Goal: Task Accomplishment & Management: Manage account settings

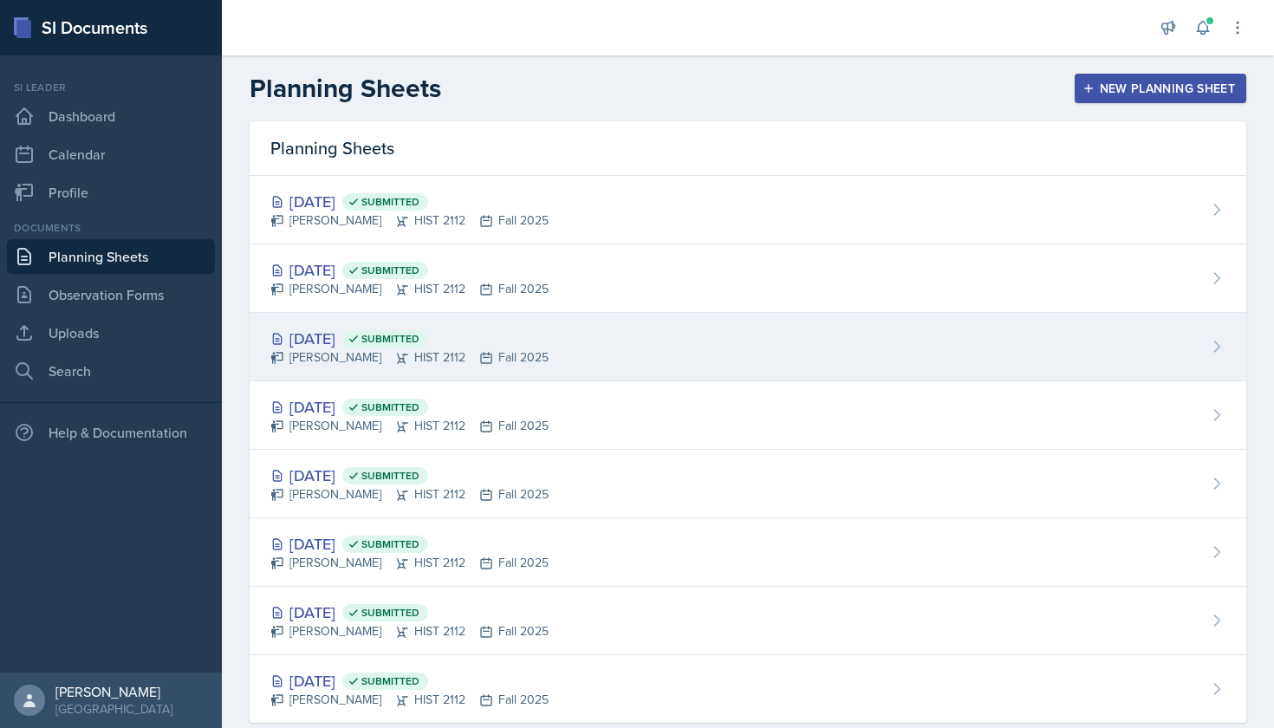
click at [378, 340] on div "[DATE] Submitted" at bounding box center [409, 338] width 278 height 23
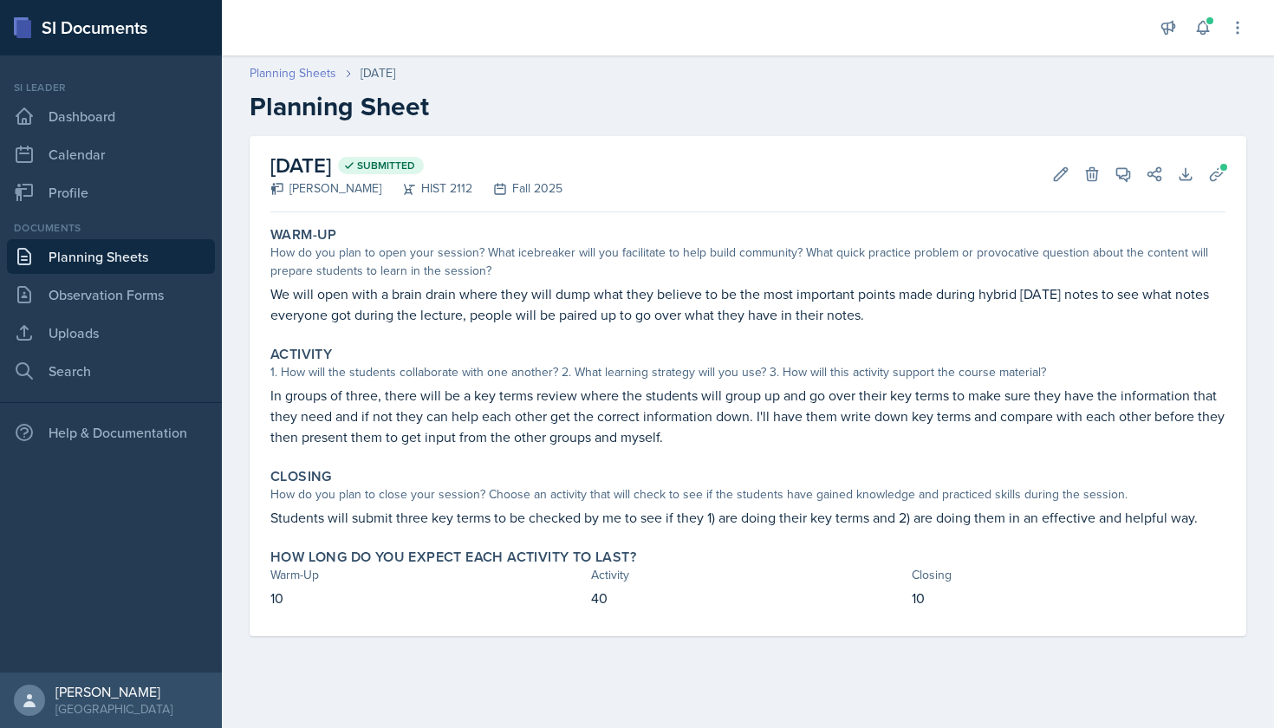
click at [285, 74] on link "Planning Sheets" at bounding box center [293, 73] width 87 height 18
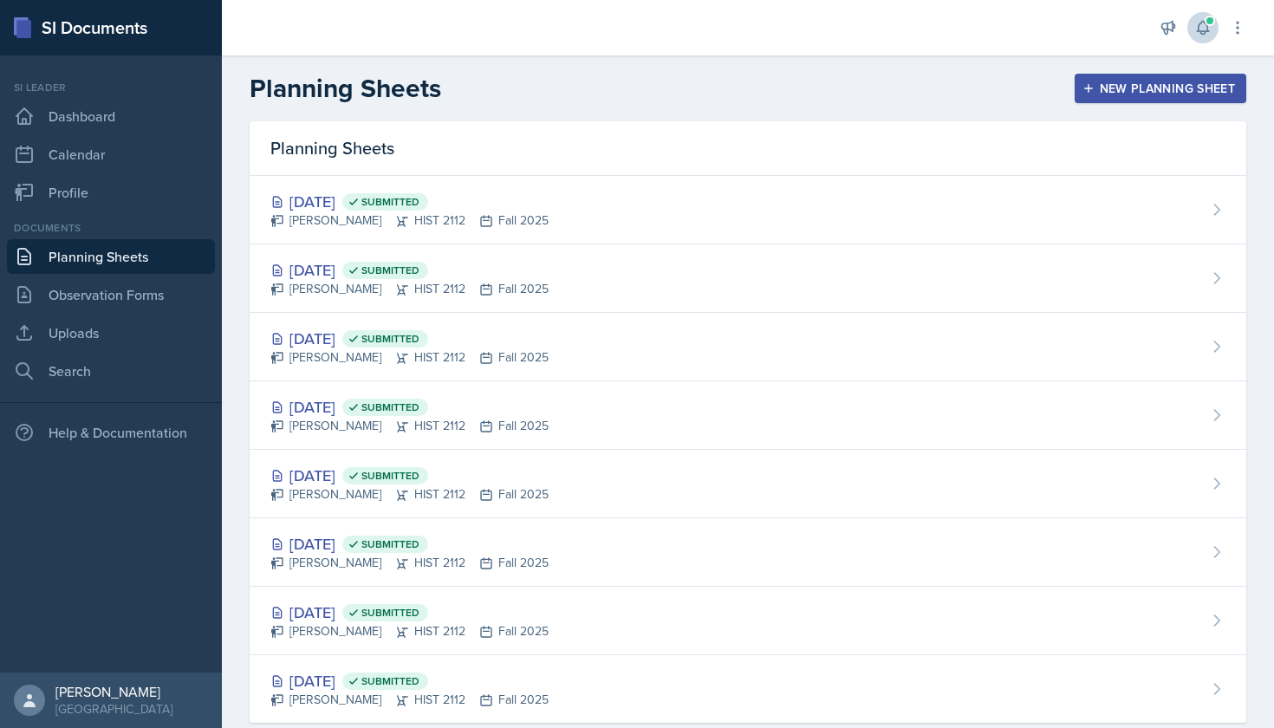
click at [1206, 27] on icon at bounding box center [1202, 27] width 17 height 17
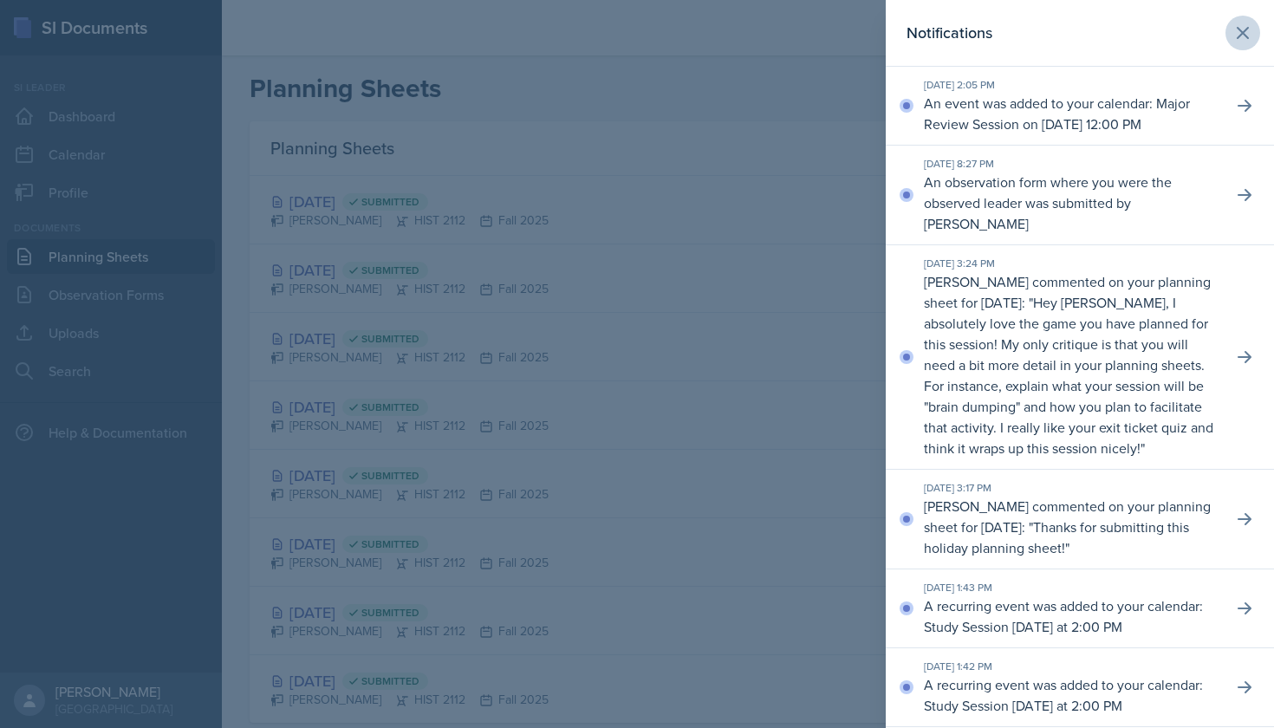
click at [1253, 31] on button at bounding box center [1242, 33] width 35 height 35
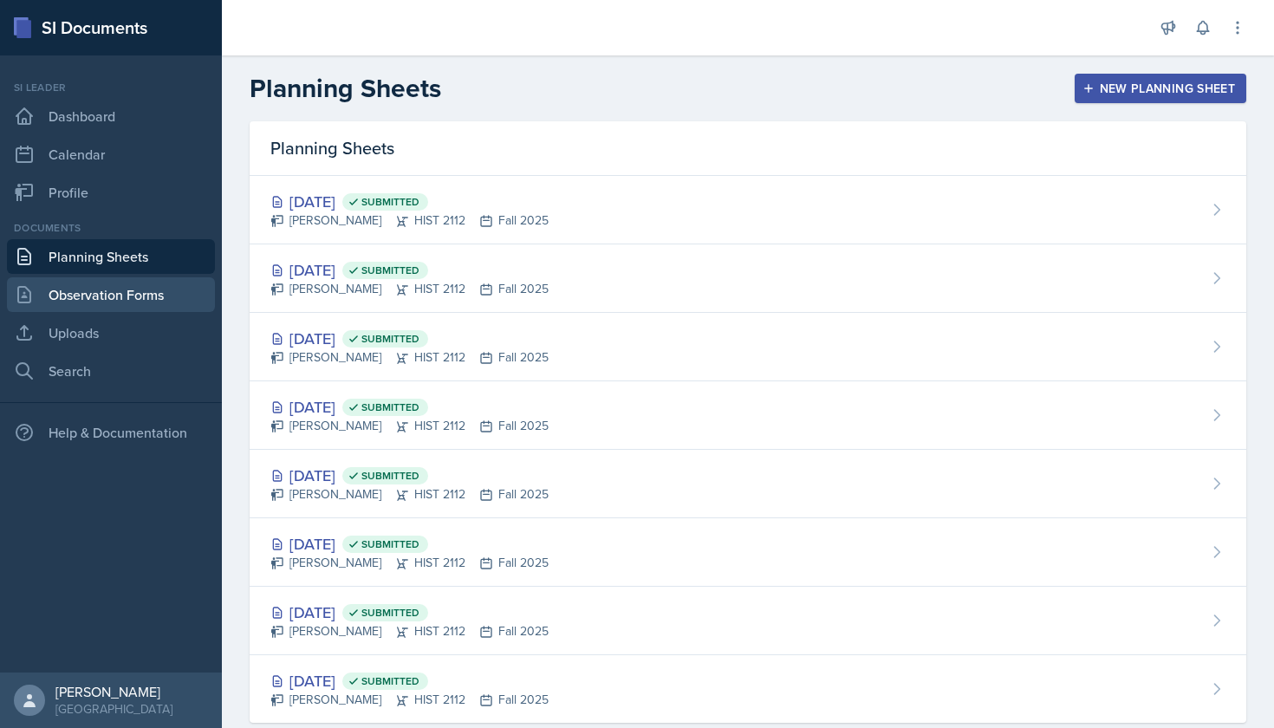
click at [181, 291] on link "Observation Forms" at bounding box center [111, 294] width 208 height 35
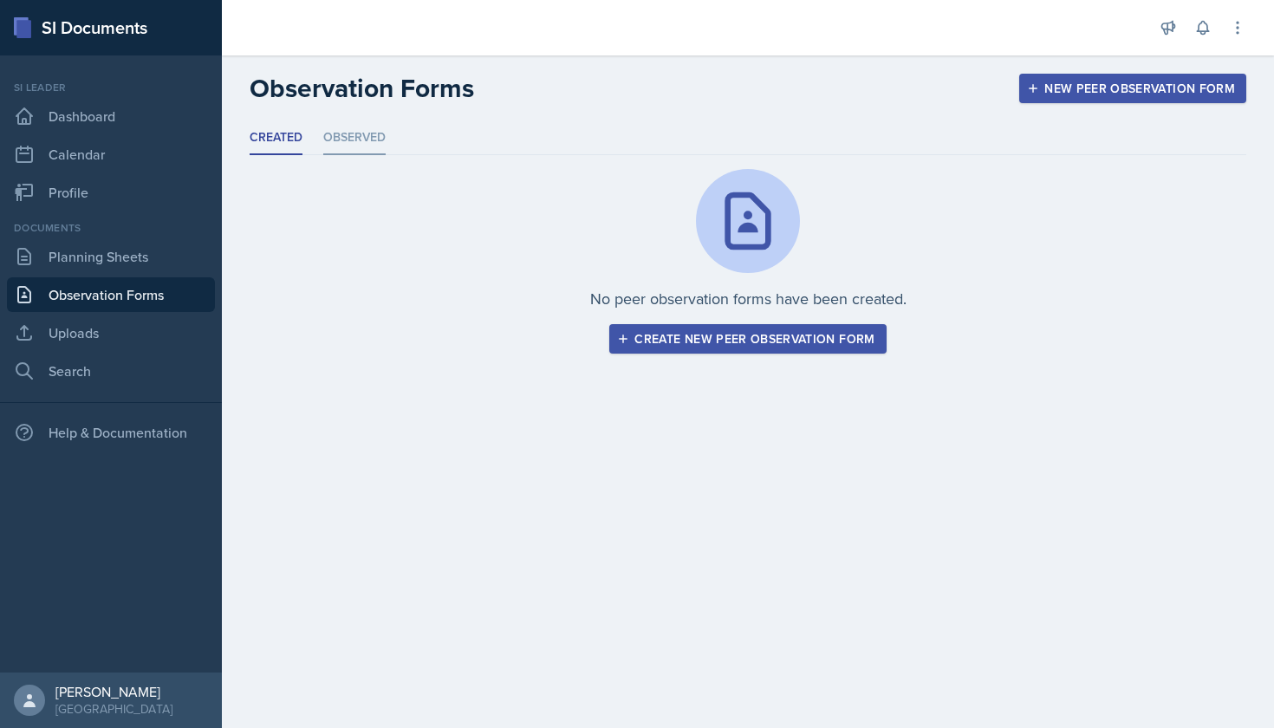
click at [341, 132] on li "Observed" at bounding box center [354, 138] width 62 height 34
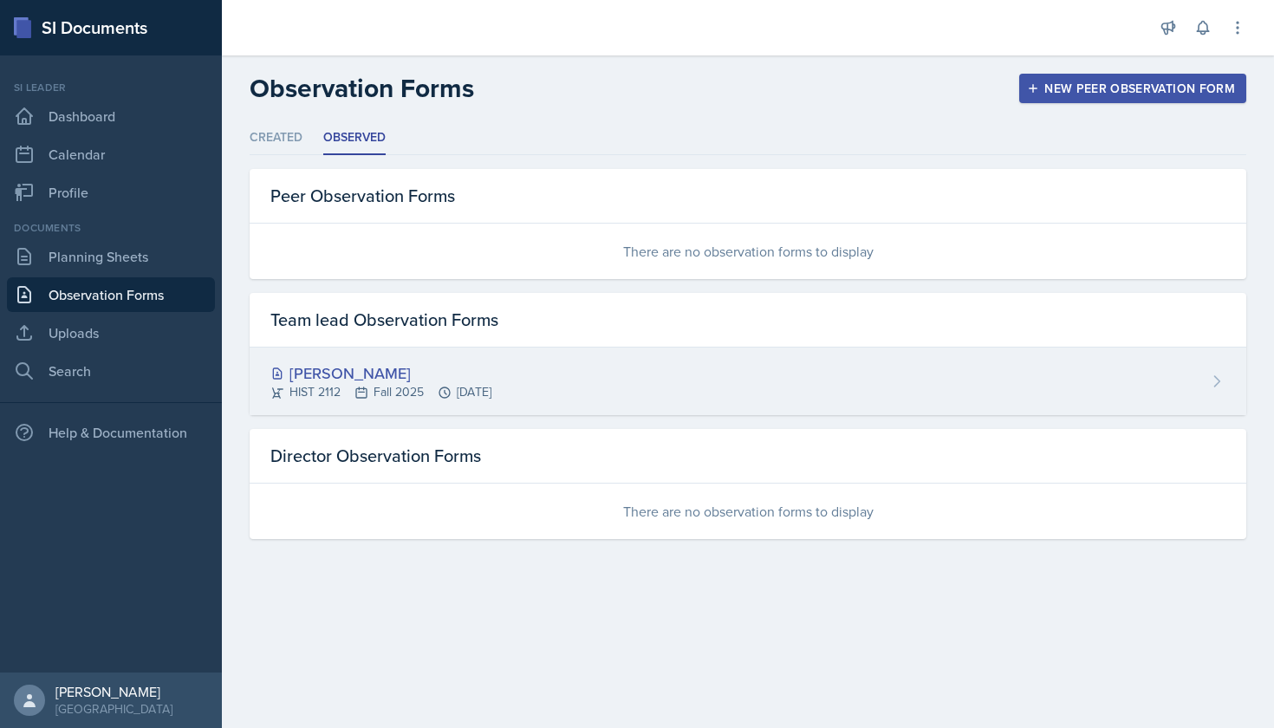
click at [358, 370] on div "[PERSON_NAME]" at bounding box center [380, 372] width 221 height 23
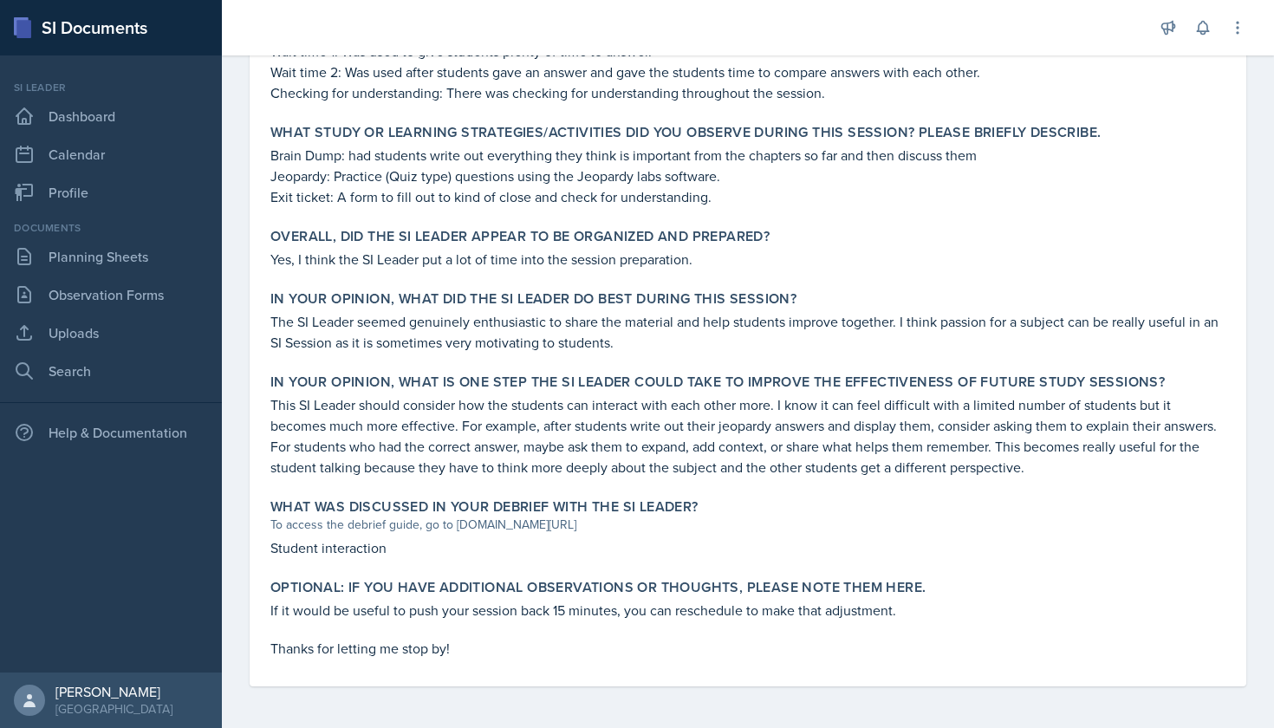
scroll to position [740, 0]
click at [441, 272] on div "Overall, did the SI Leader appear to be organized and prepared? Yes, I think th…" at bounding box center [747, 248] width 969 height 55
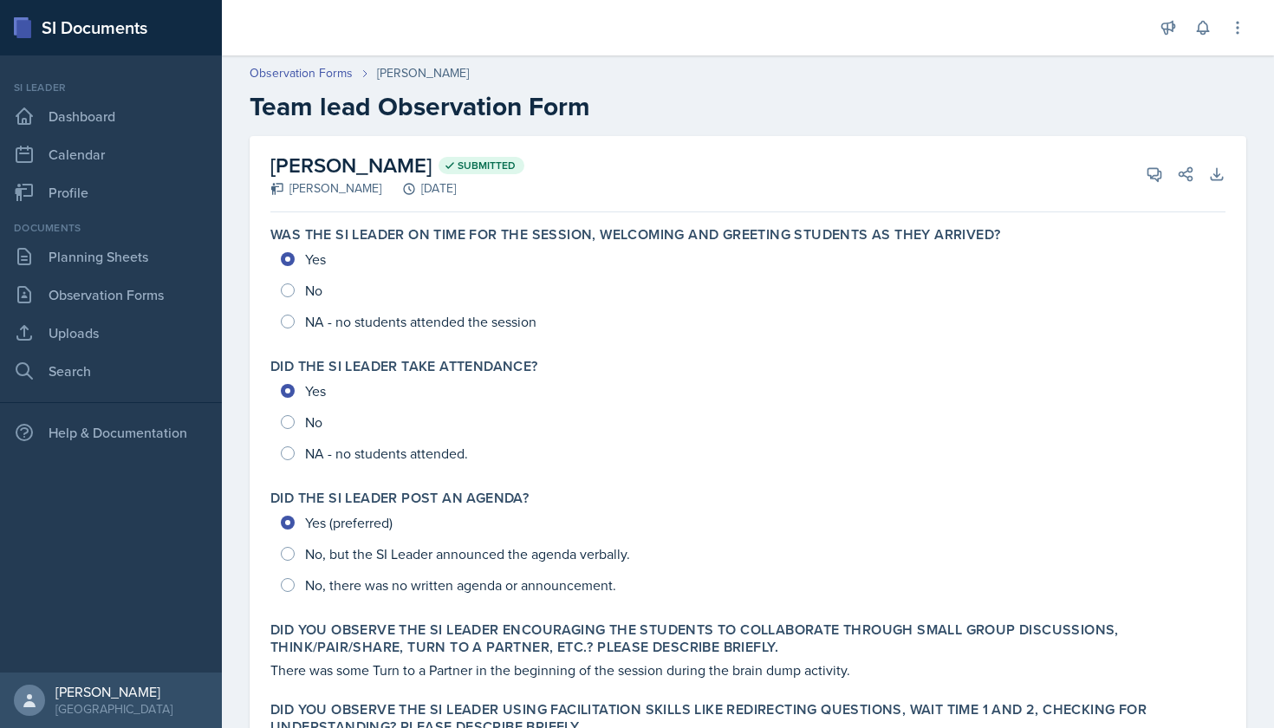
scroll to position [0, 0]
click at [318, 77] on link "Observation Forms" at bounding box center [301, 73] width 103 height 18
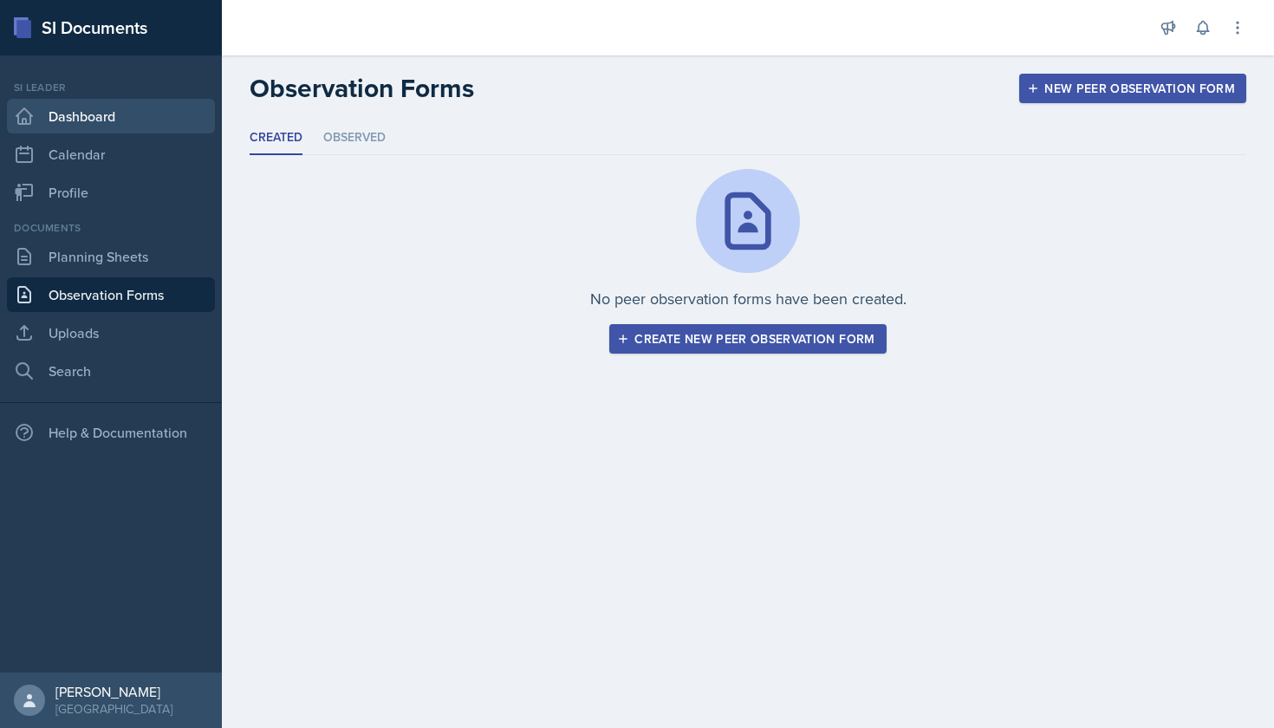
click at [119, 124] on link "Dashboard" at bounding box center [111, 116] width 208 height 35
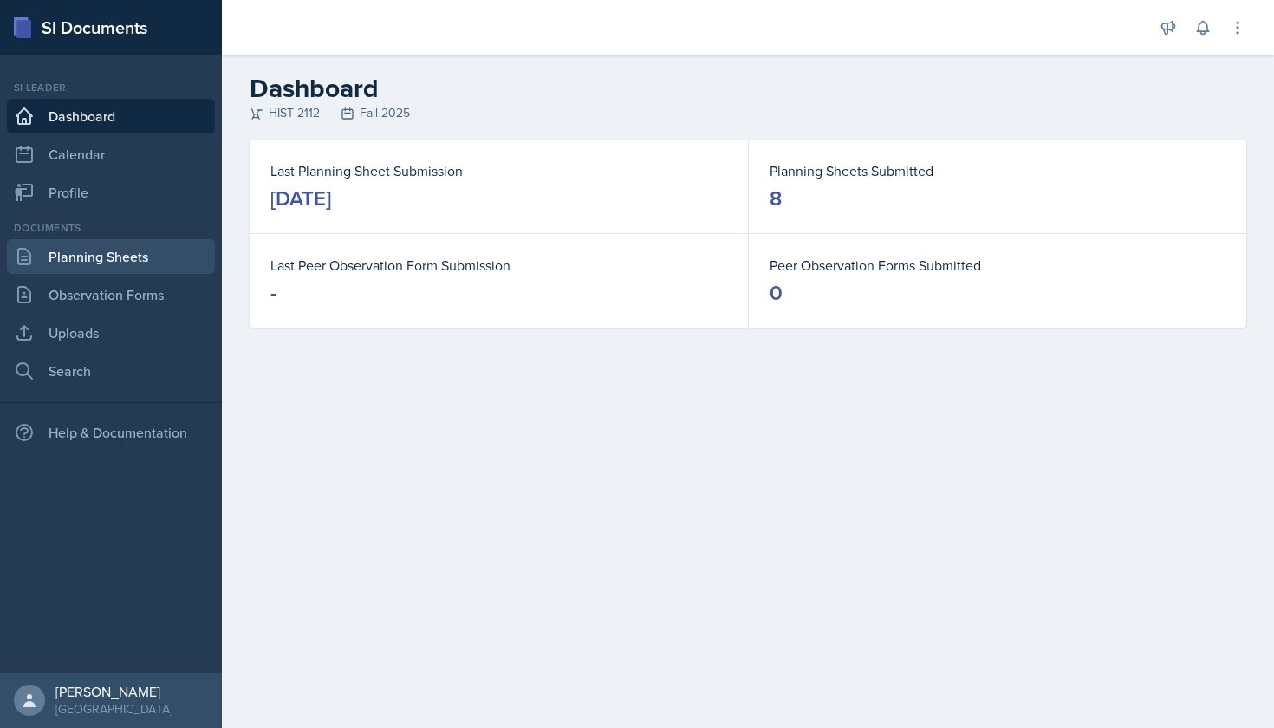
click at [190, 250] on link "Planning Sheets" at bounding box center [111, 256] width 208 height 35
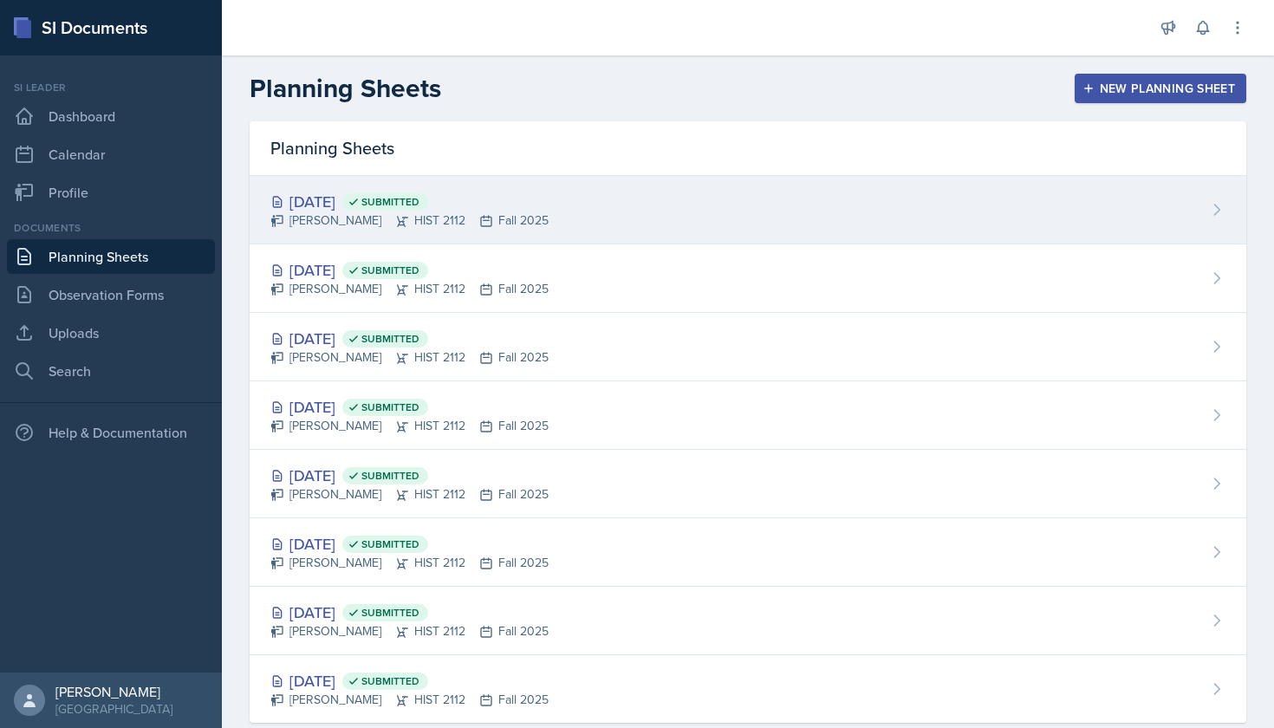
click at [355, 195] on div "[DATE] Submitted" at bounding box center [409, 201] width 278 height 23
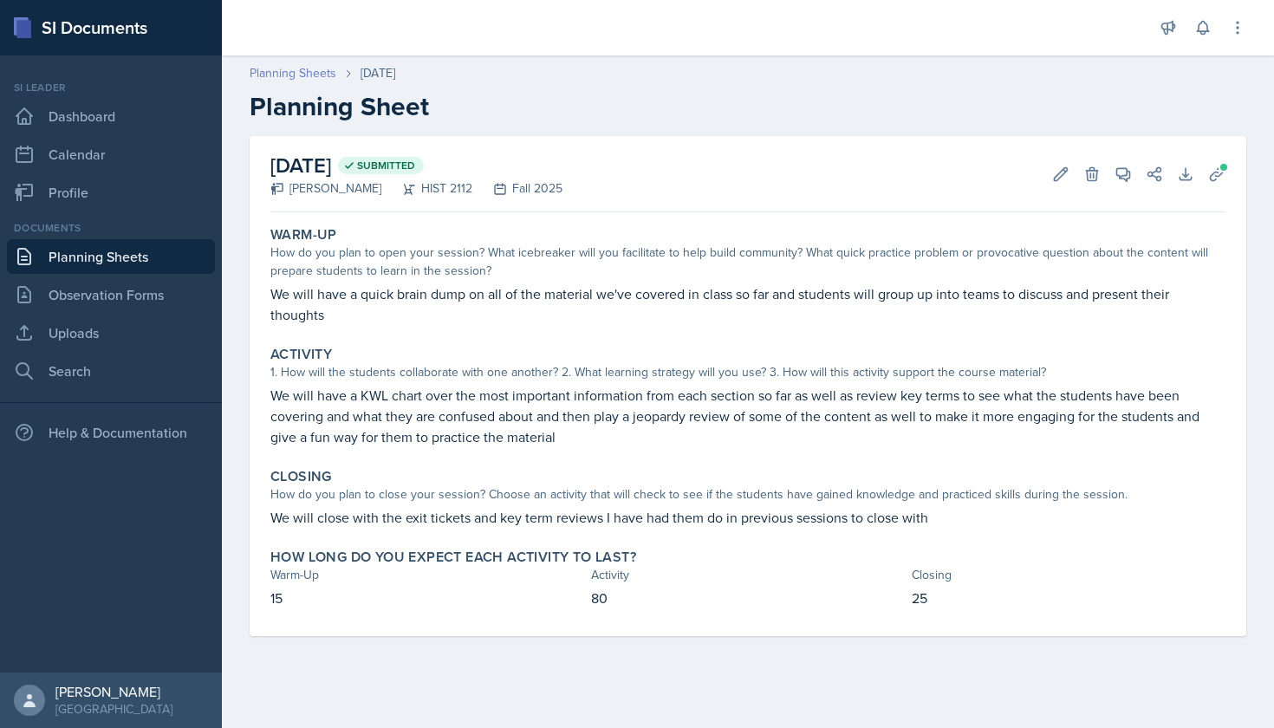
click at [321, 70] on link "Planning Sheets" at bounding box center [293, 73] width 87 height 18
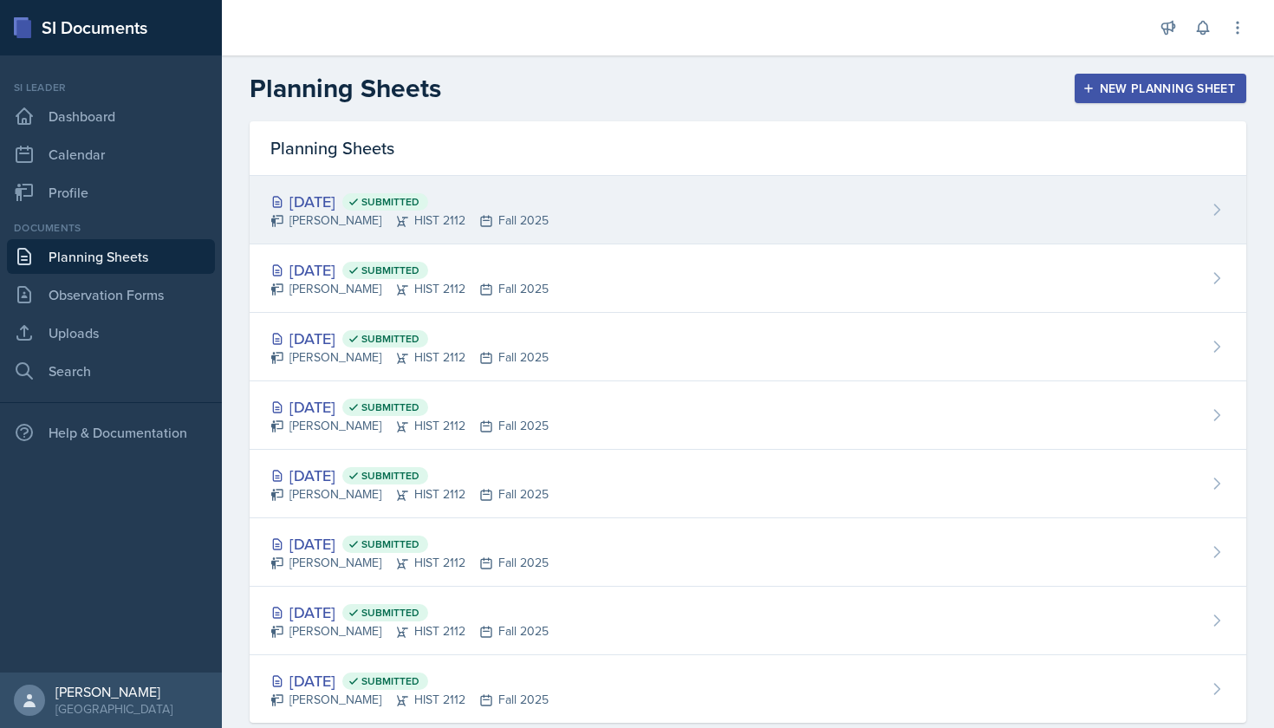
click at [335, 209] on div "[DATE] Submitted" at bounding box center [409, 201] width 278 height 23
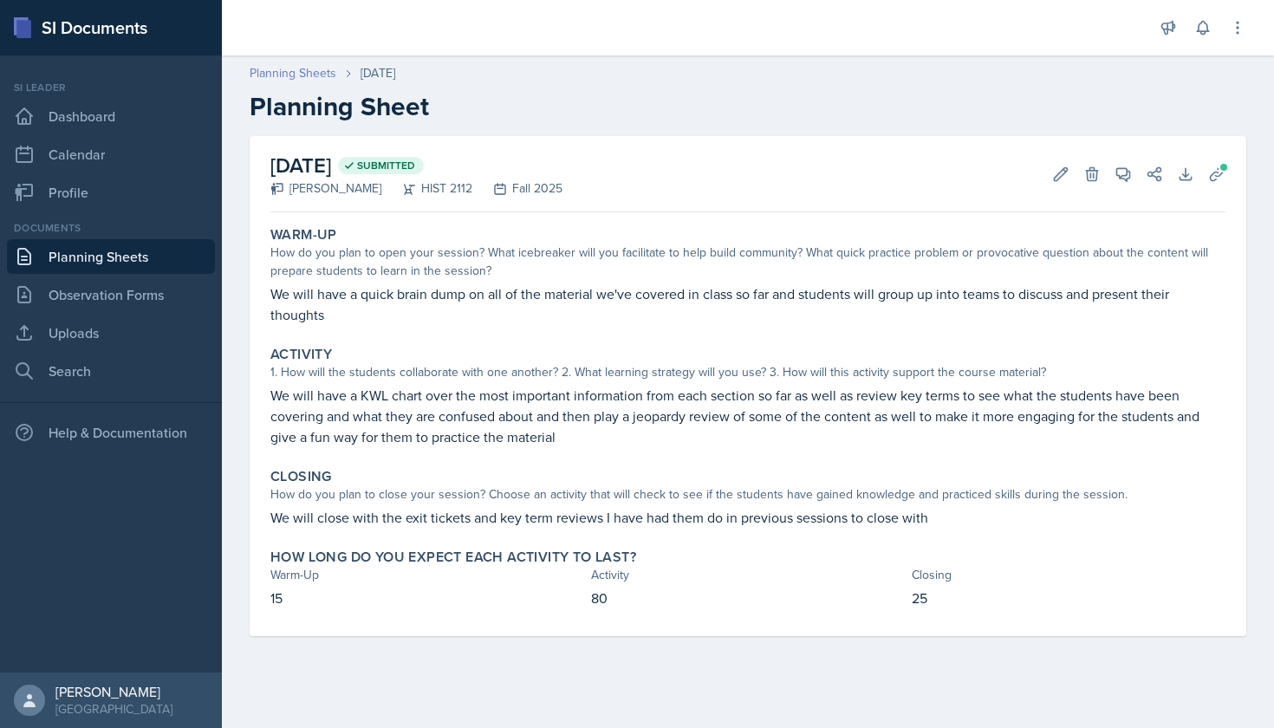
click at [322, 74] on link "Planning Sheets" at bounding box center [293, 73] width 87 height 18
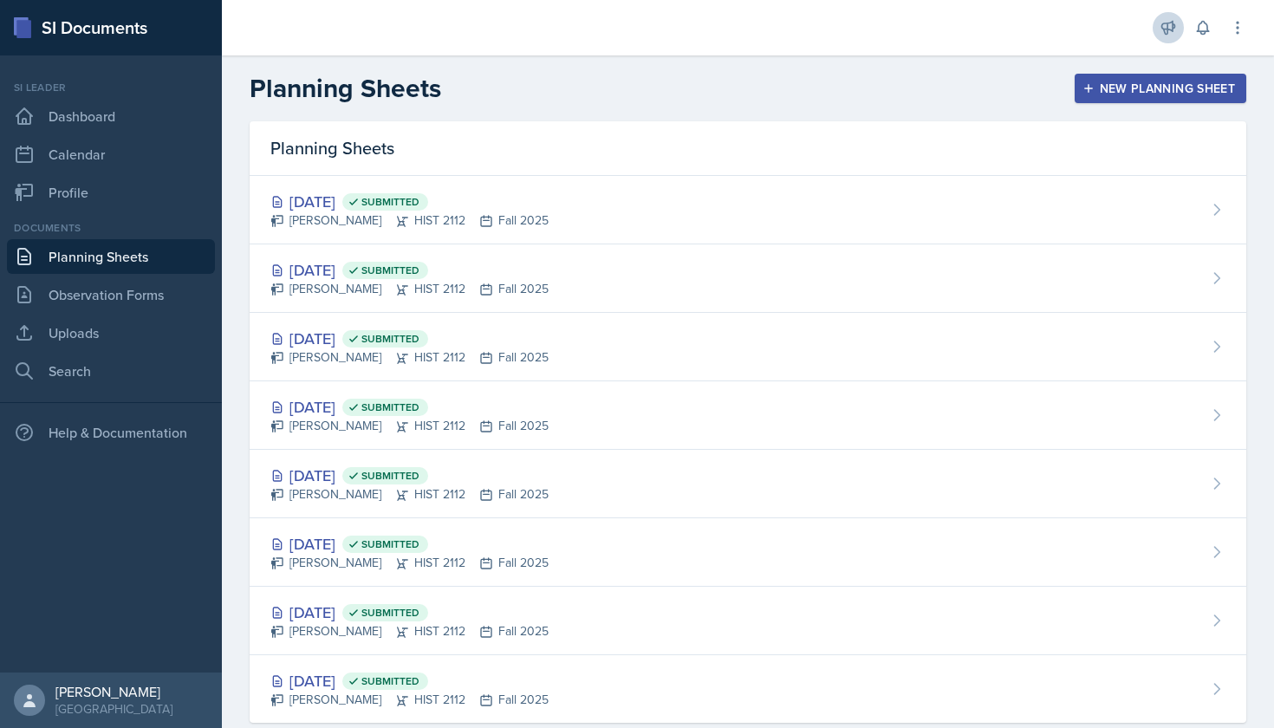
click at [1166, 27] on icon at bounding box center [1168, 27] width 17 height 17
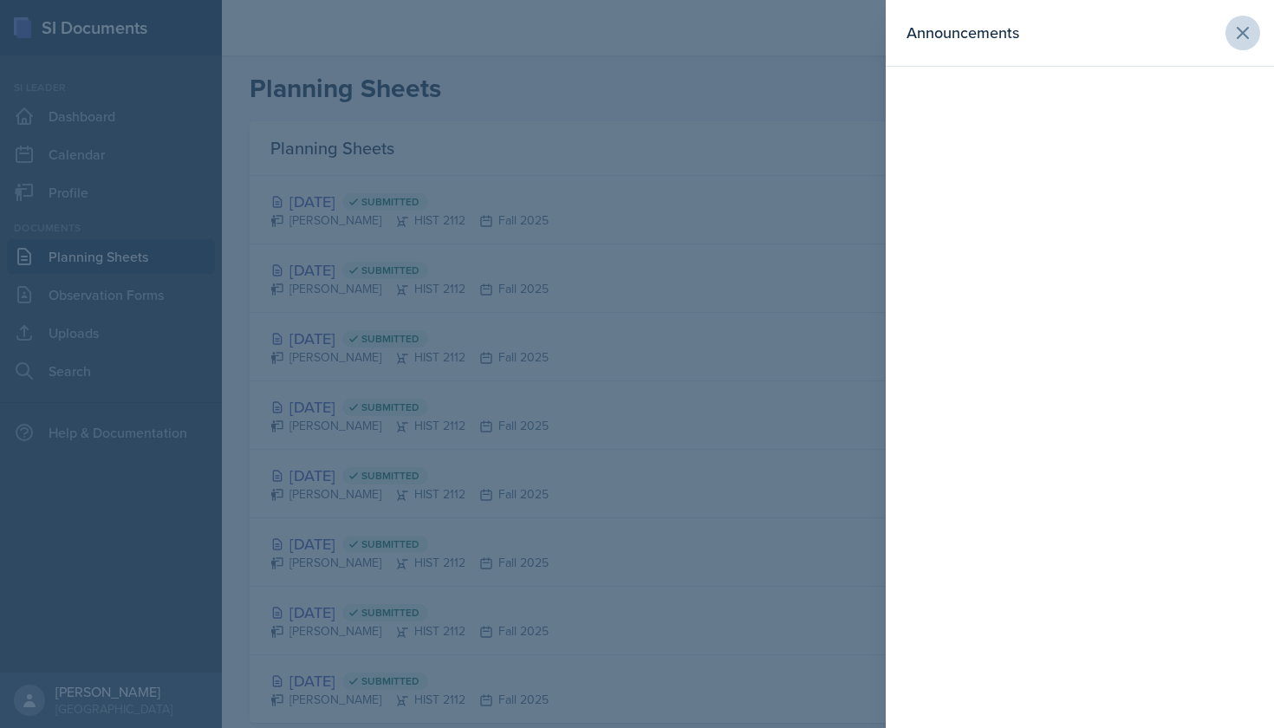
click at [1245, 25] on icon at bounding box center [1242, 33] width 21 height 21
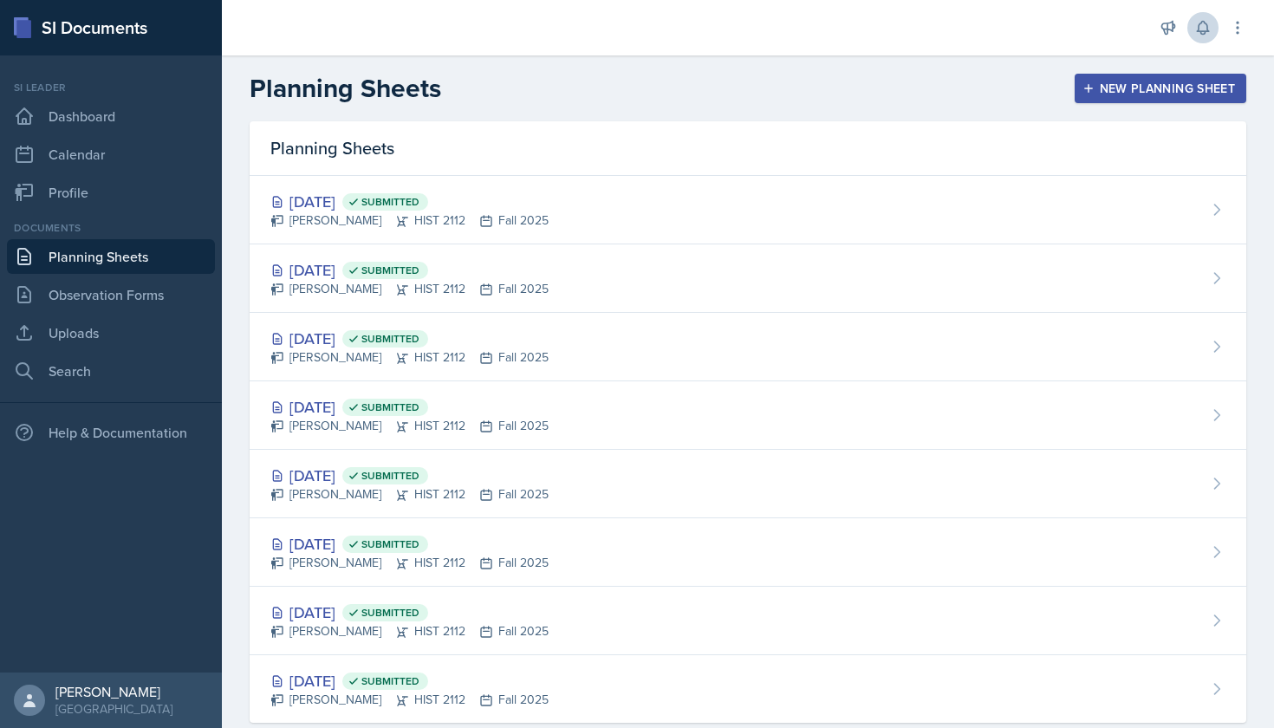
click at [1203, 27] on icon at bounding box center [1202, 27] width 17 height 17
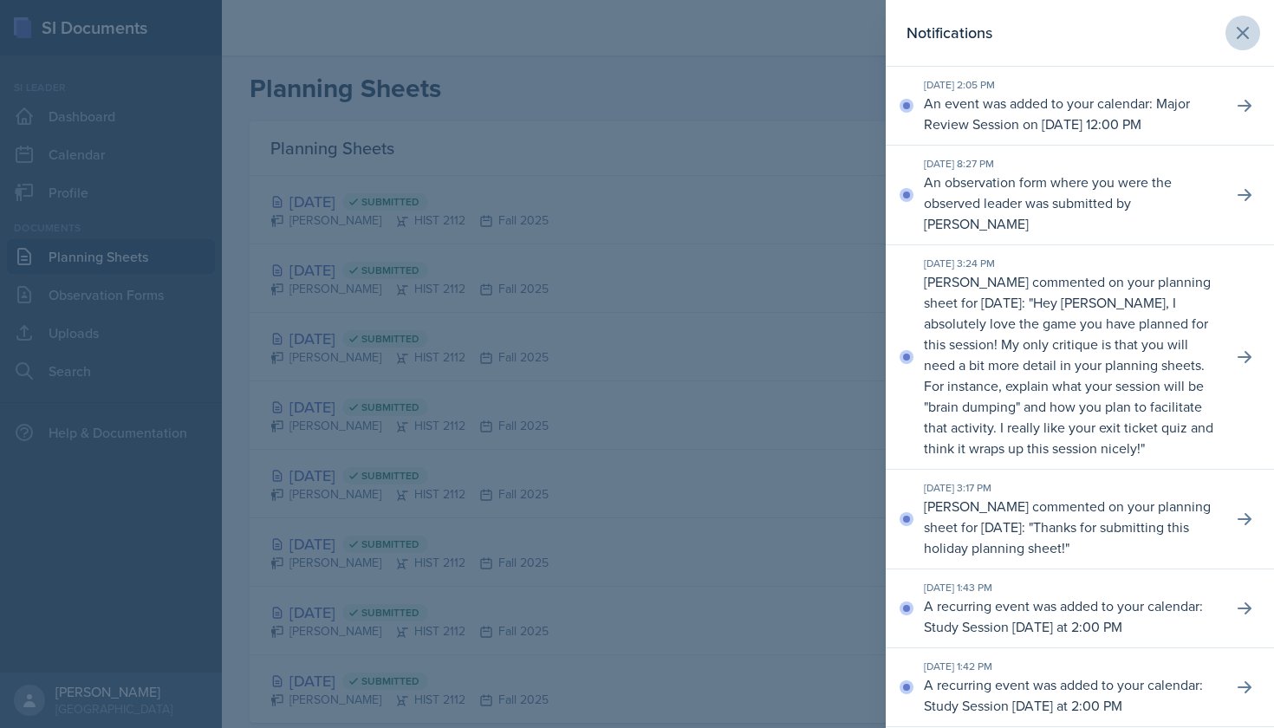
click at [1251, 29] on icon at bounding box center [1242, 33] width 21 height 21
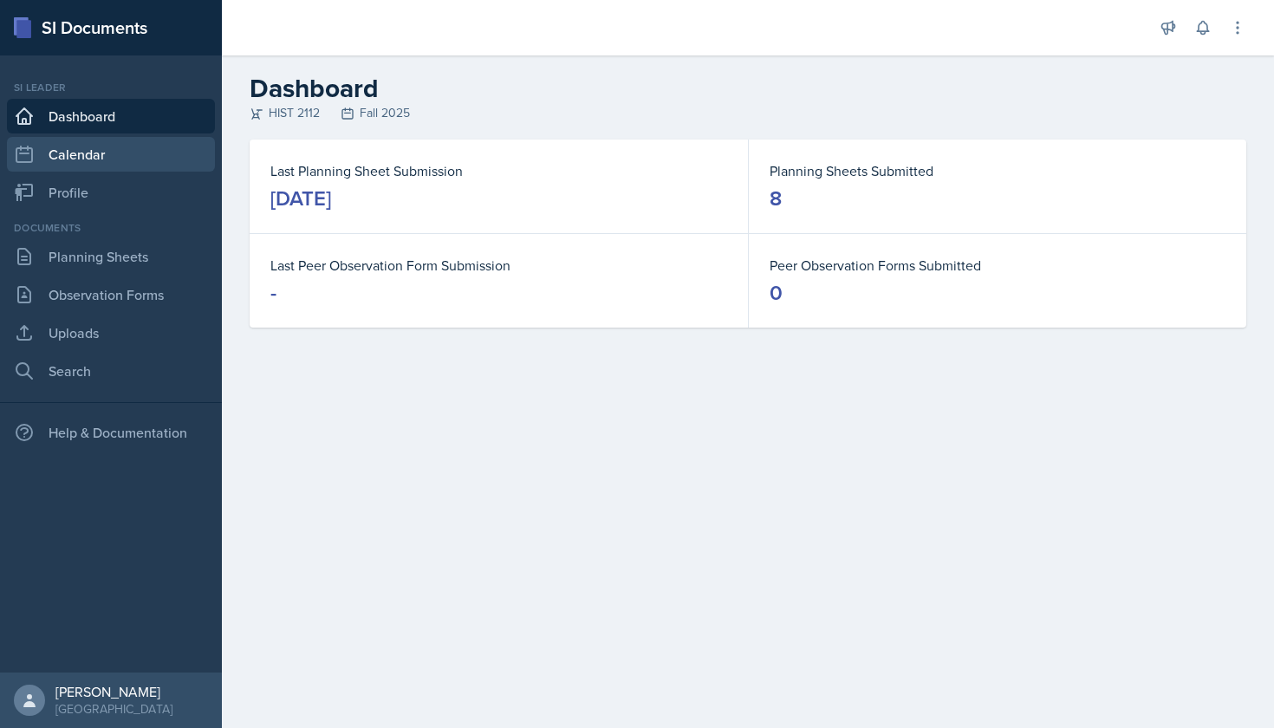
click at [129, 141] on link "Calendar" at bounding box center [111, 154] width 208 height 35
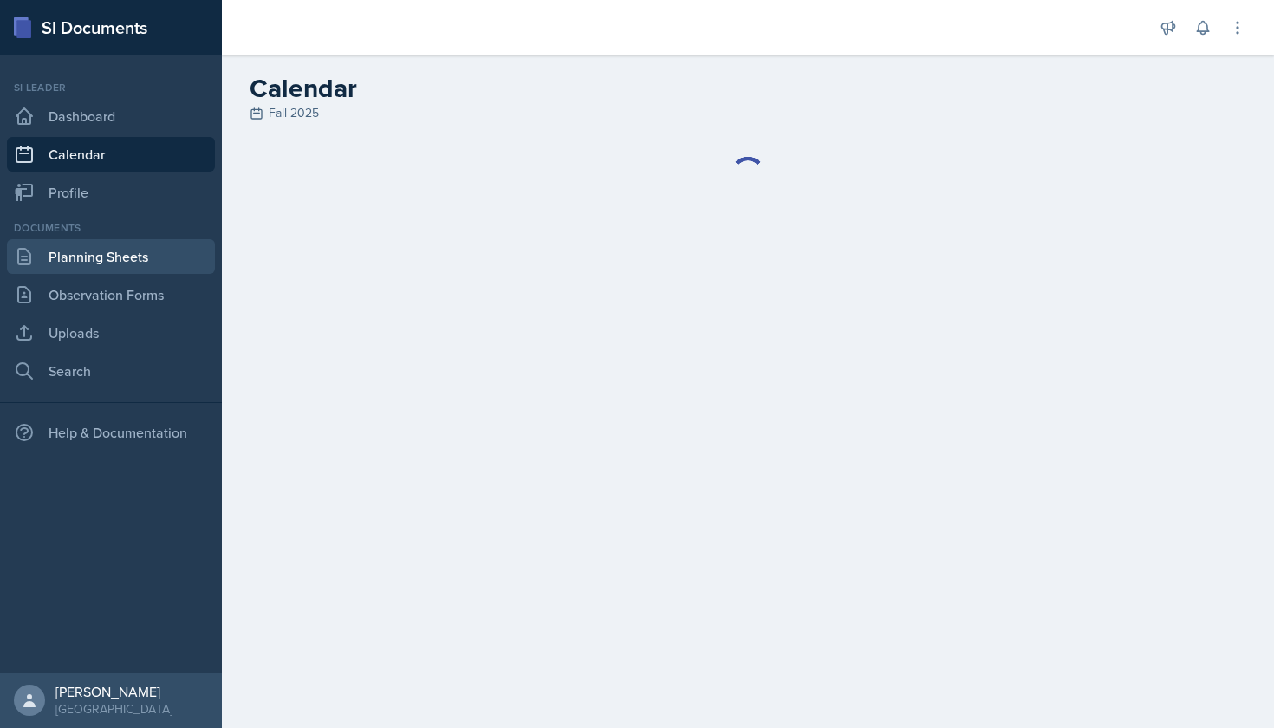
click at [113, 250] on link "Planning Sheets" at bounding box center [111, 256] width 208 height 35
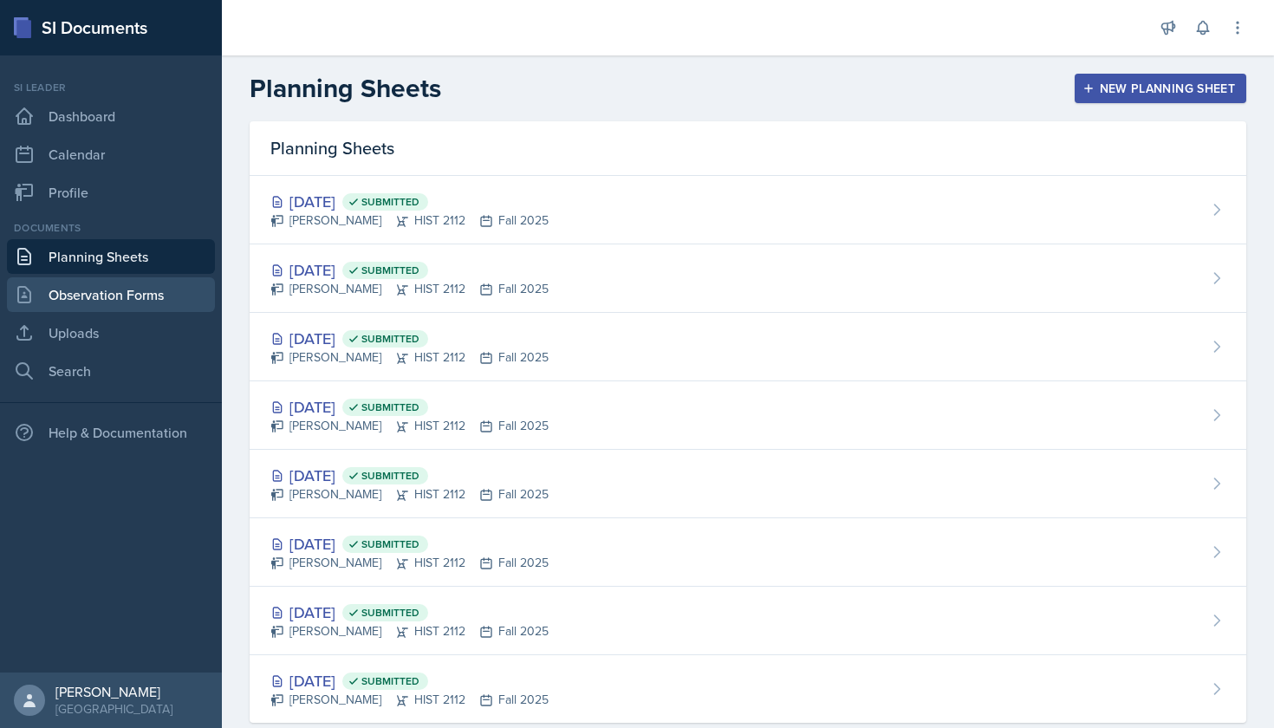
click at [108, 297] on link "Observation Forms" at bounding box center [111, 294] width 208 height 35
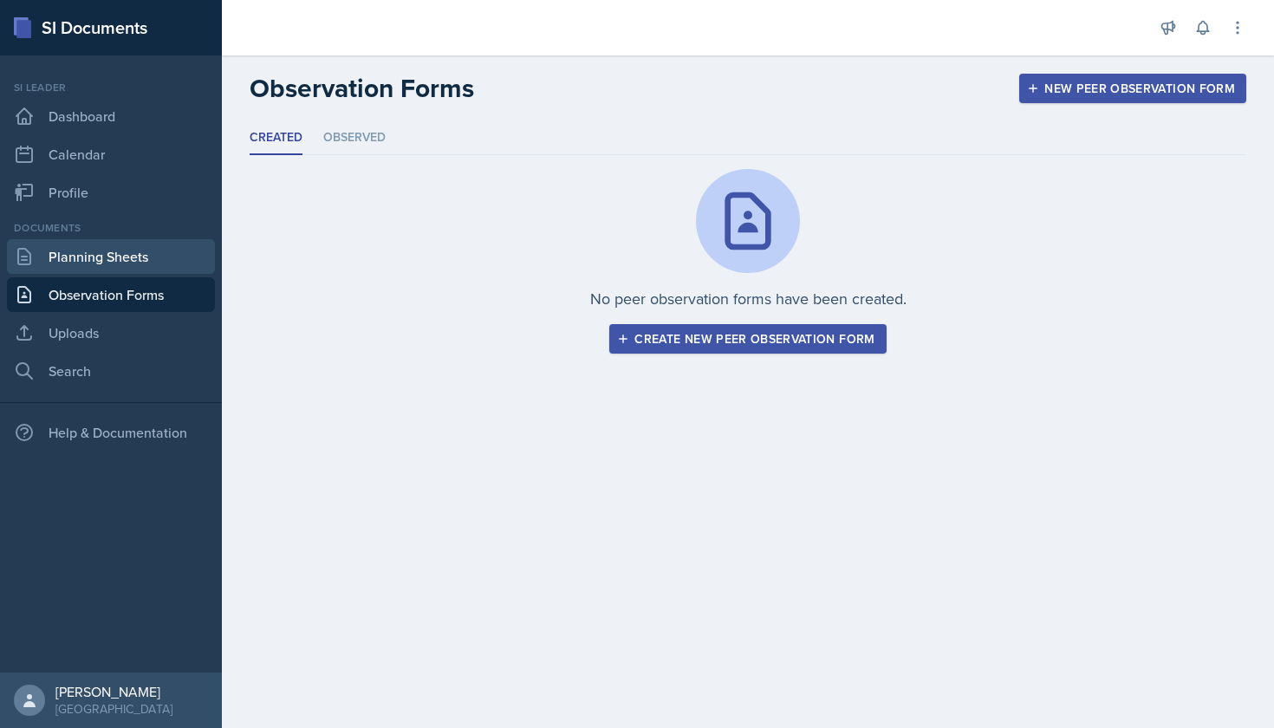
click at [112, 263] on link "Planning Sheets" at bounding box center [111, 256] width 208 height 35
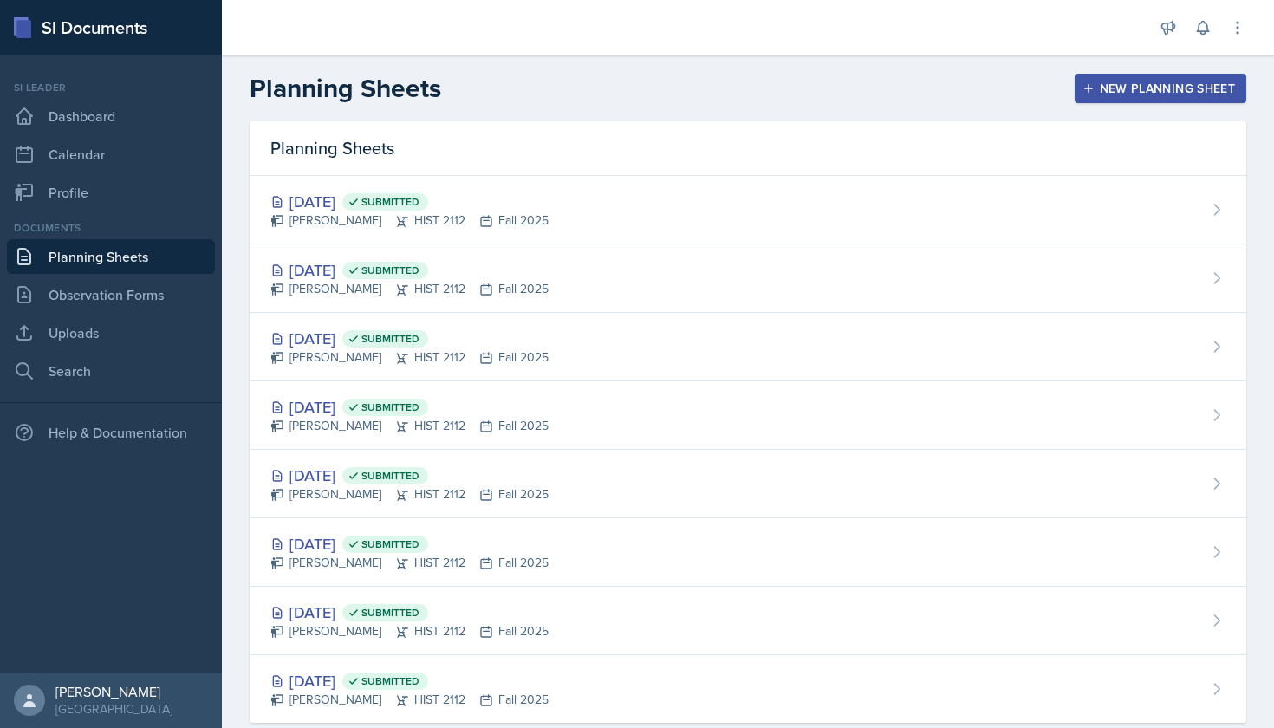
click at [168, 244] on link "Planning Sheets" at bounding box center [111, 256] width 208 height 35
click at [93, 182] on link "Profile" at bounding box center [111, 192] width 208 height 35
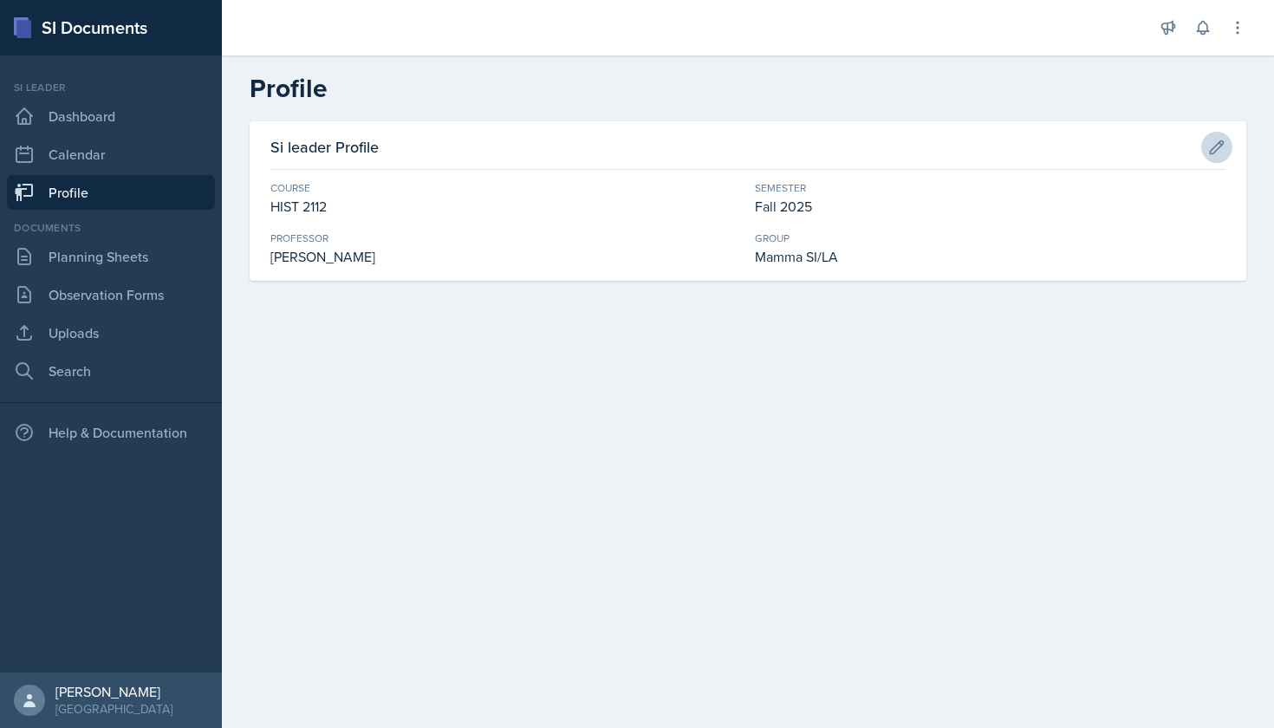
click at [1064, 134] on button at bounding box center [1216, 147] width 31 height 31
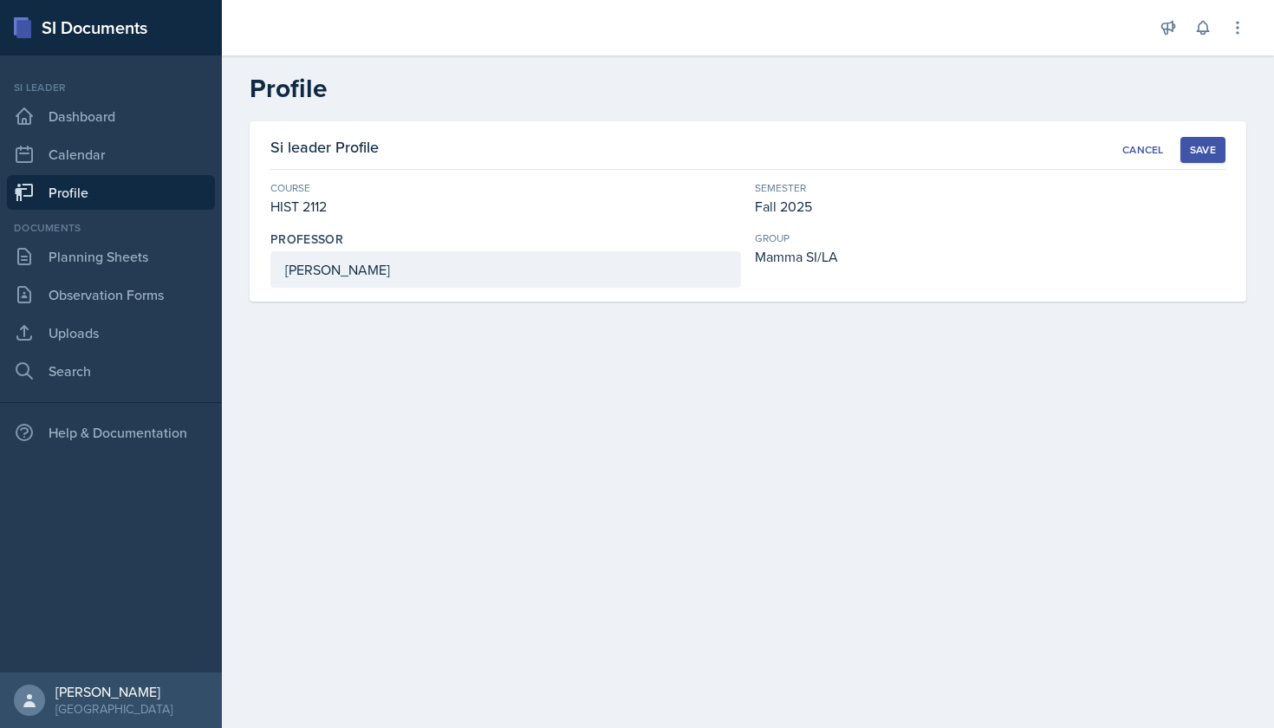
click at [1064, 151] on div "Save" at bounding box center [1203, 150] width 26 height 14
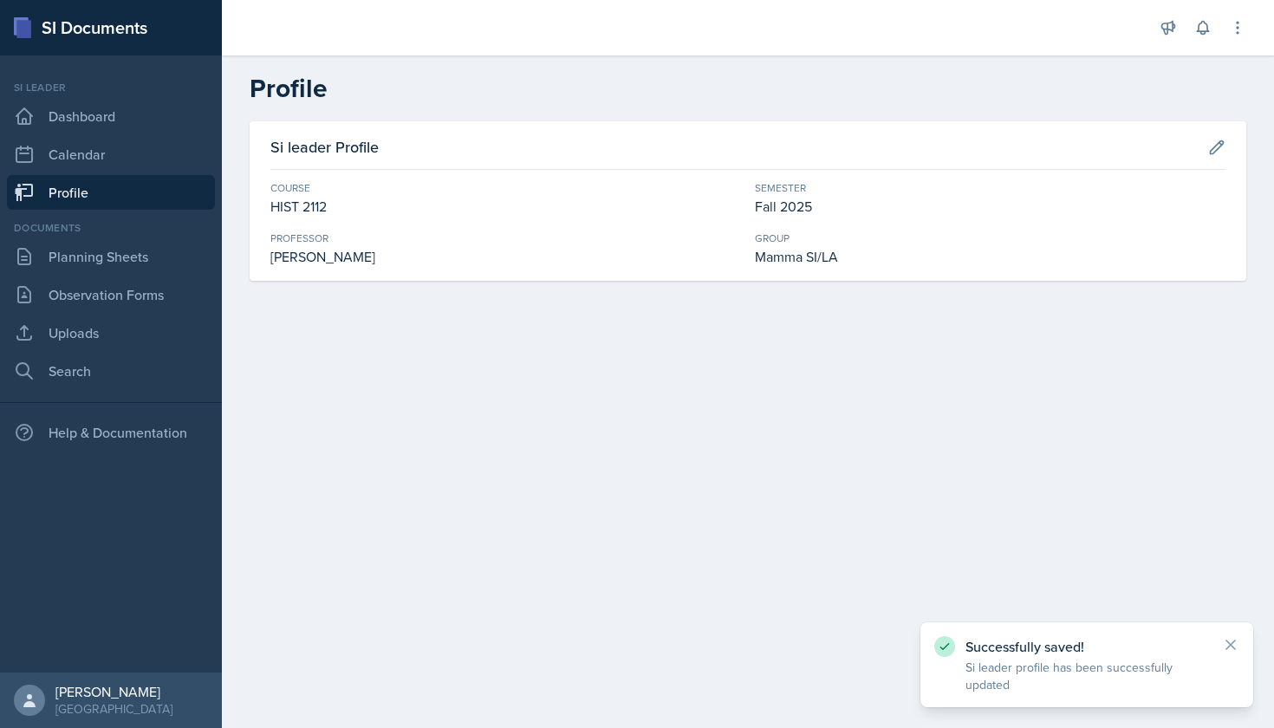
click at [109, 198] on link "Profile" at bounding box center [111, 192] width 208 height 35
click at [118, 166] on link "Calendar" at bounding box center [111, 154] width 208 height 35
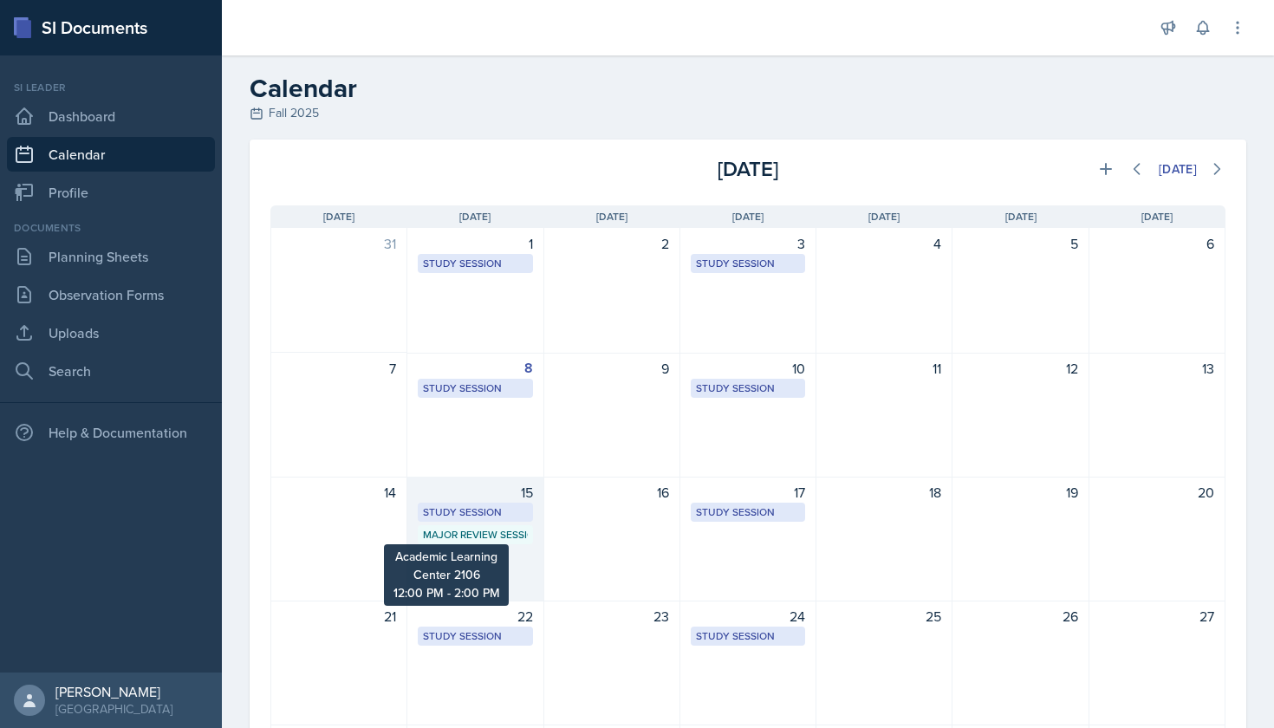
click at [485, 534] on div "Major Review Session" at bounding box center [475, 535] width 104 height 16
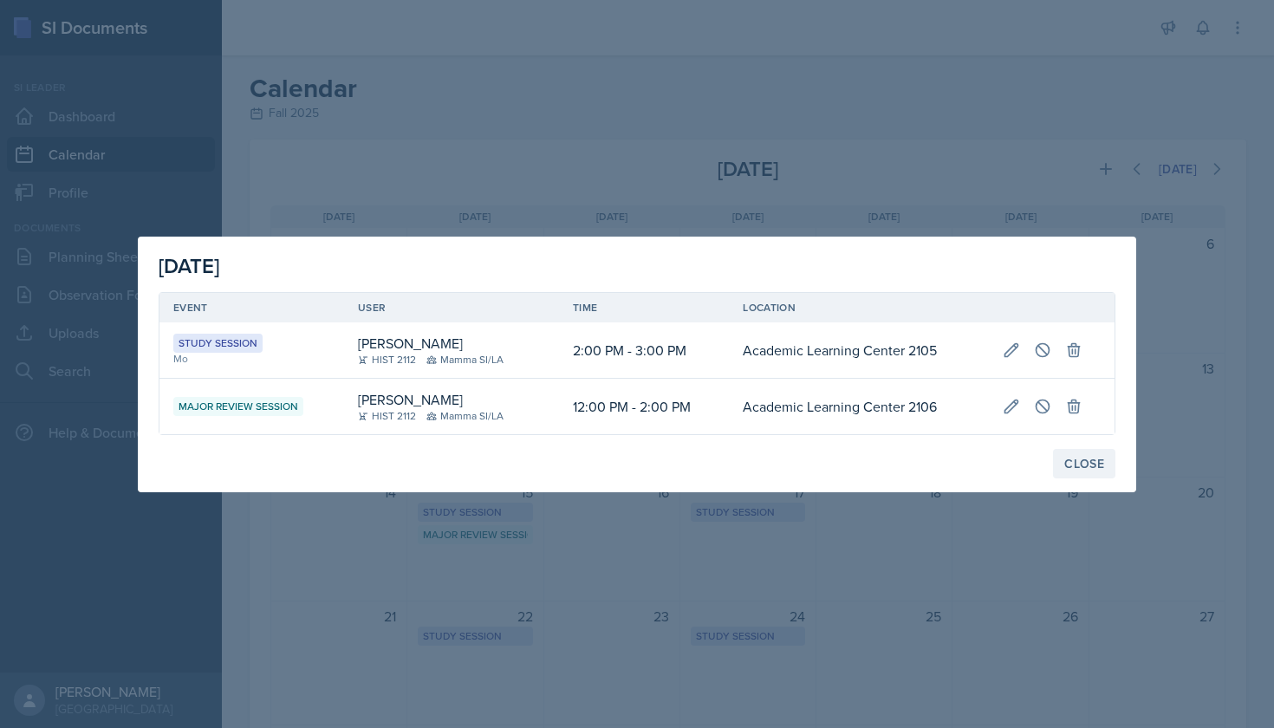
click at [1064, 464] on div "Close" at bounding box center [1084, 464] width 40 height 14
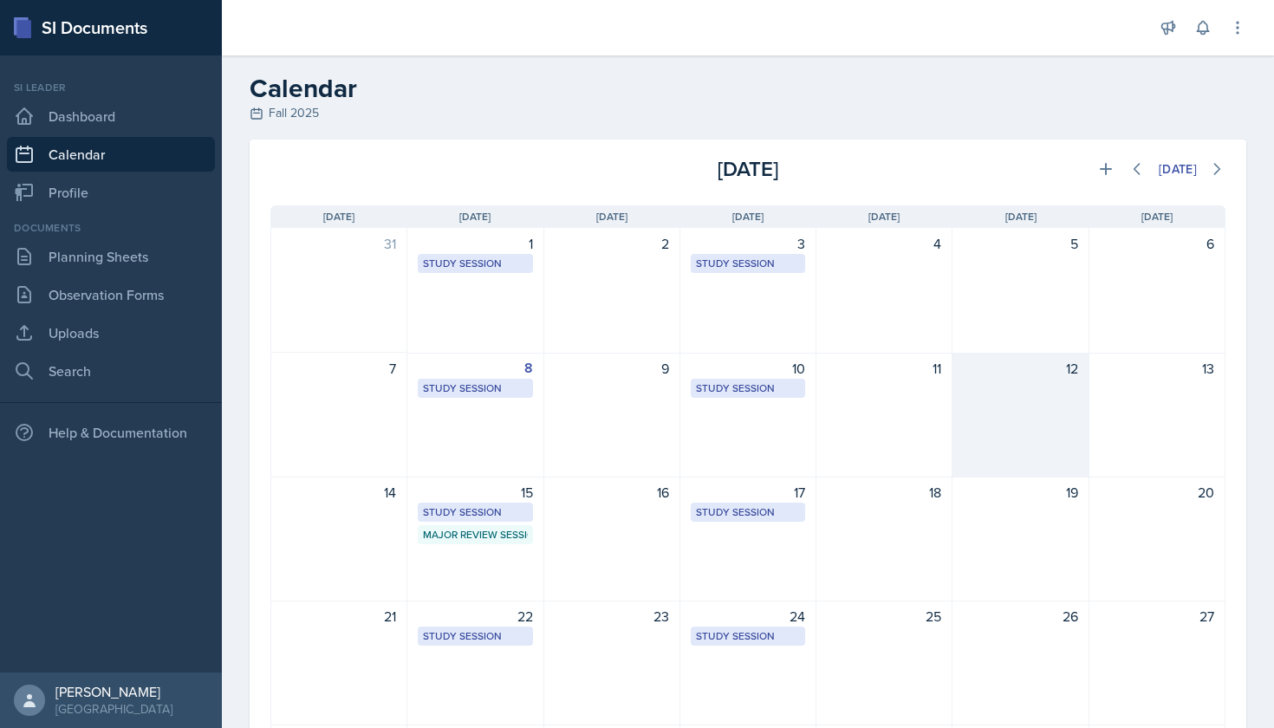
click at [1037, 425] on div "12" at bounding box center [1020, 415] width 136 height 125
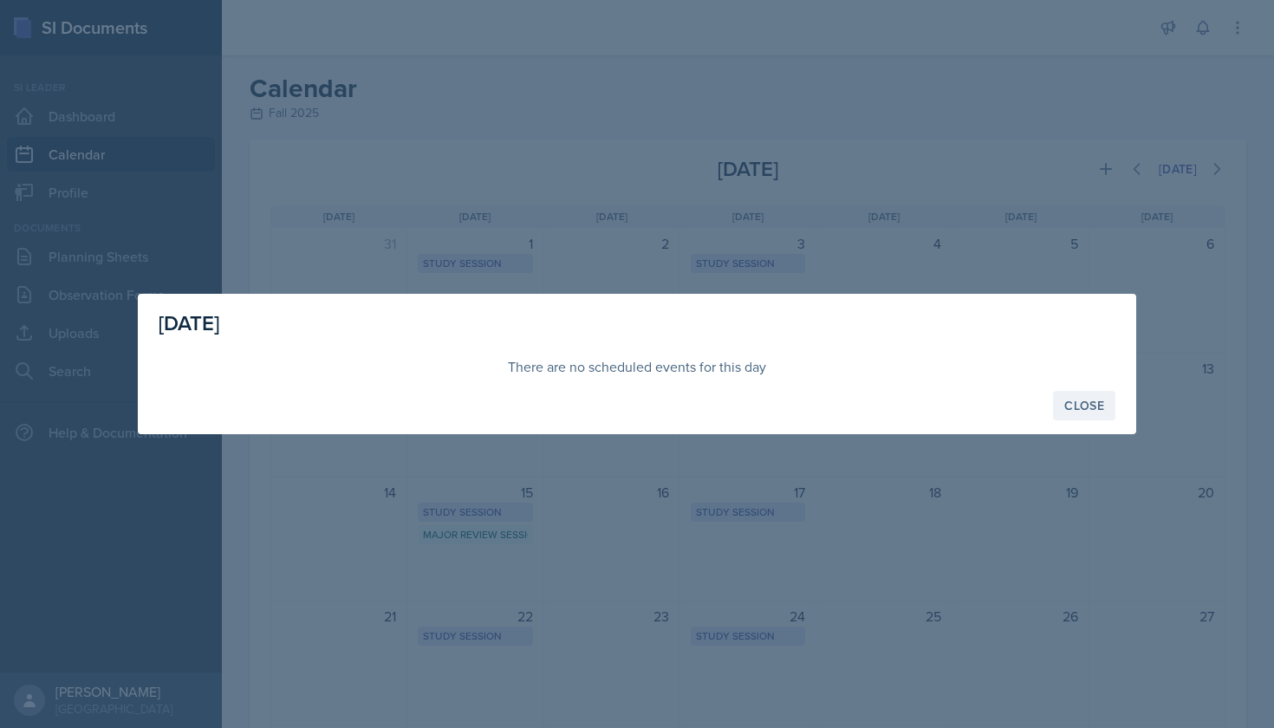
click at [1064, 412] on div "Close" at bounding box center [1084, 406] width 40 height 14
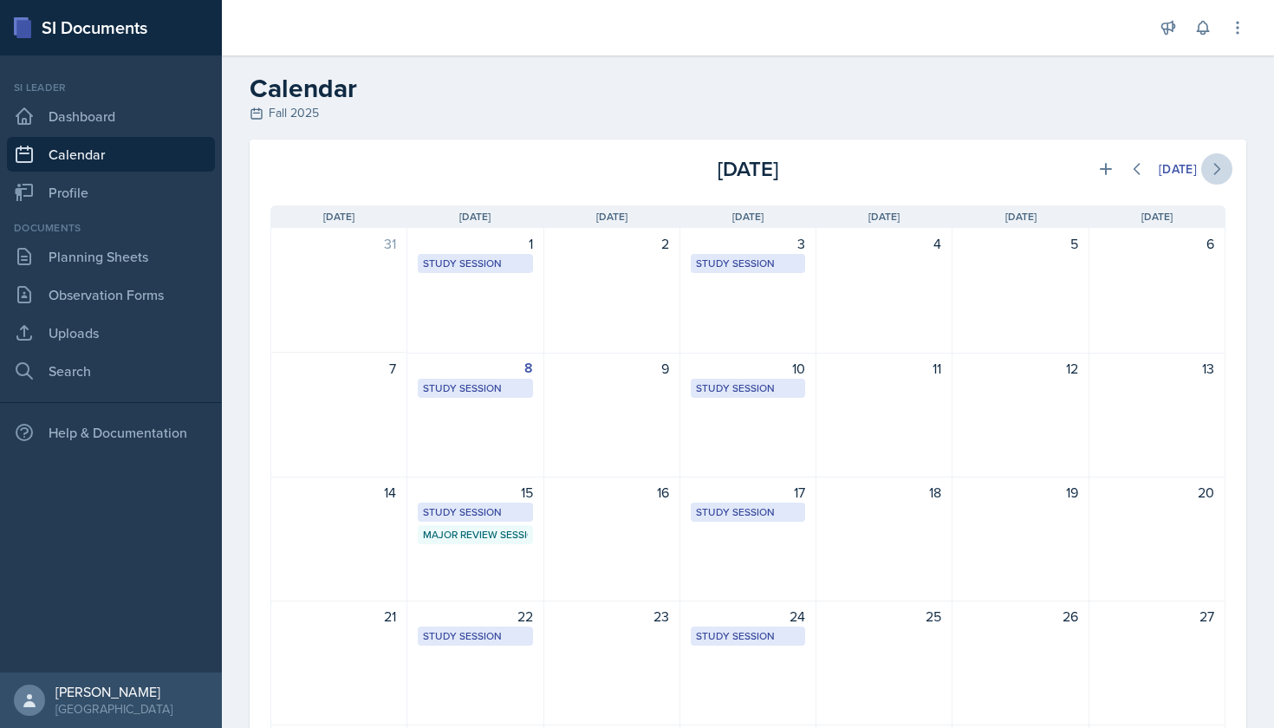
click at [1064, 171] on icon at bounding box center [1216, 168] width 17 height 17
click at [1064, 161] on icon at bounding box center [1136, 168] width 17 height 17
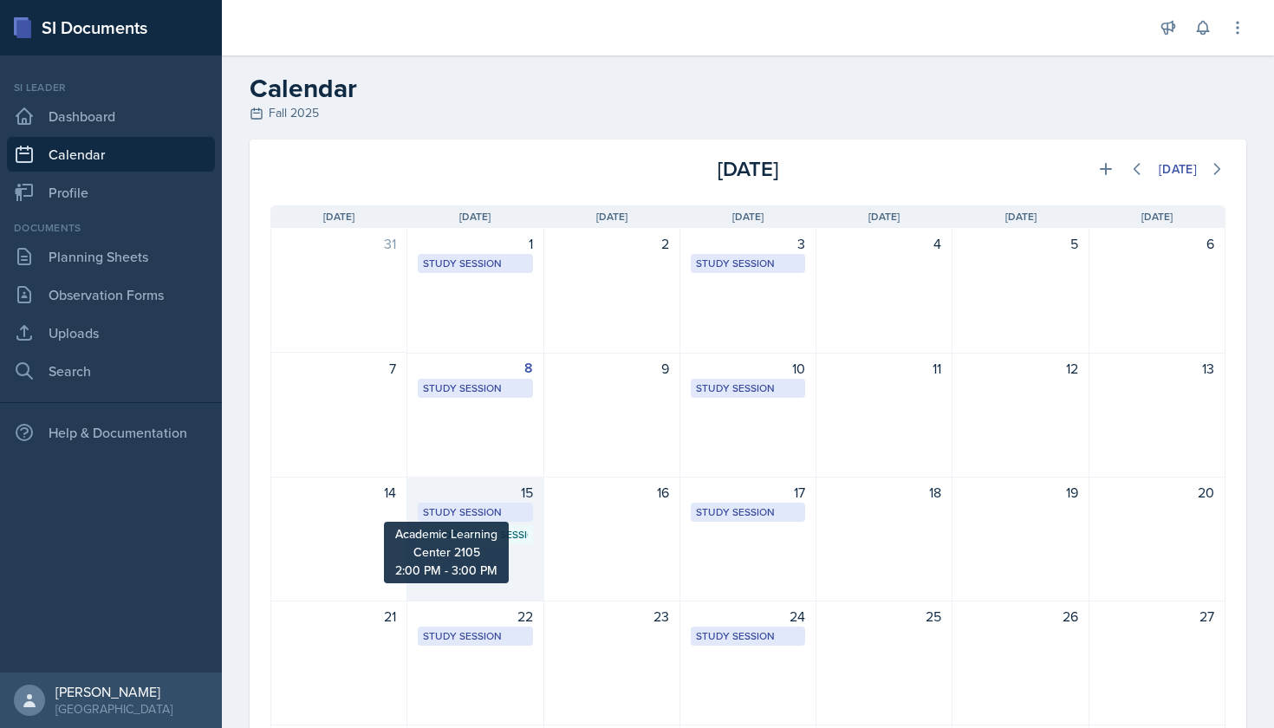
click at [500, 516] on div "Study Session" at bounding box center [475, 512] width 104 height 16
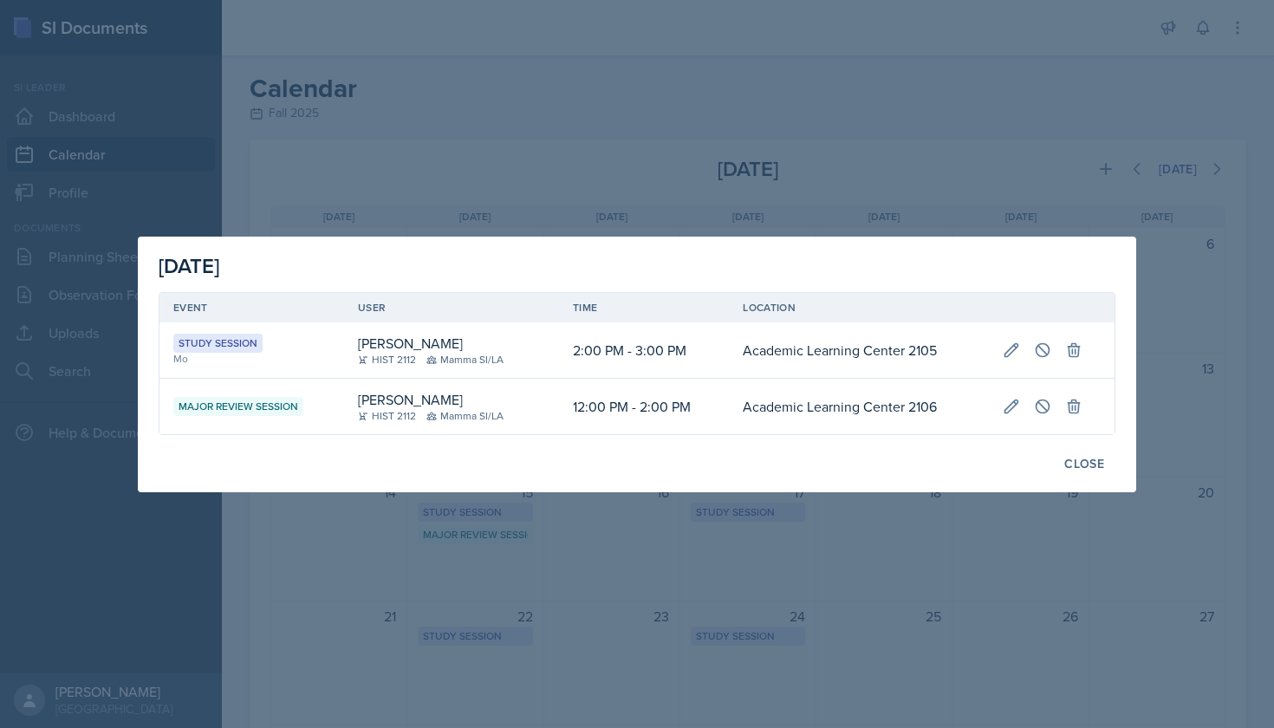
click at [506, 539] on div at bounding box center [637, 364] width 1274 height 728
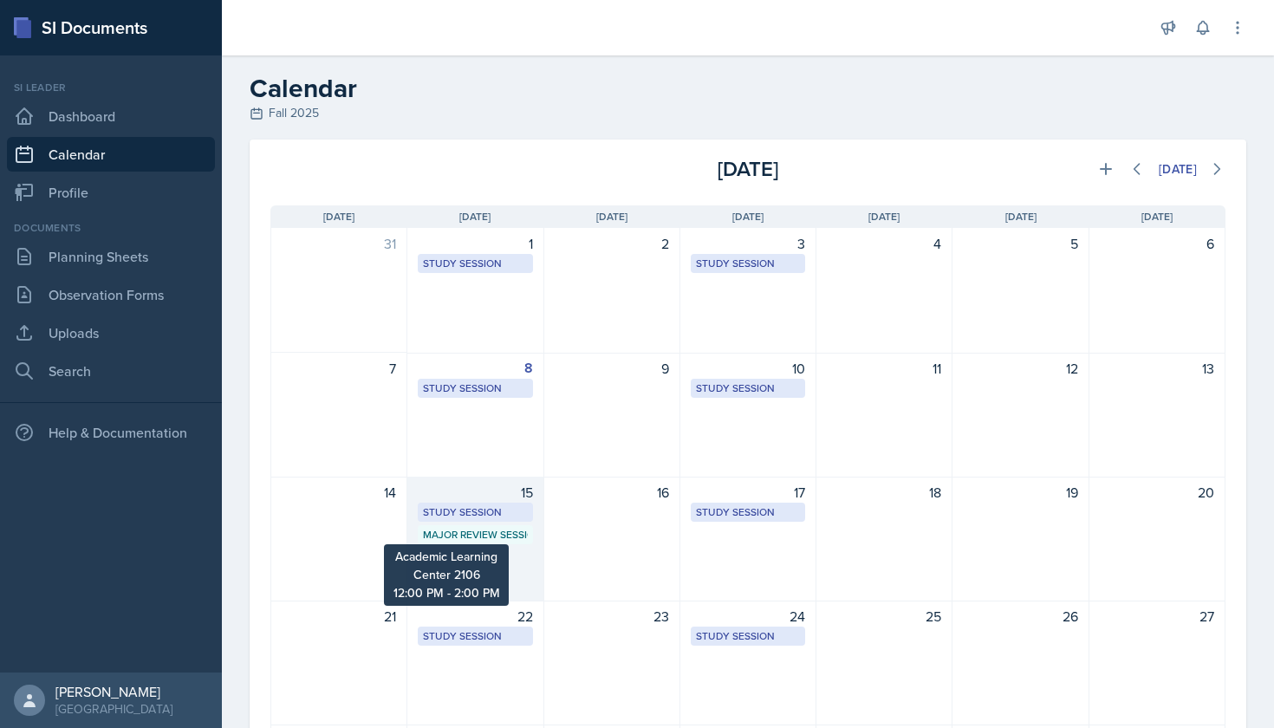
click at [508, 542] on div "Major Review Session" at bounding box center [475, 535] width 104 height 16
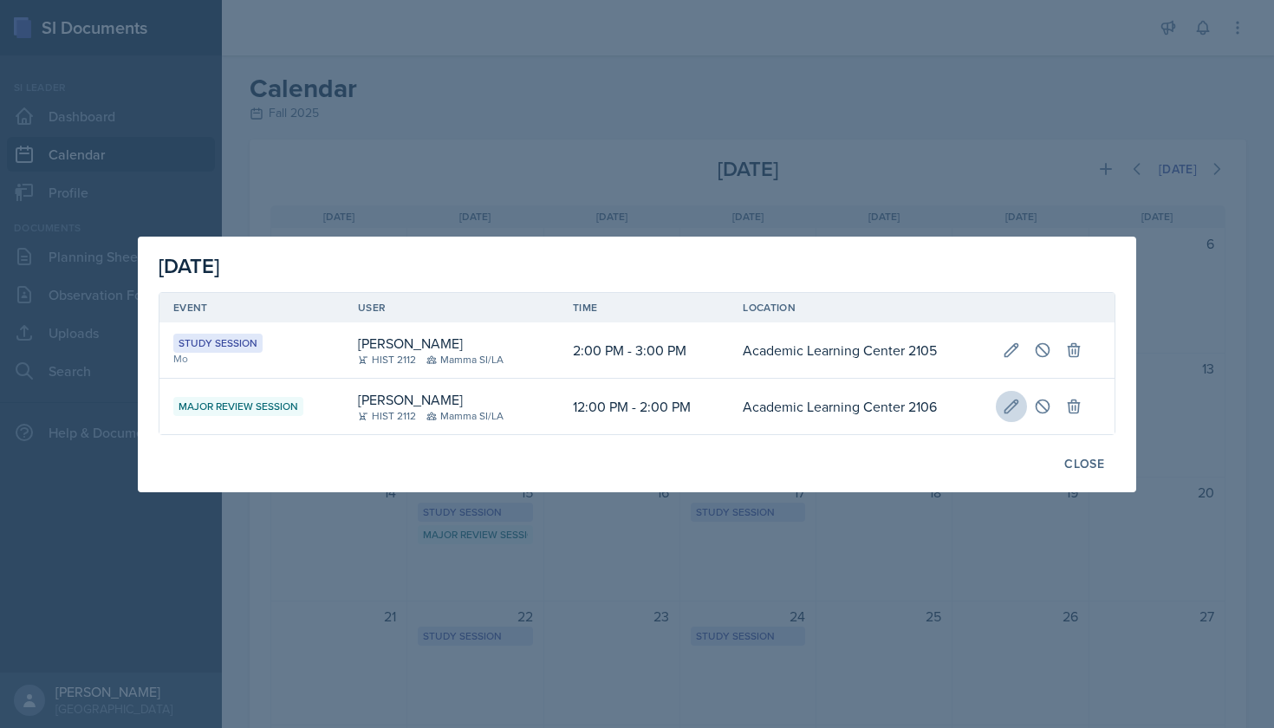
click at [1007, 406] on icon at bounding box center [1011, 406] width 17 height 17
type input "September 15th, 2025"
select select "12"
select select "0"
select select "PM"
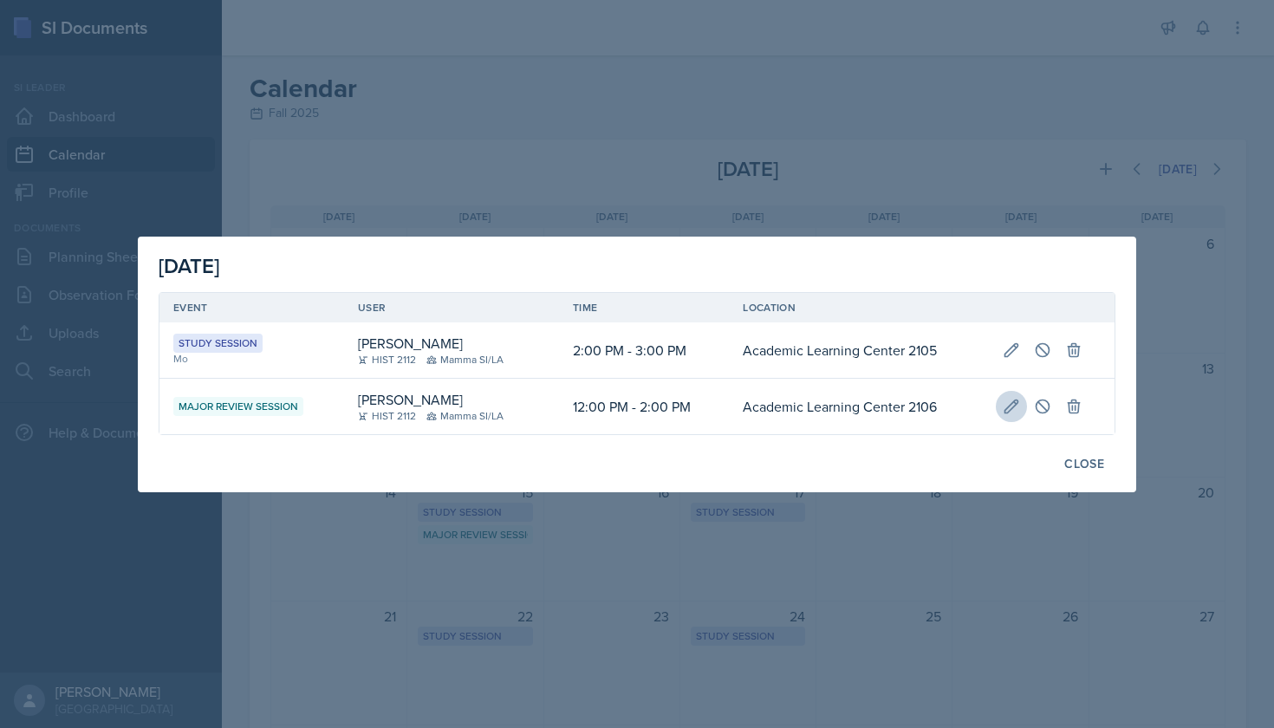
select select "2"
select select "0"
select select "PM"
type input "Academic Learning Center 2106"
select select "66bb7cbf-e419-488b-a7ef-f63bc5f9ed04"
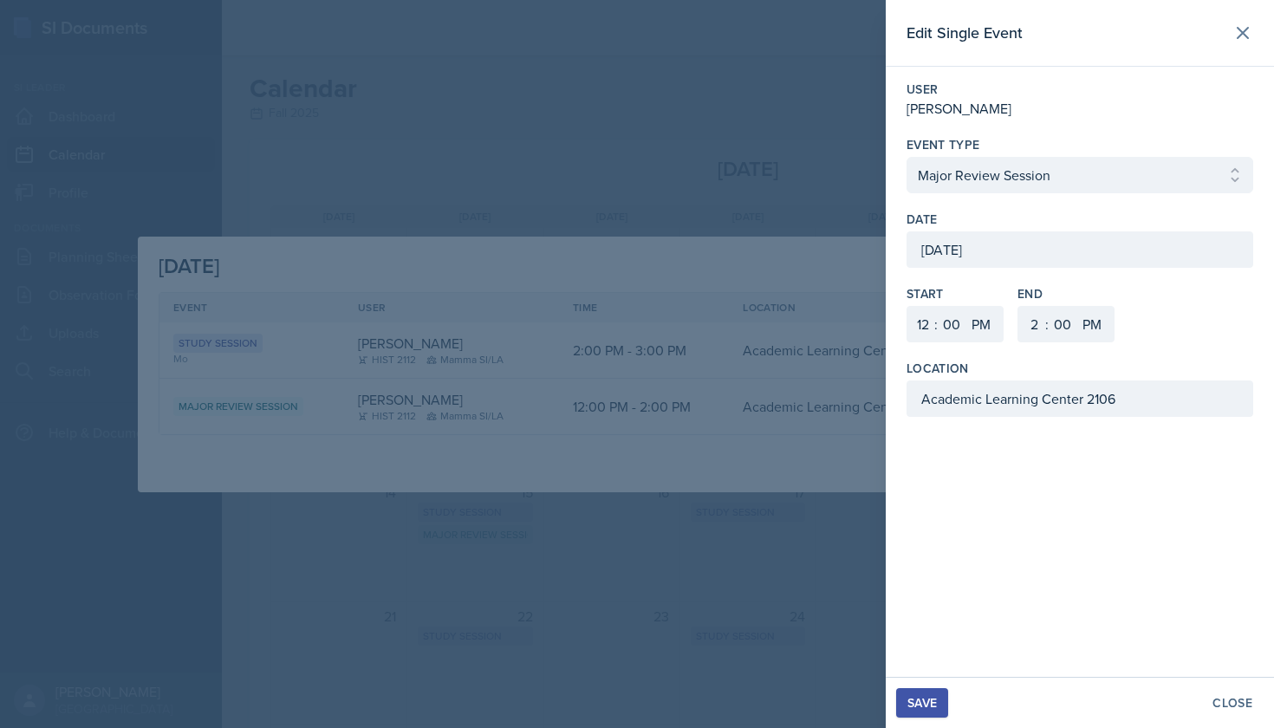
click at [1000, 256] on div "September 15th, 2025" at bounding box center [1080, 249] width 347 height 36
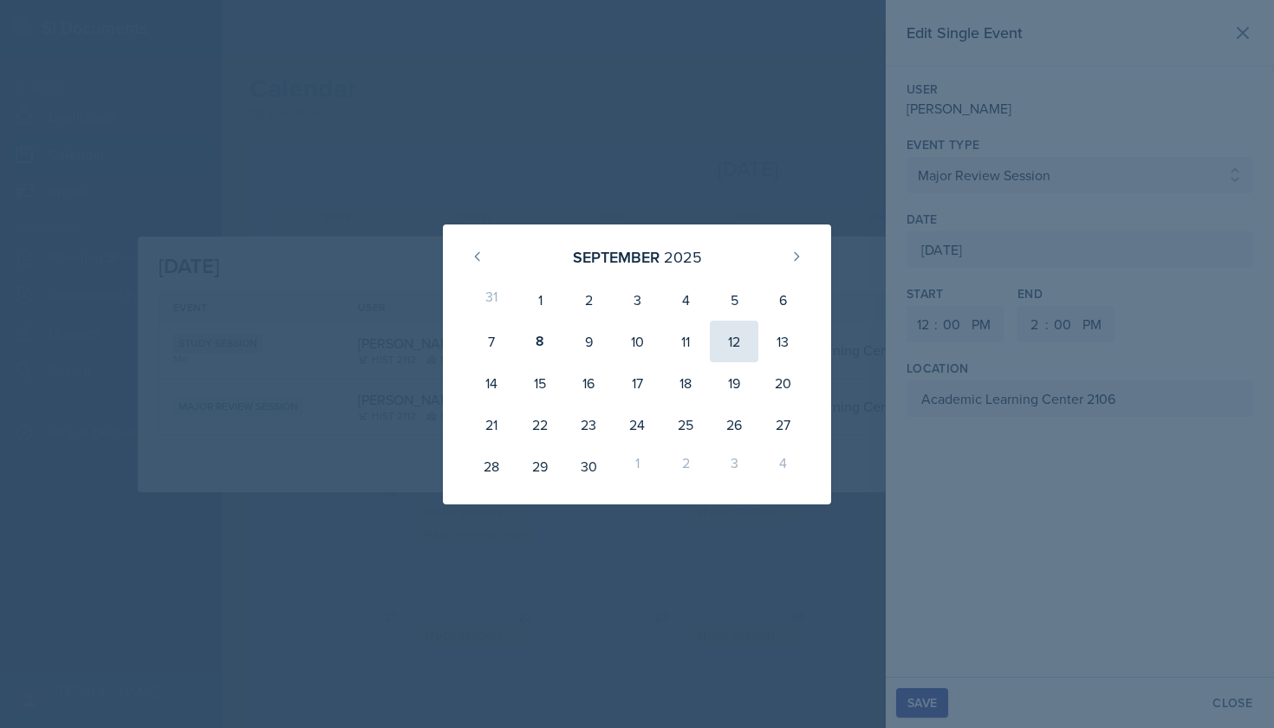
click at [734, 345] on div "12" at bounding box center [734, 342] width 49 height 42
type input "[DATE]"
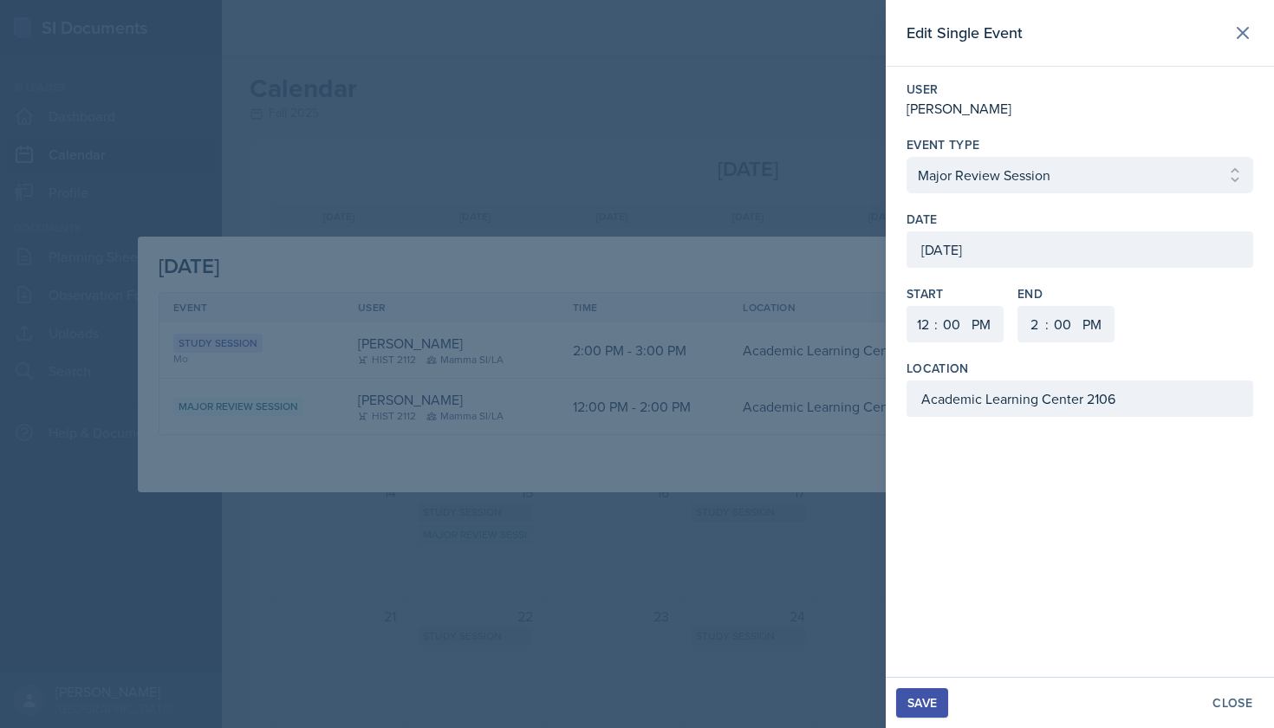
click at [928, 705] on div "Save" at bounding box center [921, 703] width 29 height 14
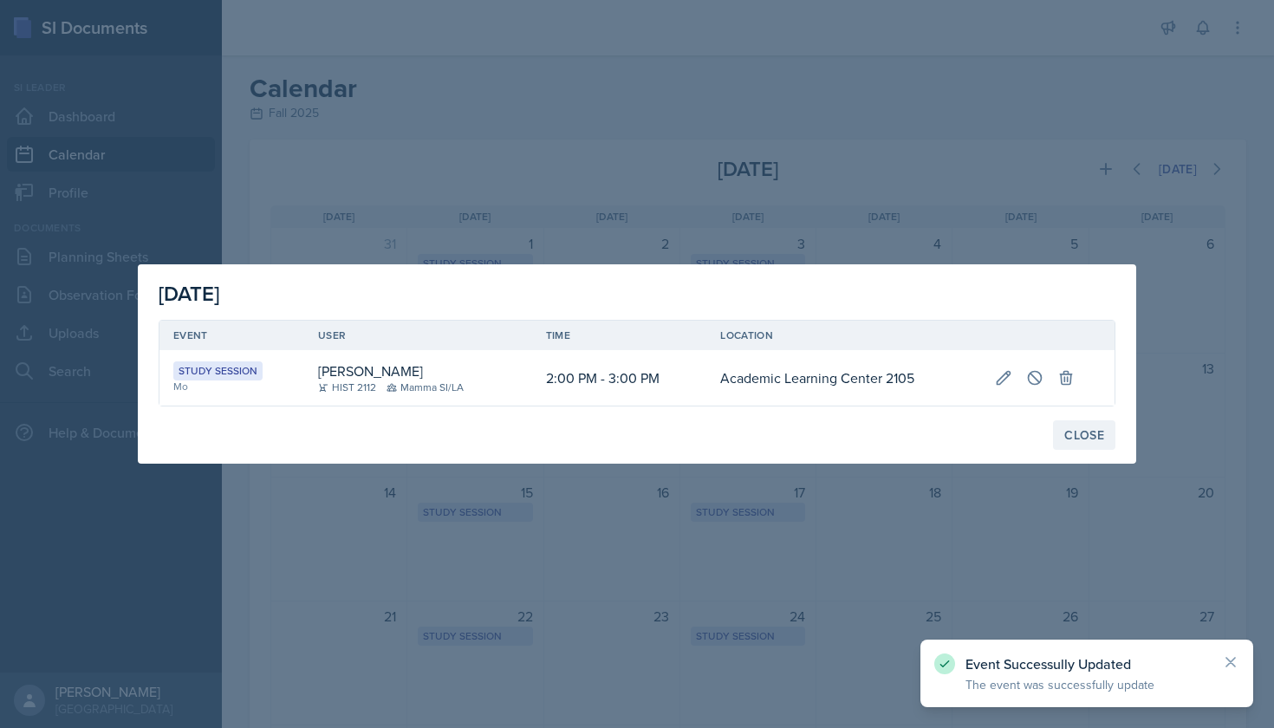
click at [1064, 436] on div "Close" at bounding box center [1084, 435] width 40 height 14
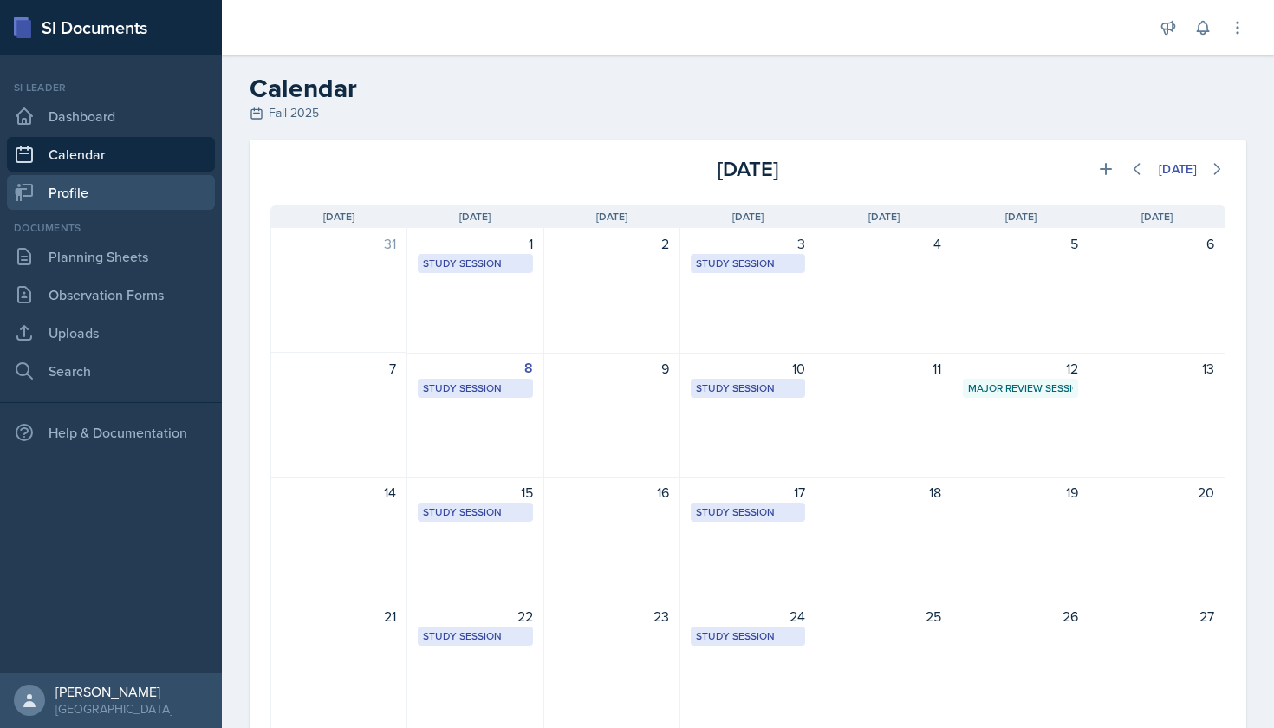
click at [117, 195] on link "Profile" at bounding box center [111, 192] width 208 height 35
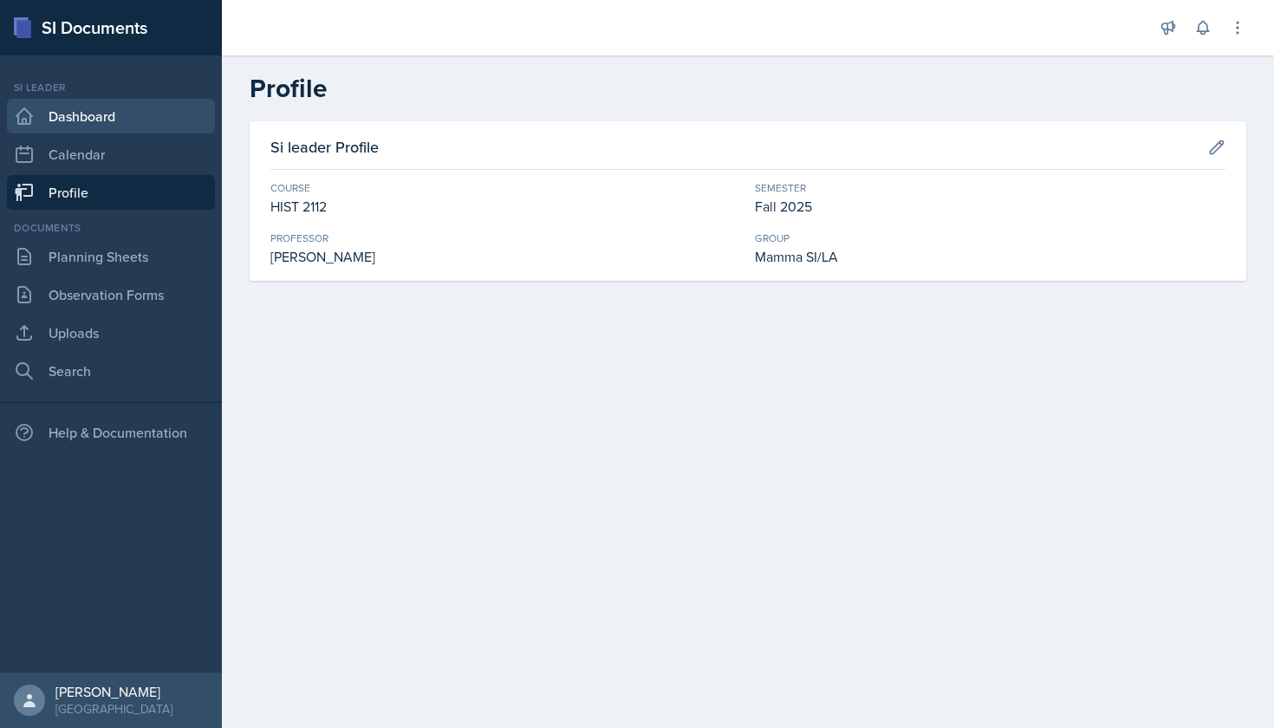
click at [132, 121] on link "Dashboard" at bounding box center [111, 116] width 208 height 35
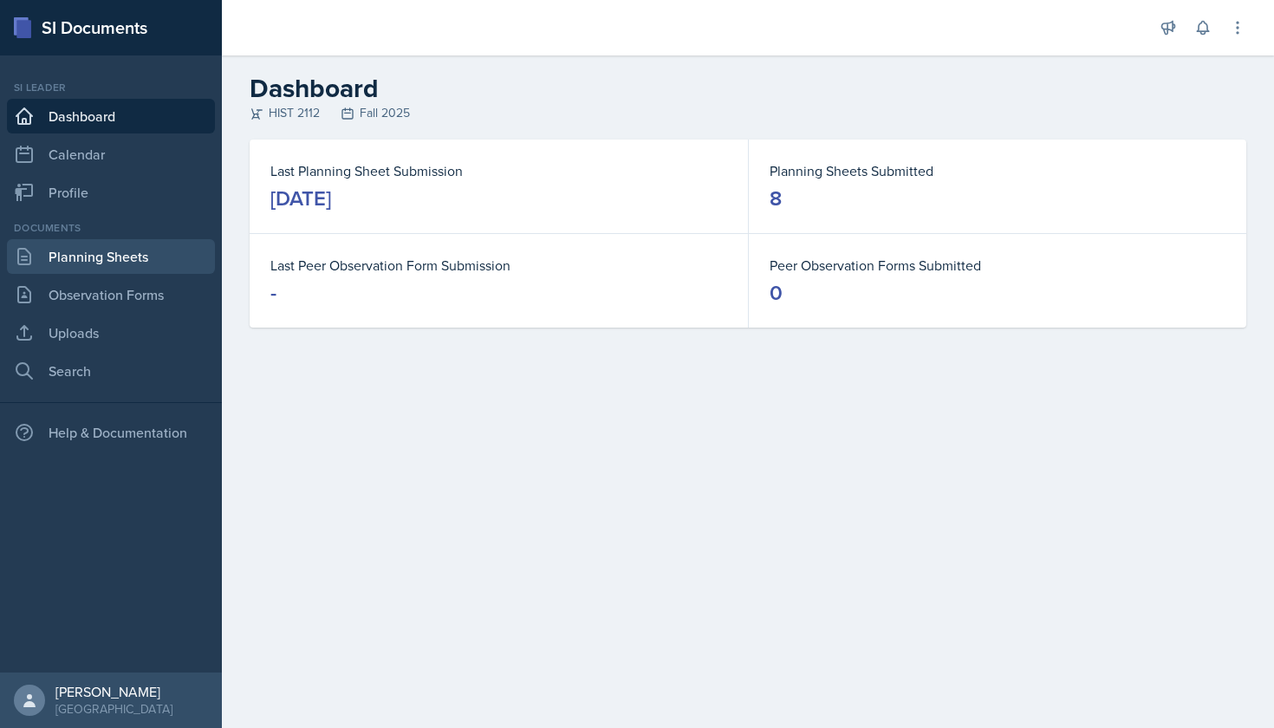
click at [100, 245] on link "Planning Sheets" at bounding box center [111, 256] width 208 height 35
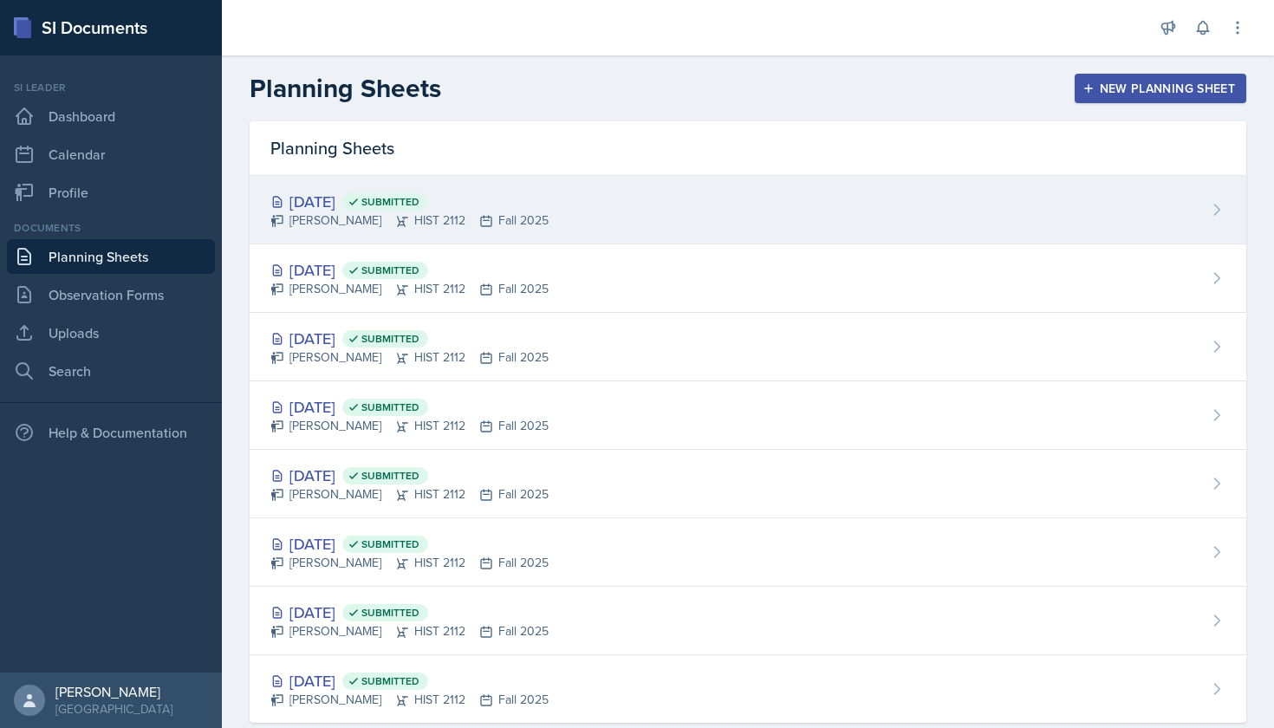
click at [347, 213] on div "Tanner Deckard HIST 2112 Fall 2025" at bounding box center [409, 220] width 278 height 18
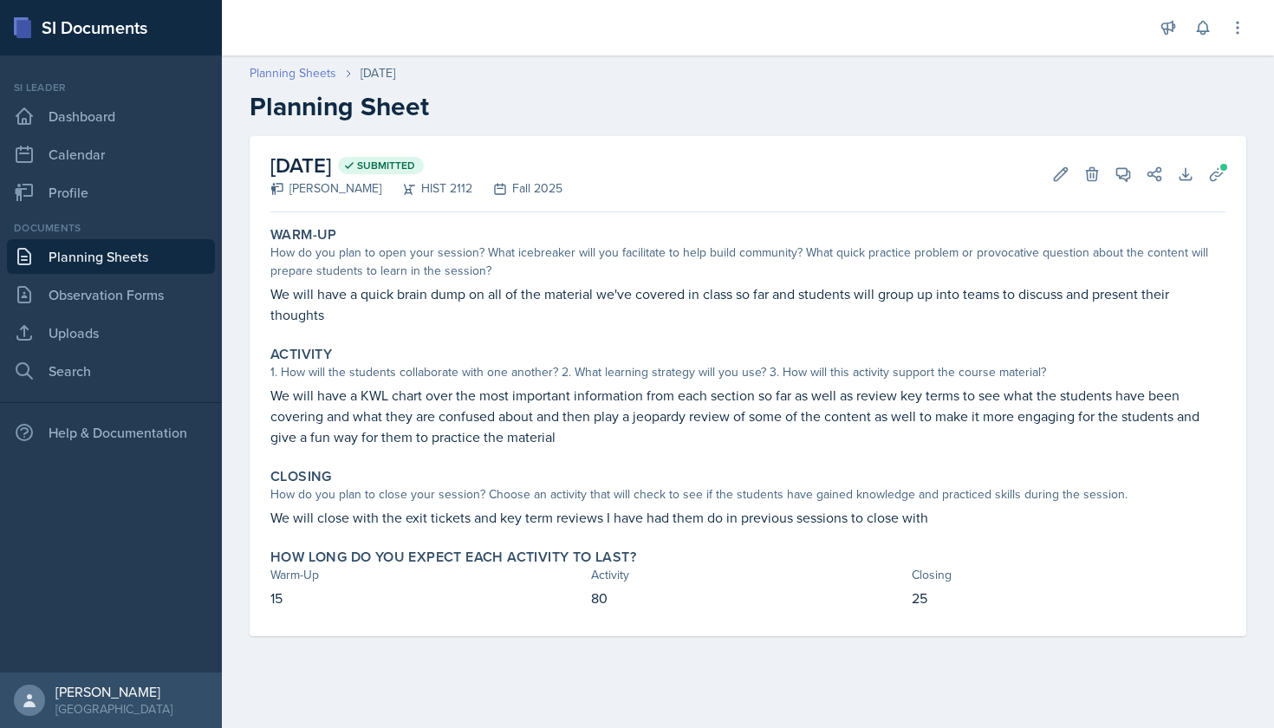
click at [321, 69] on link "Planning Sheets" at bounding box center [293, 73] width 87 height 18
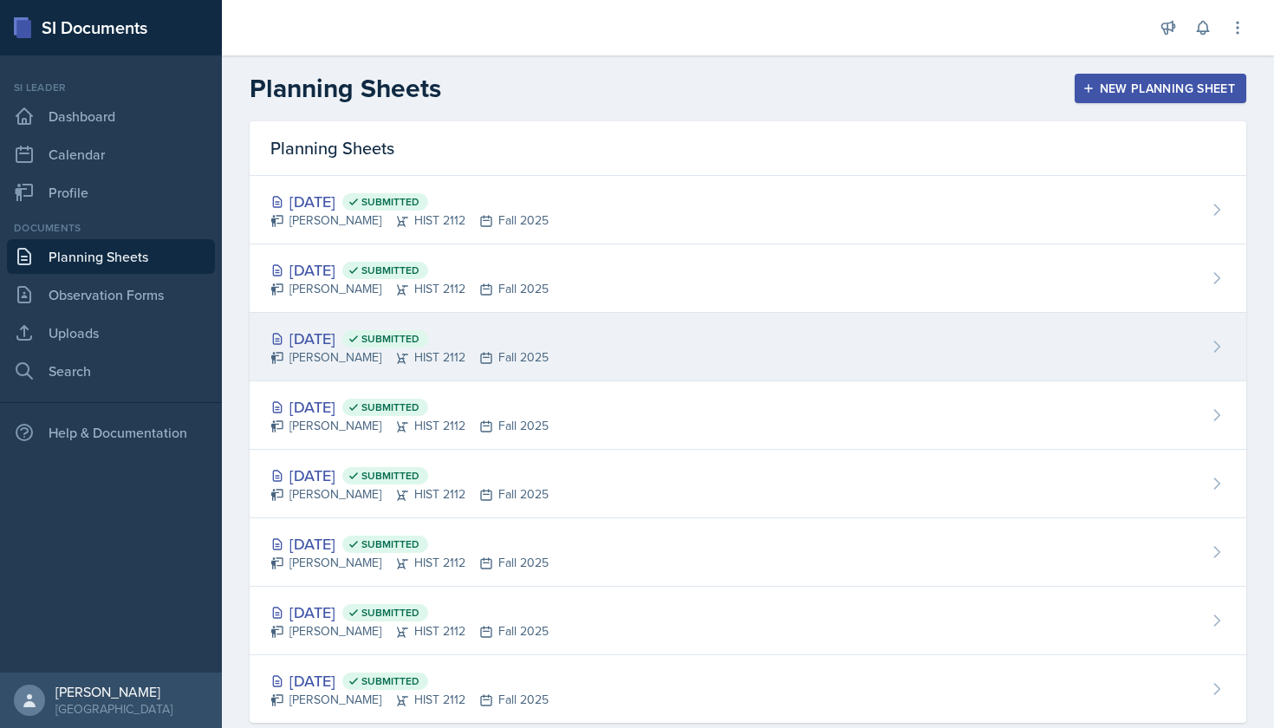
click at [342, 348] on div "Tanner Deckard HIST 2112 Fall 2025" at bounding box center [409, 357] width 278 height 18
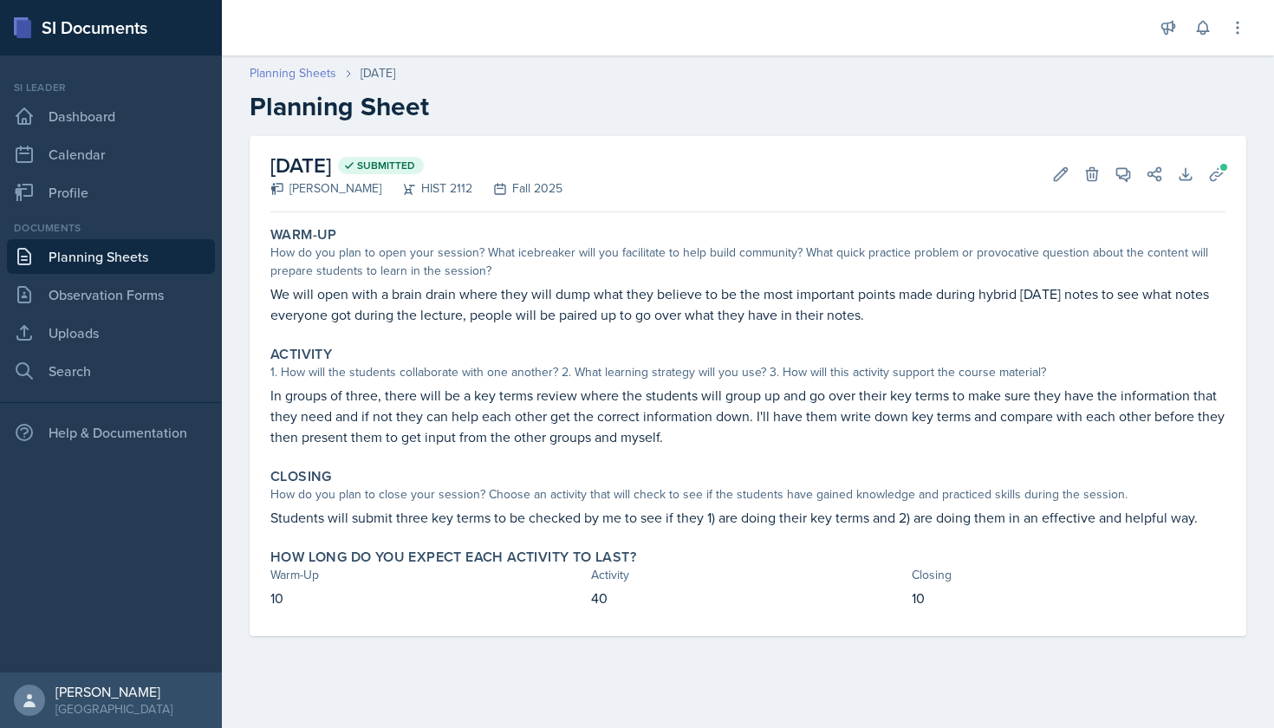
click at [310, 74] on link "Planning Sheets" at bounding box center [293, 73] width 87 height 18
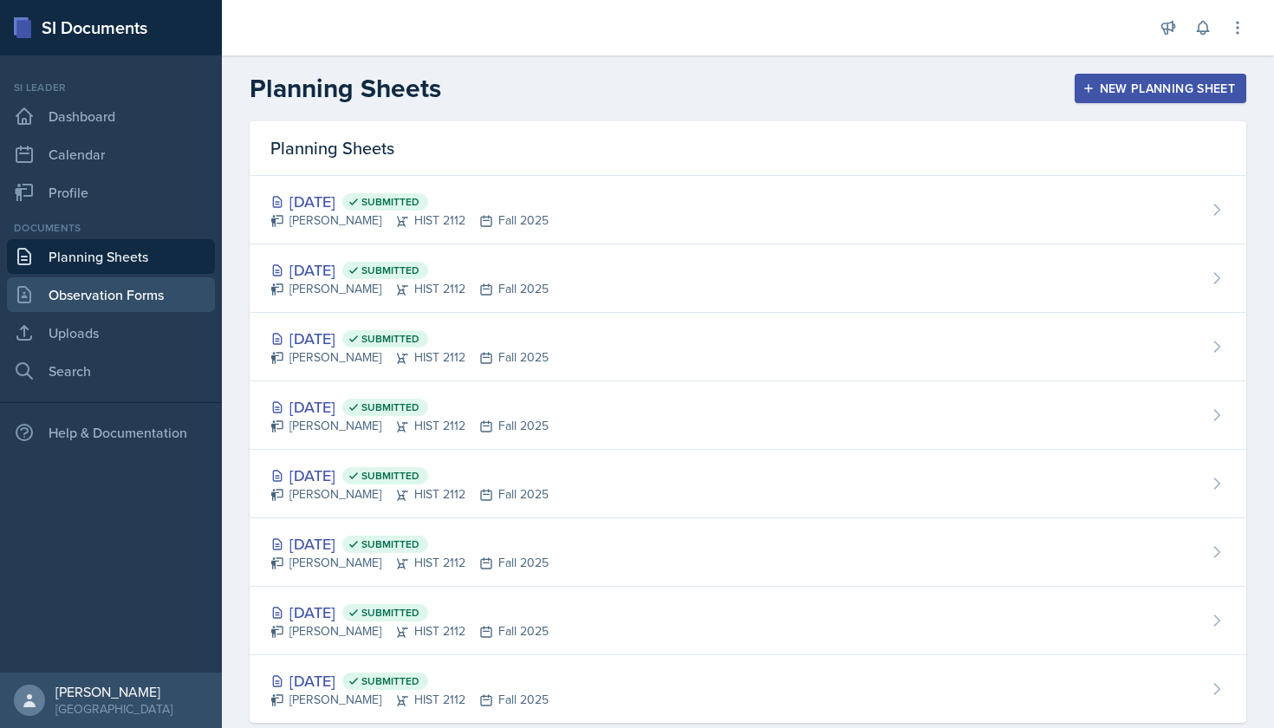
click at [156, 298] on link "Observation Forms" at bounding box center [111, 294] width 208 height 35
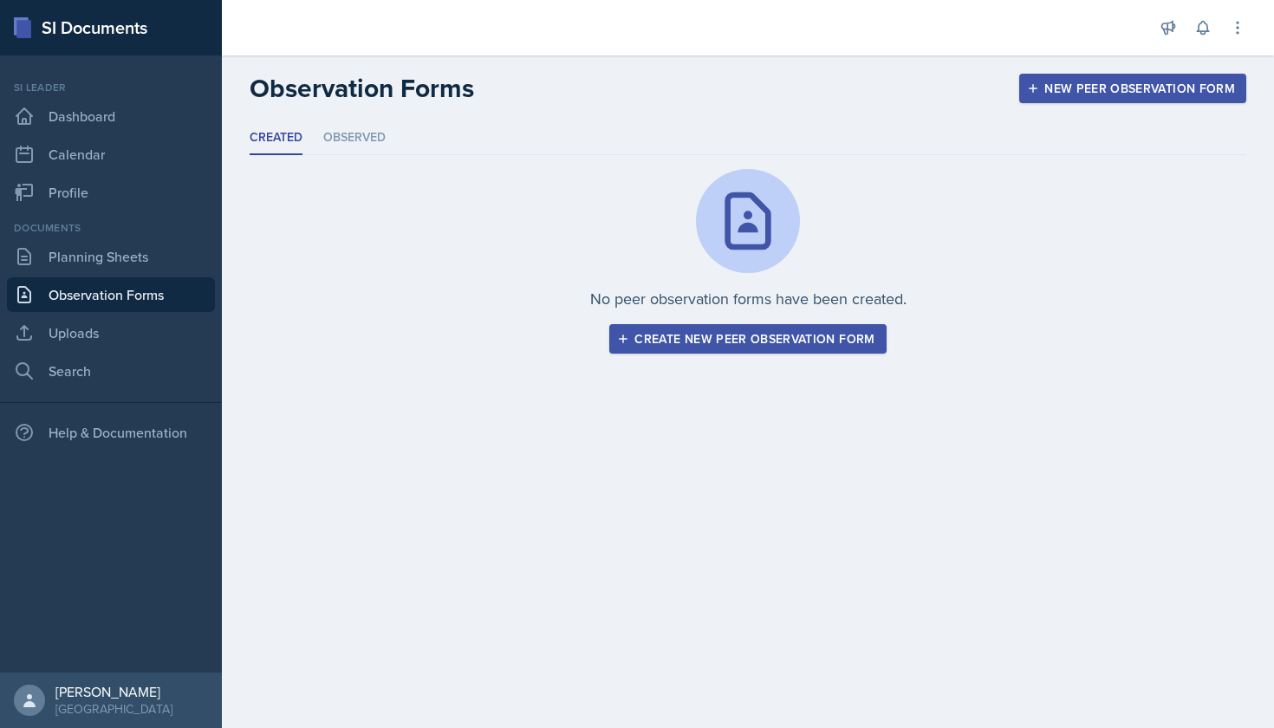
click at [362, 118] on header "Observation Forms New Peer Observation Form" at bounding box center [748, 88] width 1052 height 66
click at [355, 139] on li "Observed" at bounding box center [354, 138] width 62 height 34
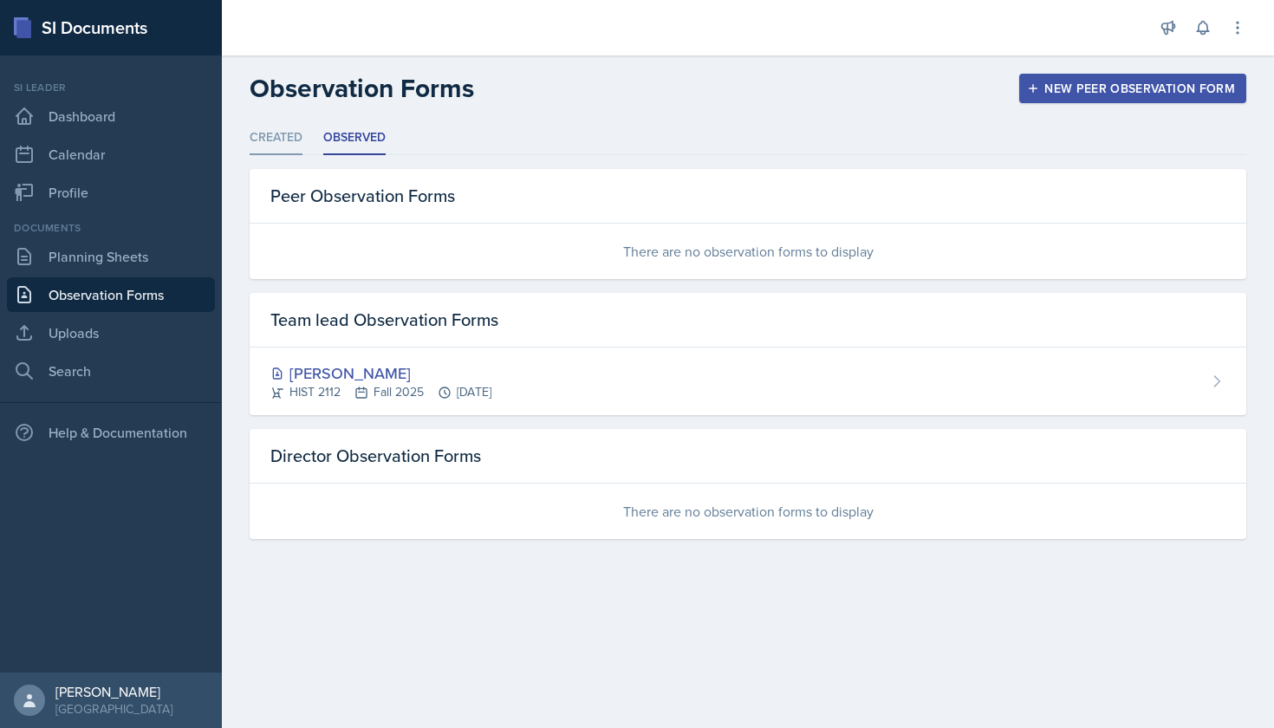
click at [296, 139] on li "Created" at bounding box center [276, 138] width 53 height 34
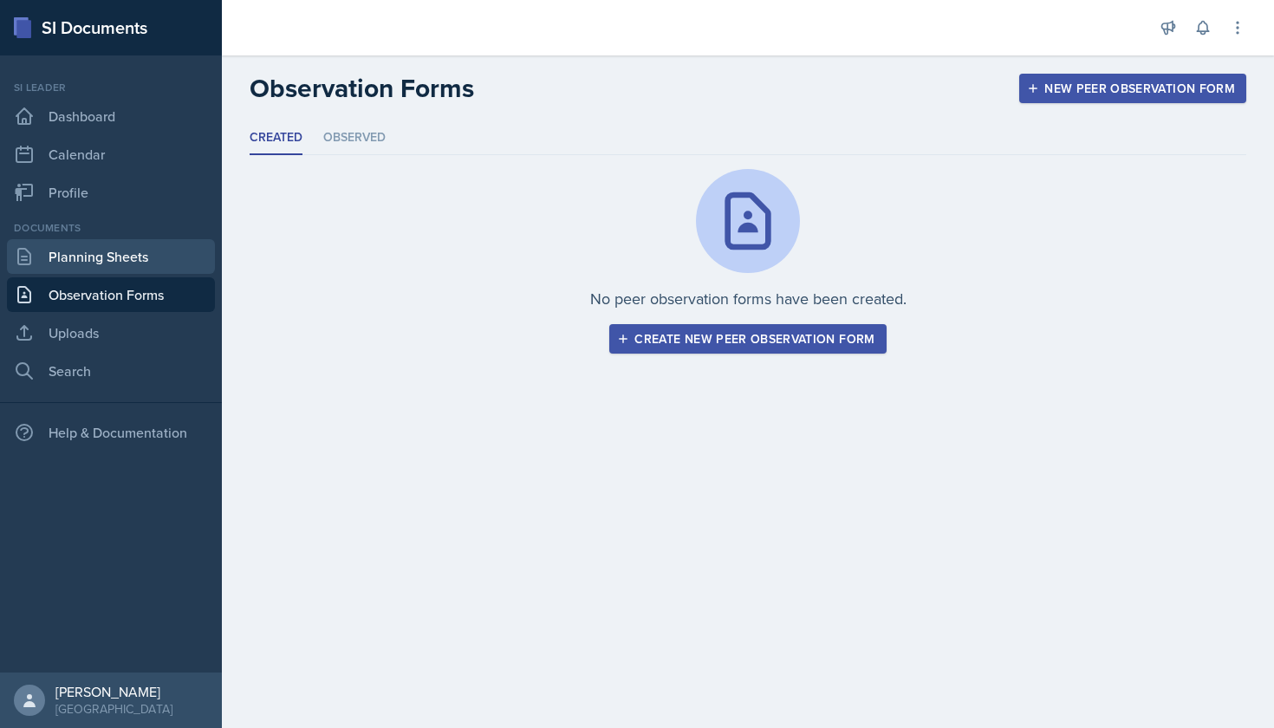
click at [202, 255] on link "Planning Sheets" at bounding box center [111, 256] width 208 height 35
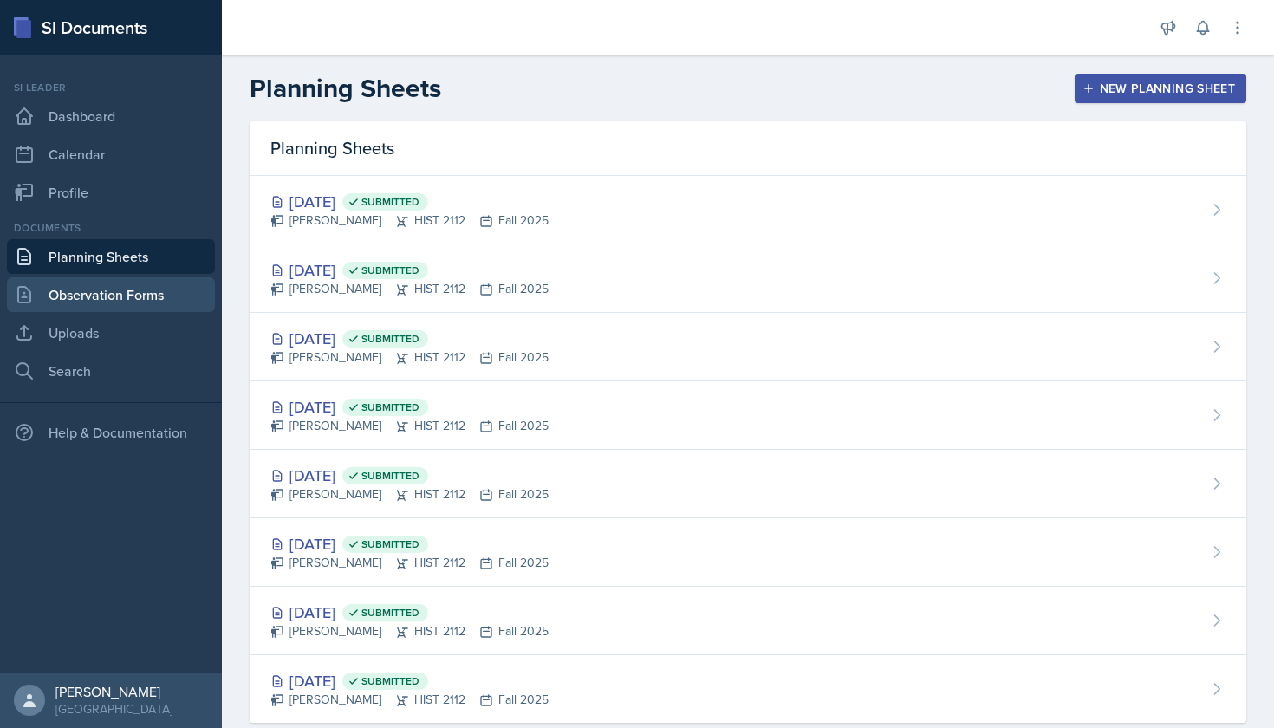
click at [159, 289] on link "Observation Forms" at bounding box center [111, 294] width 208 height 35
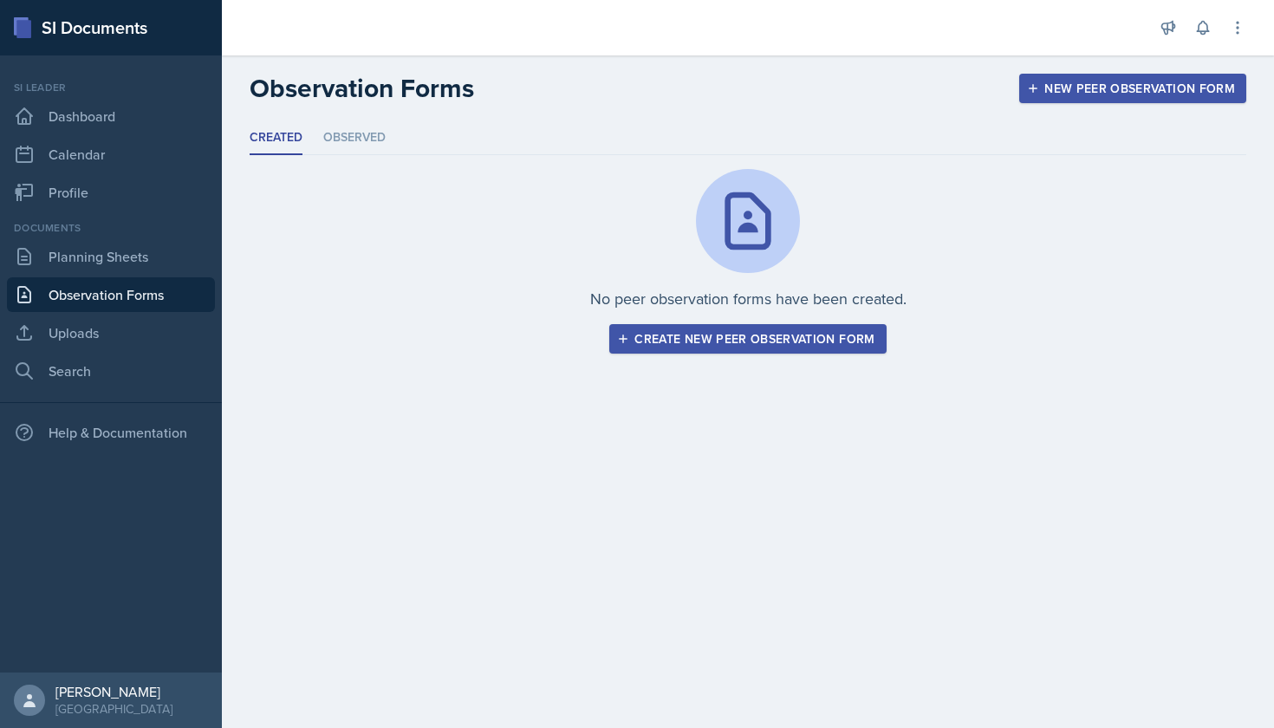
click at [167, 274] on div "Documents Planning Sheets Observation Forms Uploads Search" at bounding box center [111, 304] width 208 height 168
click at [167, 266] on link "Planning Sheets" at bounding box center [111, 256] width 208 height 35
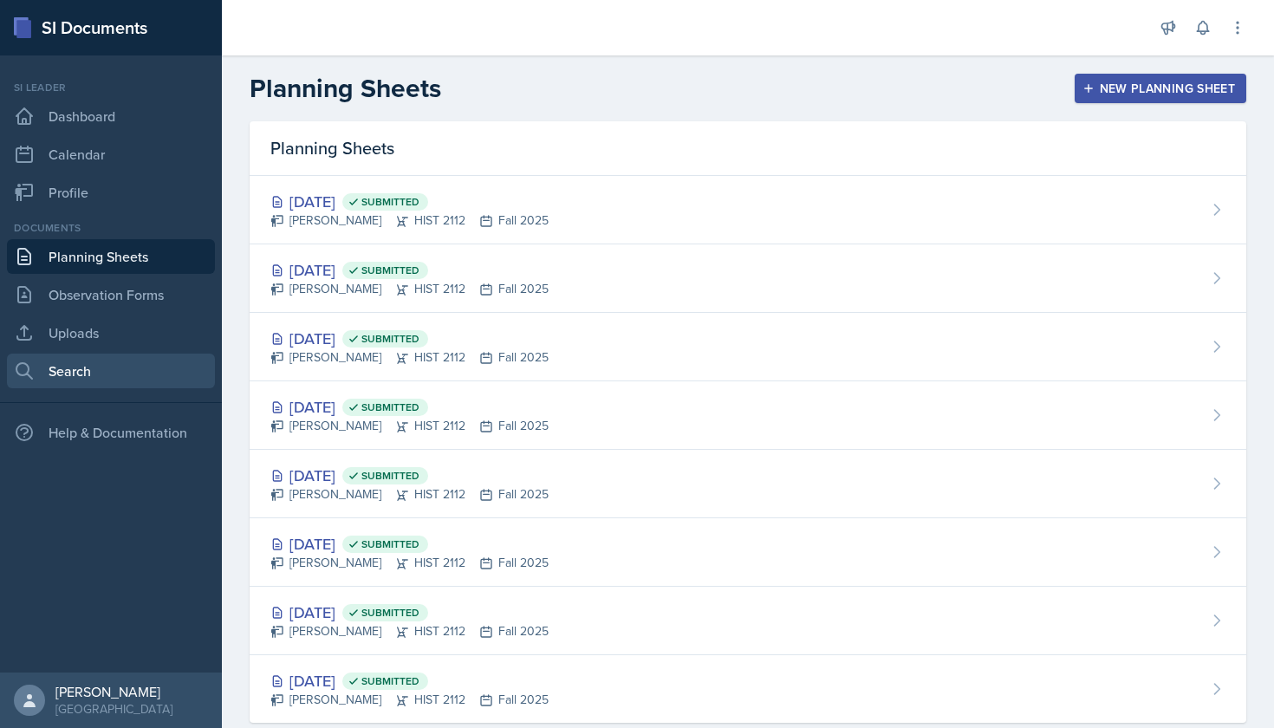
click at [118, 382] on link "Search" at bounding box center [111, 371] width 208 height 35
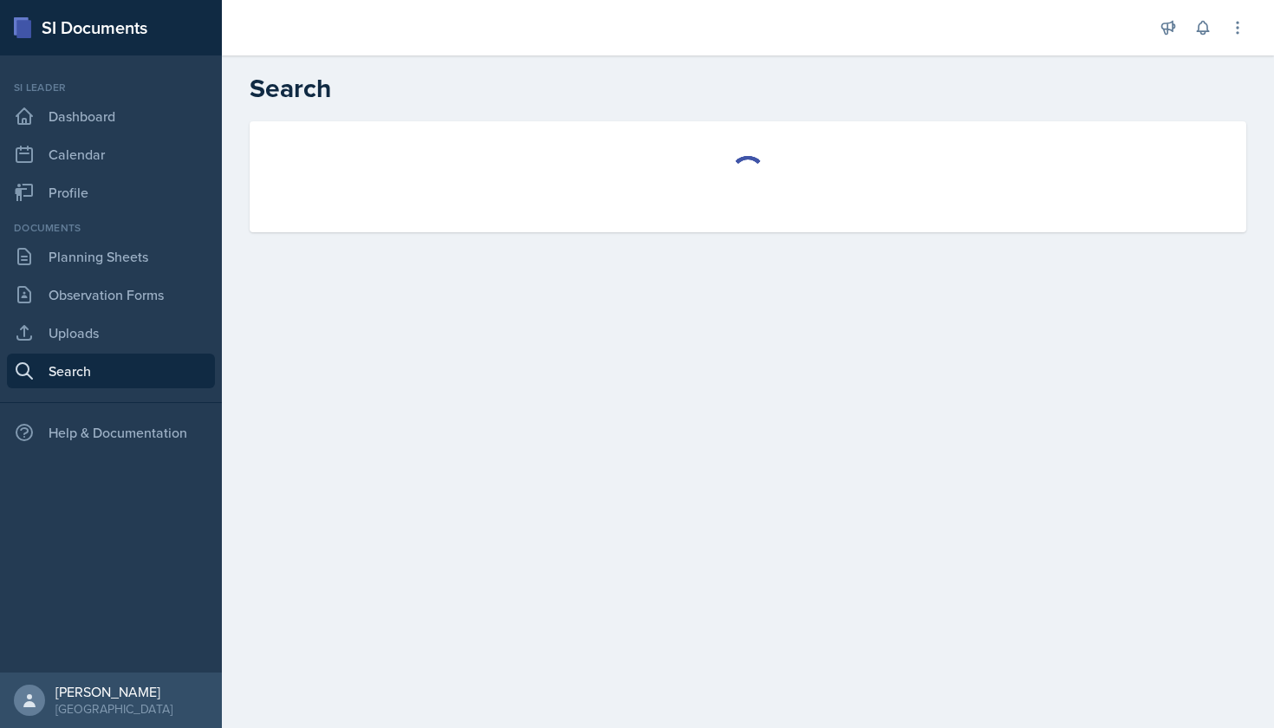
select select "all"
select select "1"
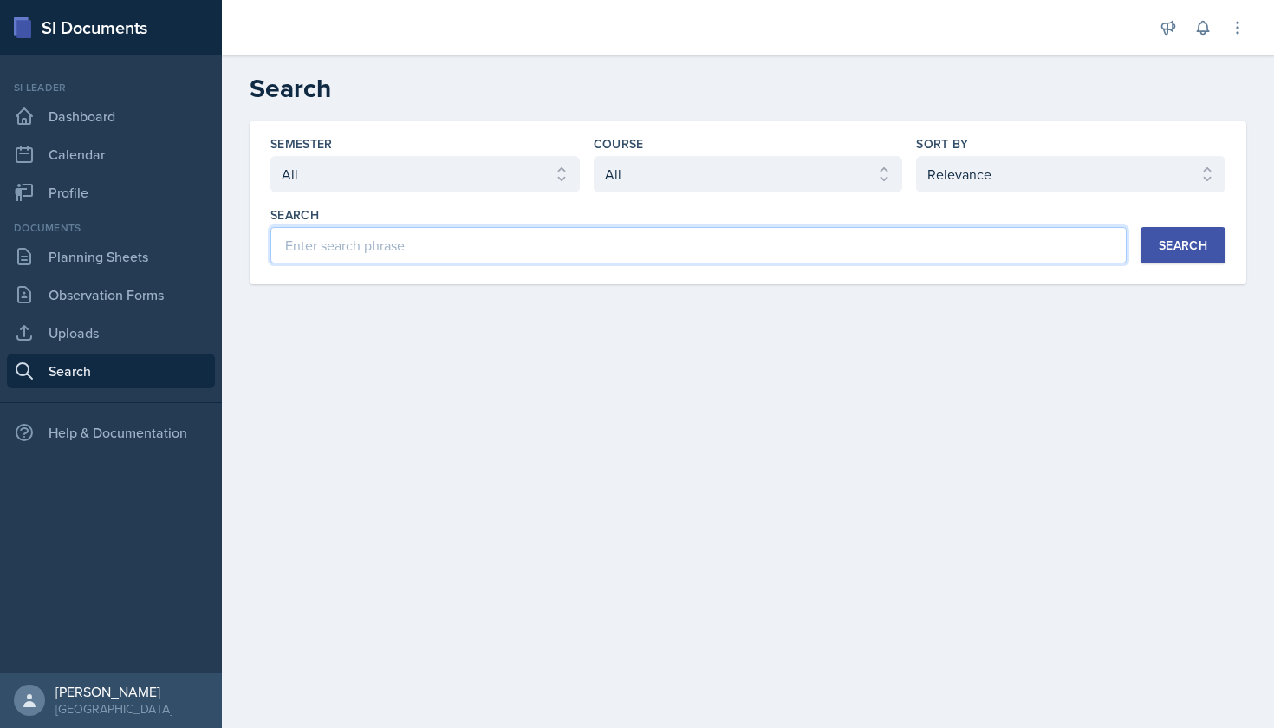
click at [354, 240] on input at bounding box center [698, 245] width 856 height 36
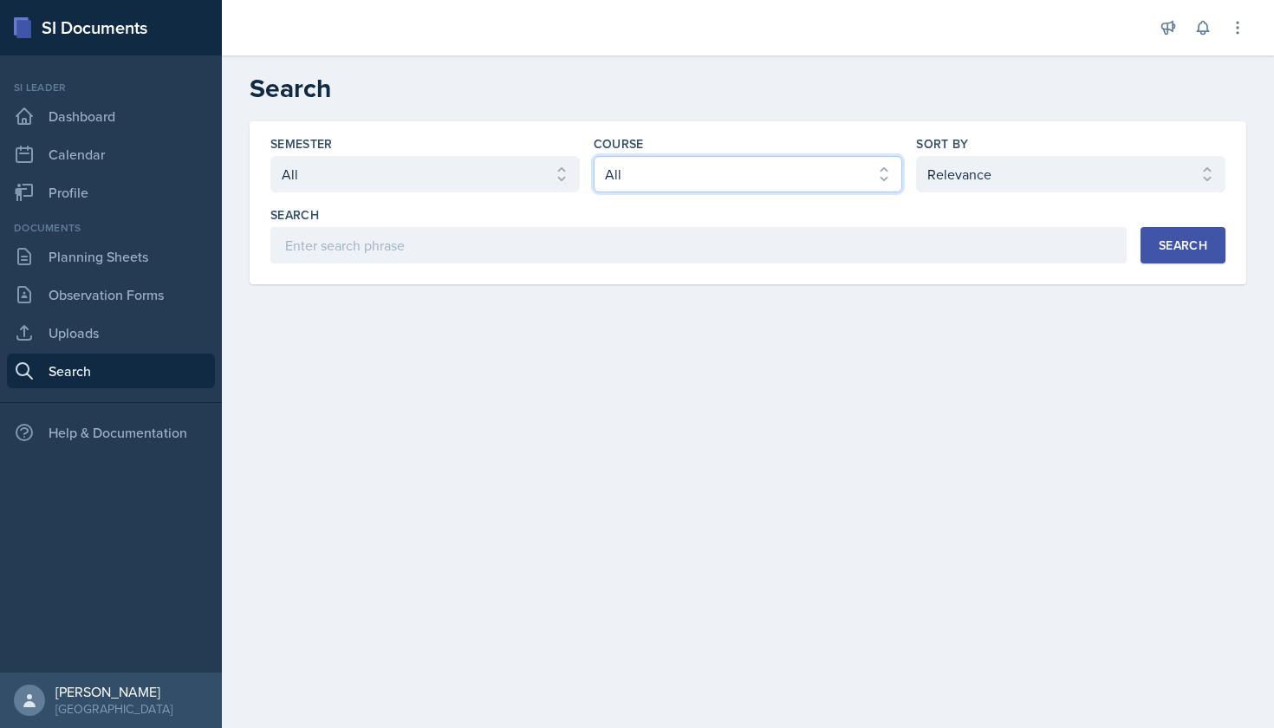
select select "e03f2d5a-f3a5-4e0e-9167-550ff5b2876a"
click at [1064, 240] on div "Search" at bounding box center [1183, 245] width 49 height 14
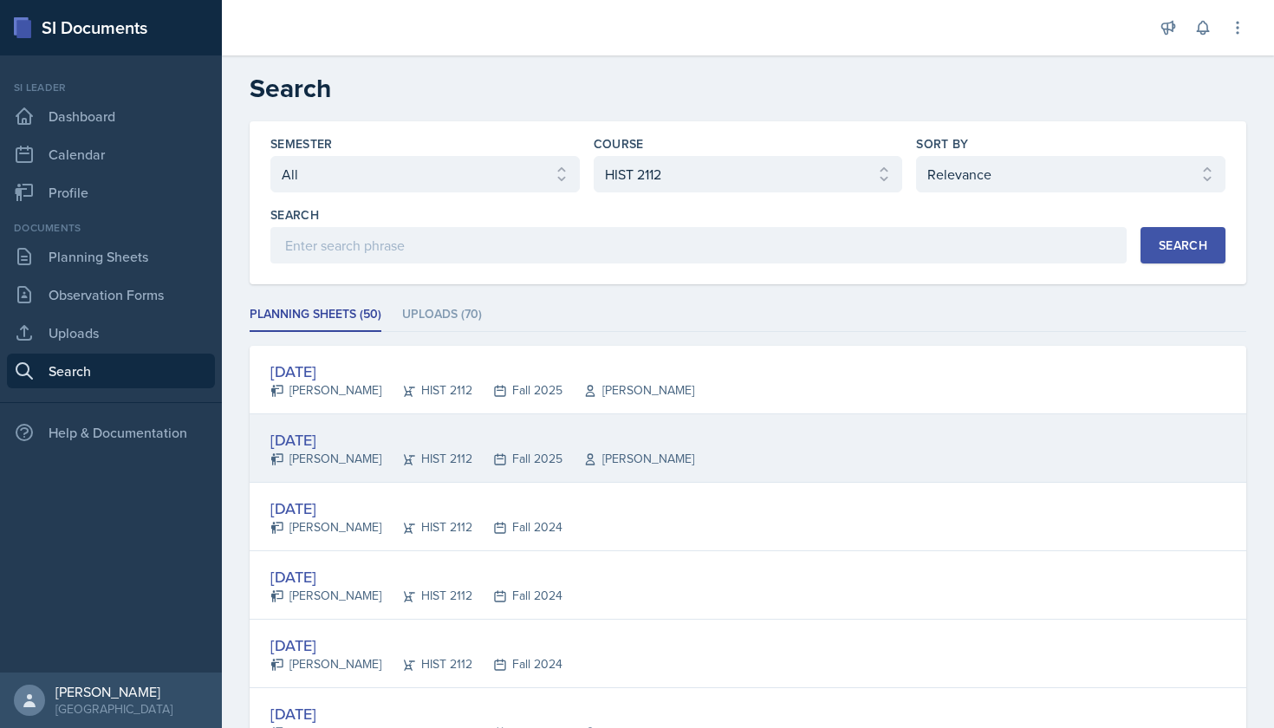
click at [374, 439] on div "[DATE]" at bounding box center [482, 439] width 424 height 23
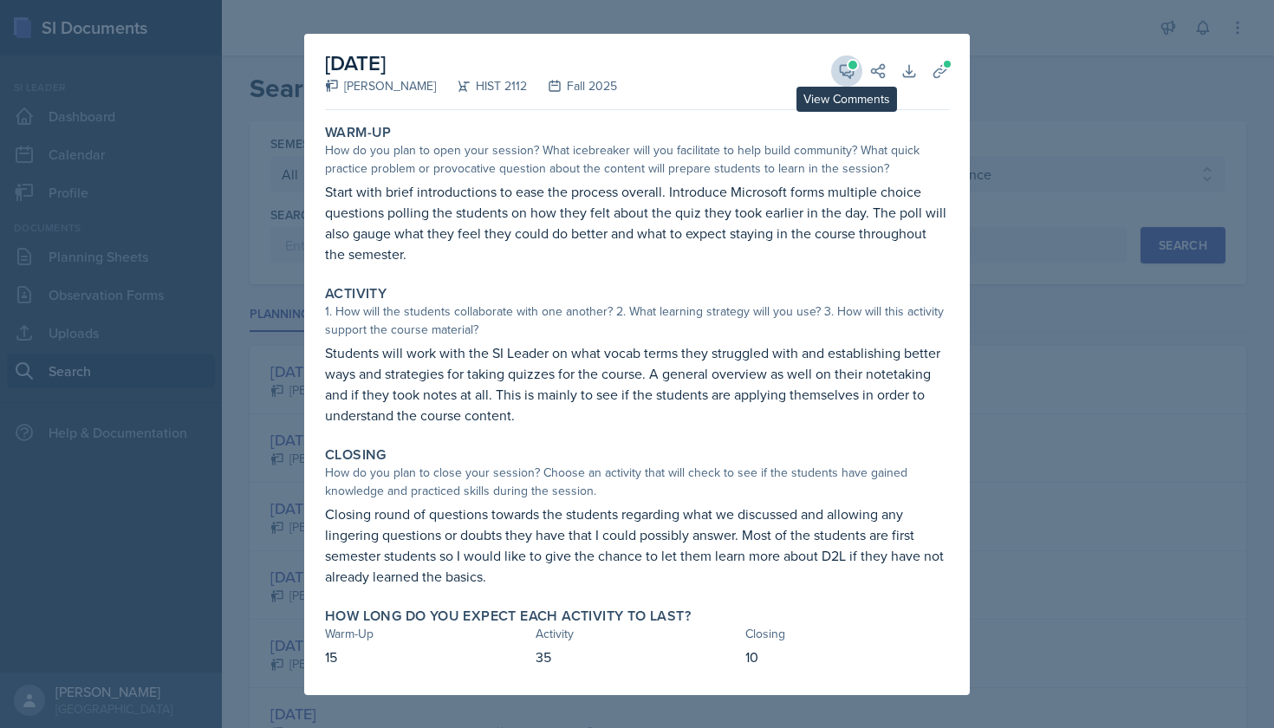
click at [856, 68] on button "View Comments" at bounding box center [846, 70] width 31 height 31
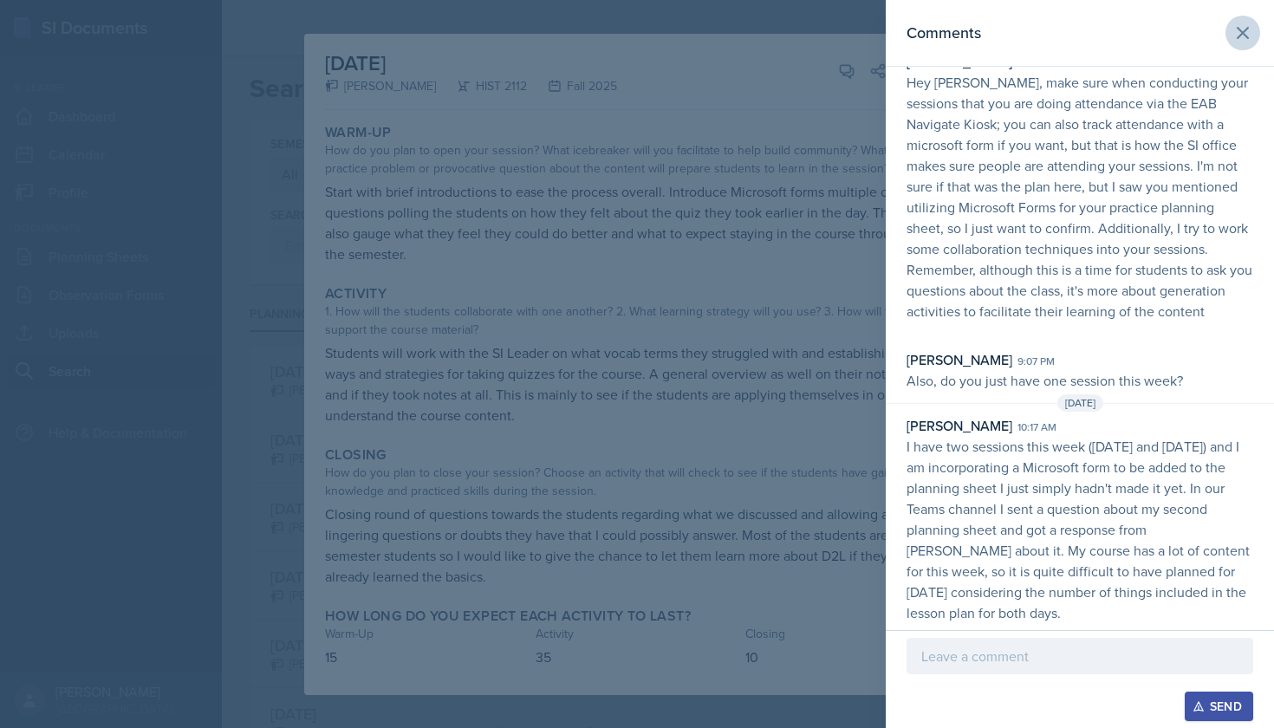
click at [1064, 38] on icon at bounding box center [1242, 33] width 21 height 21
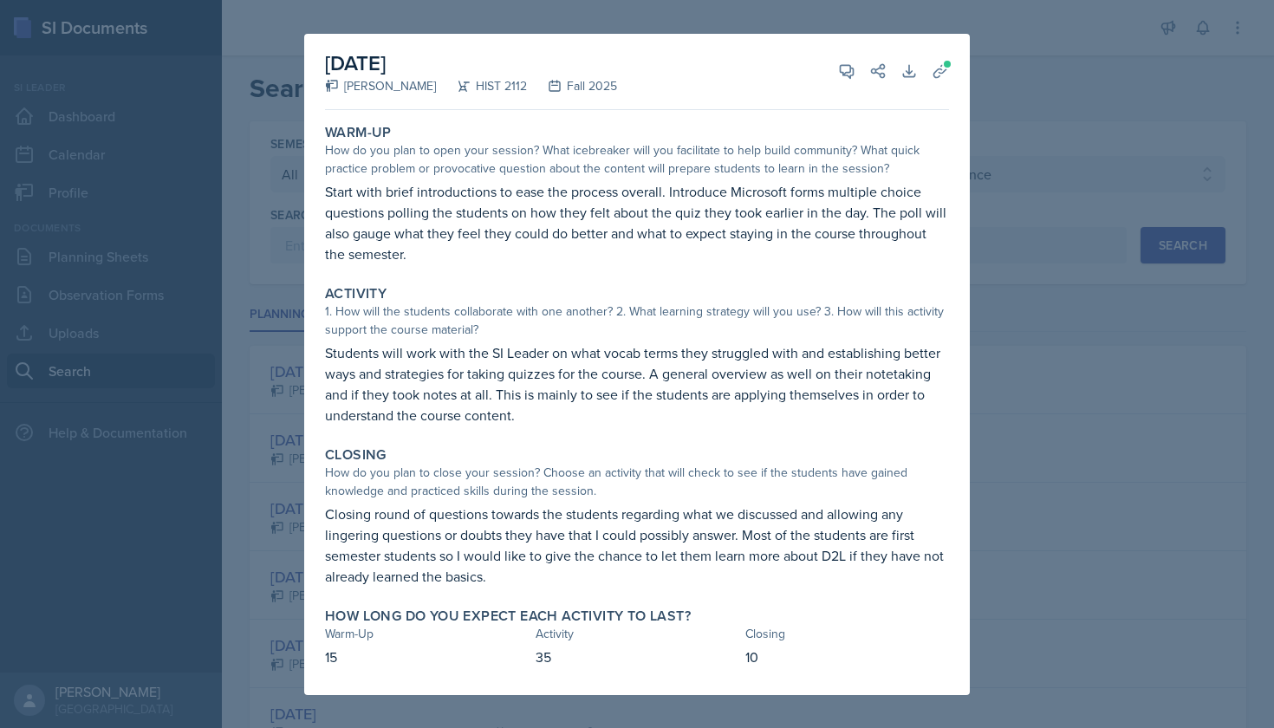
click at [982, 140] on div at bounding box center [637, 364] width 1274 height 728
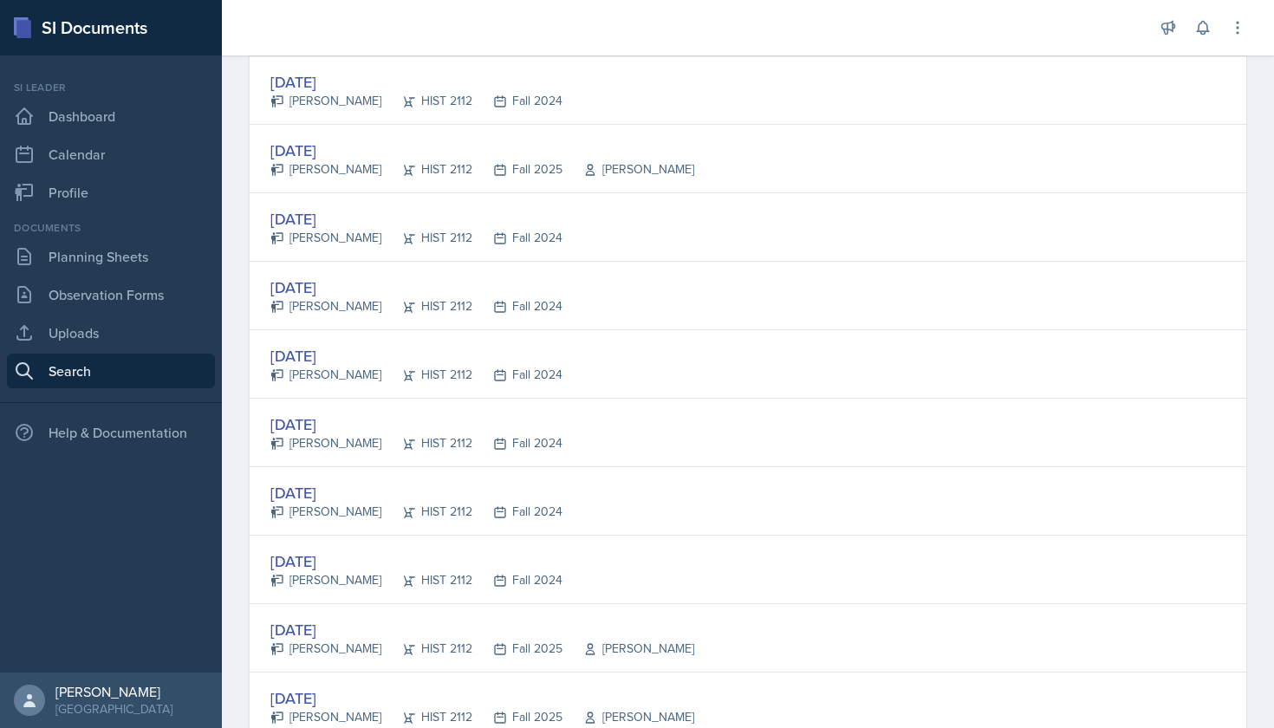
scroll to position [565, 0]
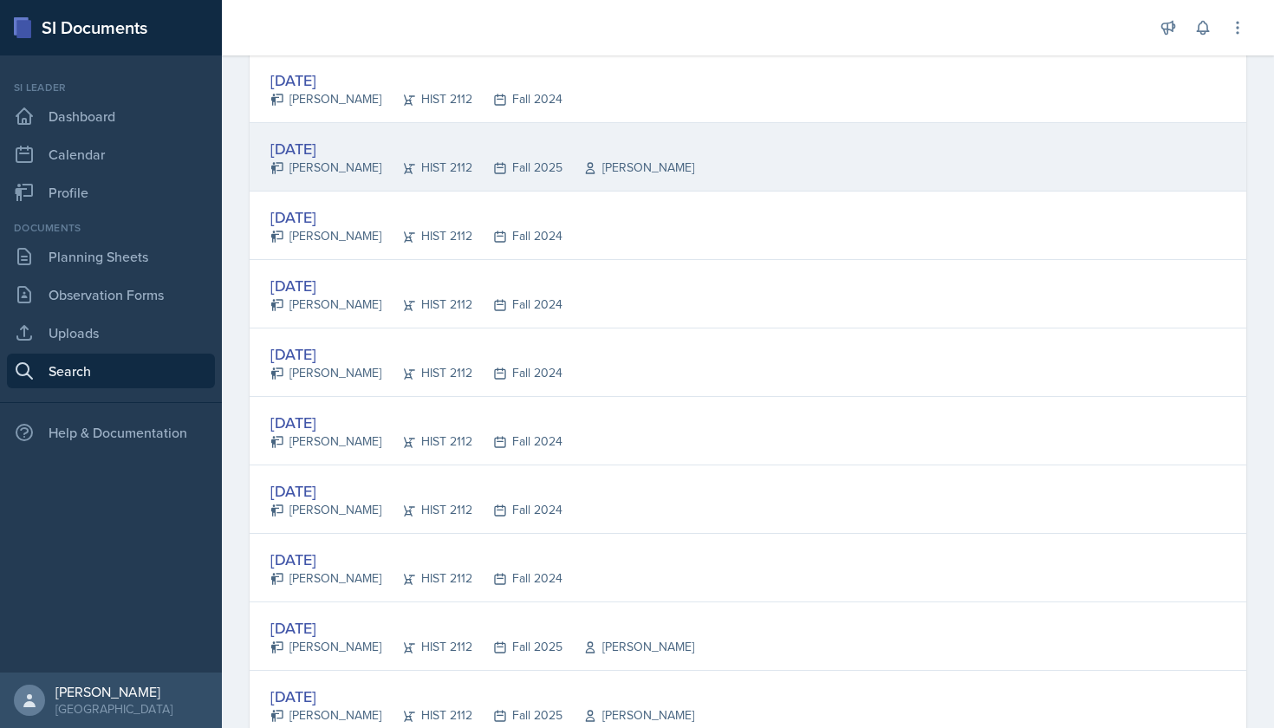
click at [341, 149] on div "[DATE]" at bounding box center [482, 148] width 424 height 23
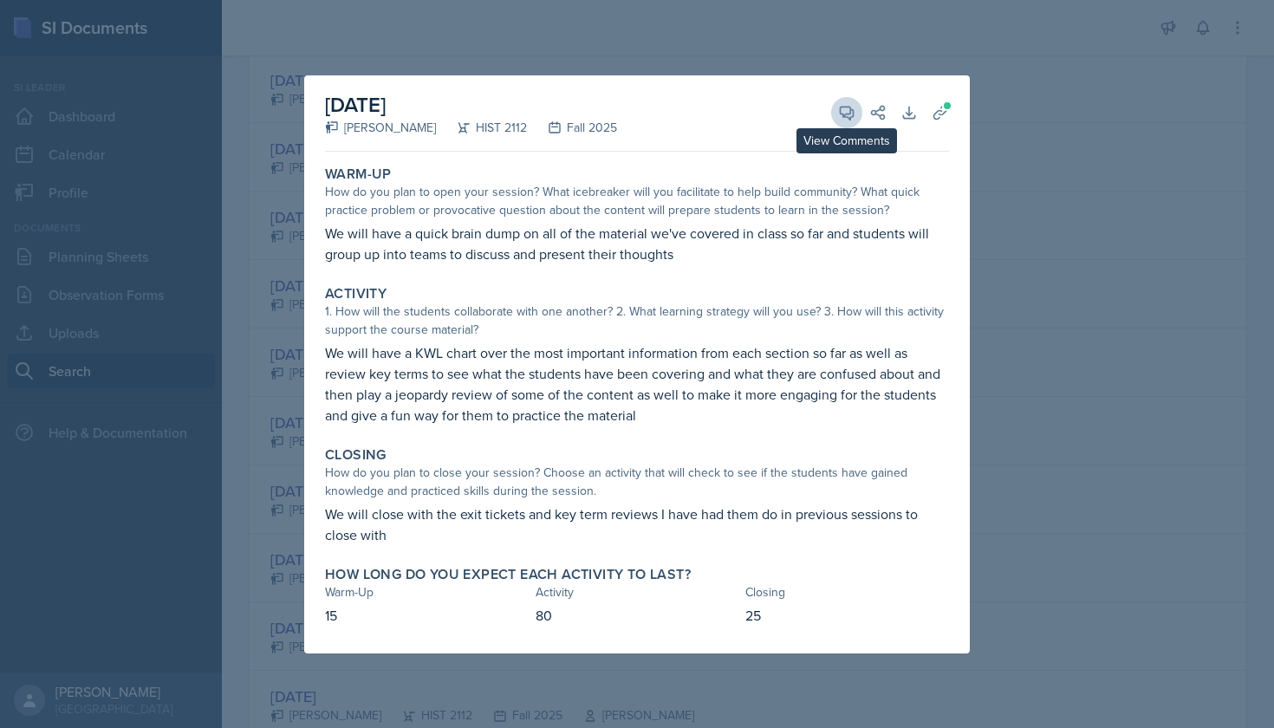
click at [857, 108] on button "View Comments" at bounding box center [846, 112] width 31 height 31
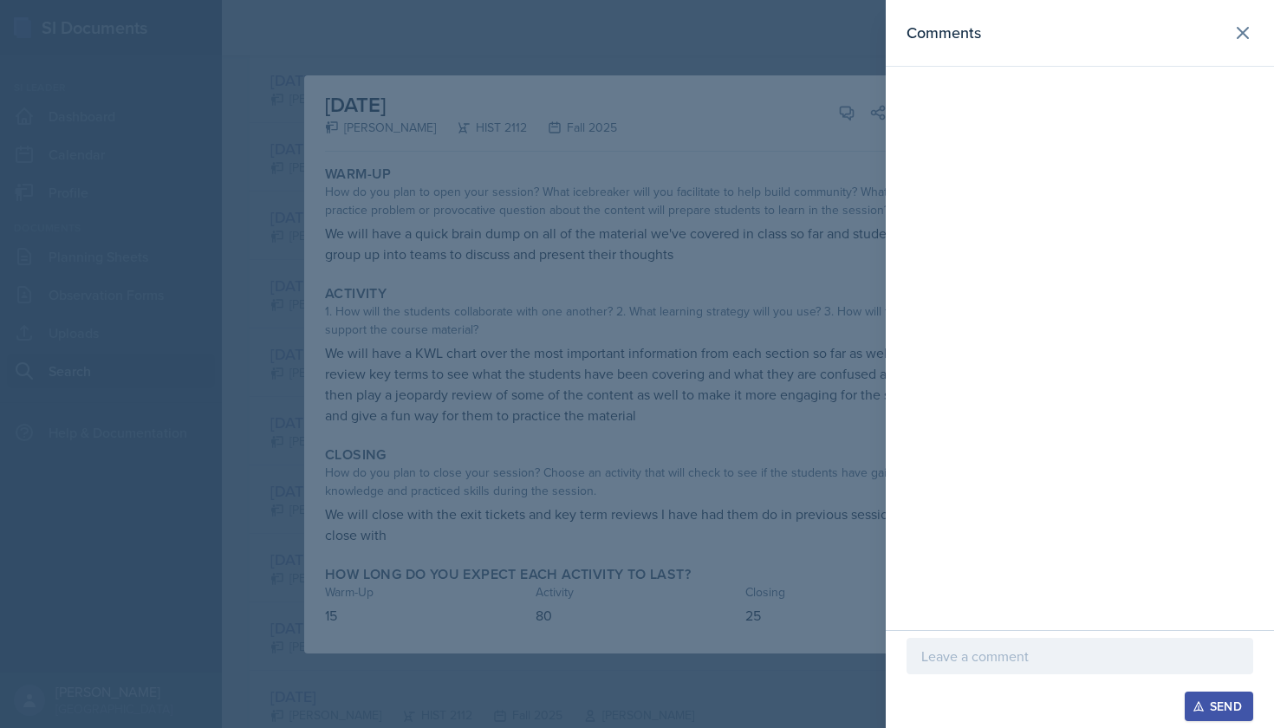
click at [813, 110] on div at bounding box center [637, 364] width 1274 height 728
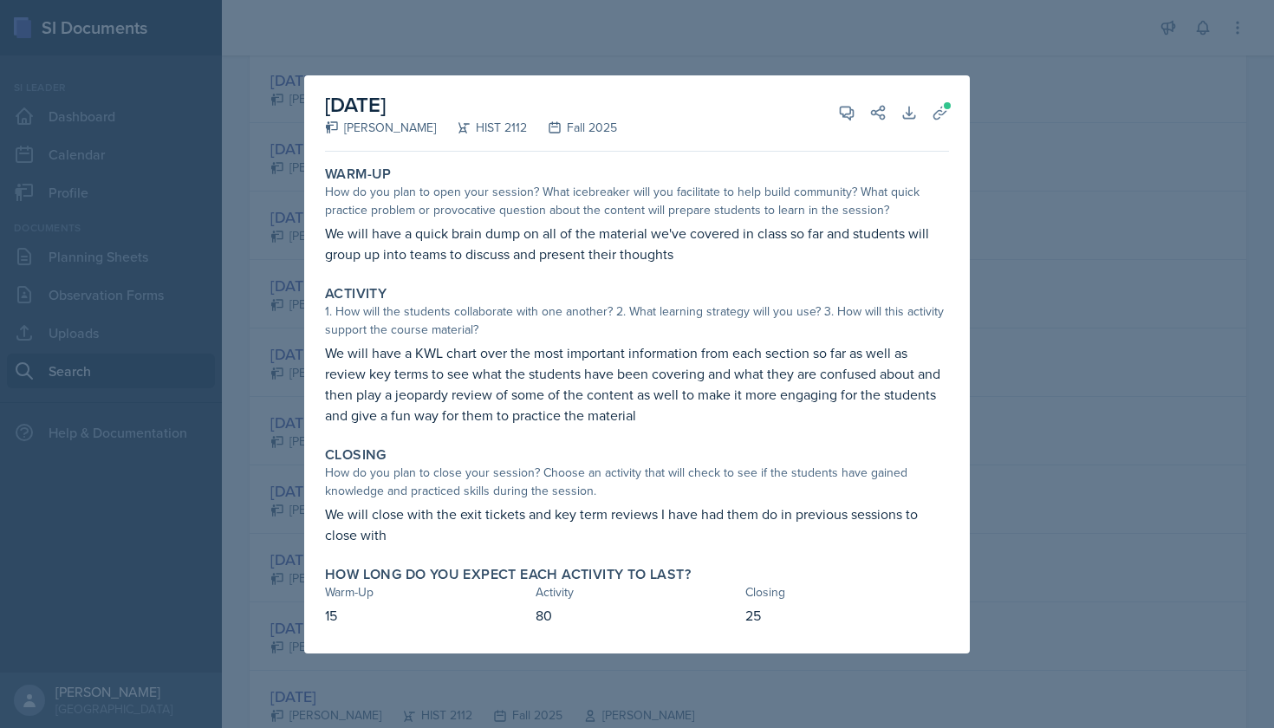
scroll to position [0, 0]
click at [933, 124] on button "Uploads" at bounding box center [940, 112] width 31 height 31
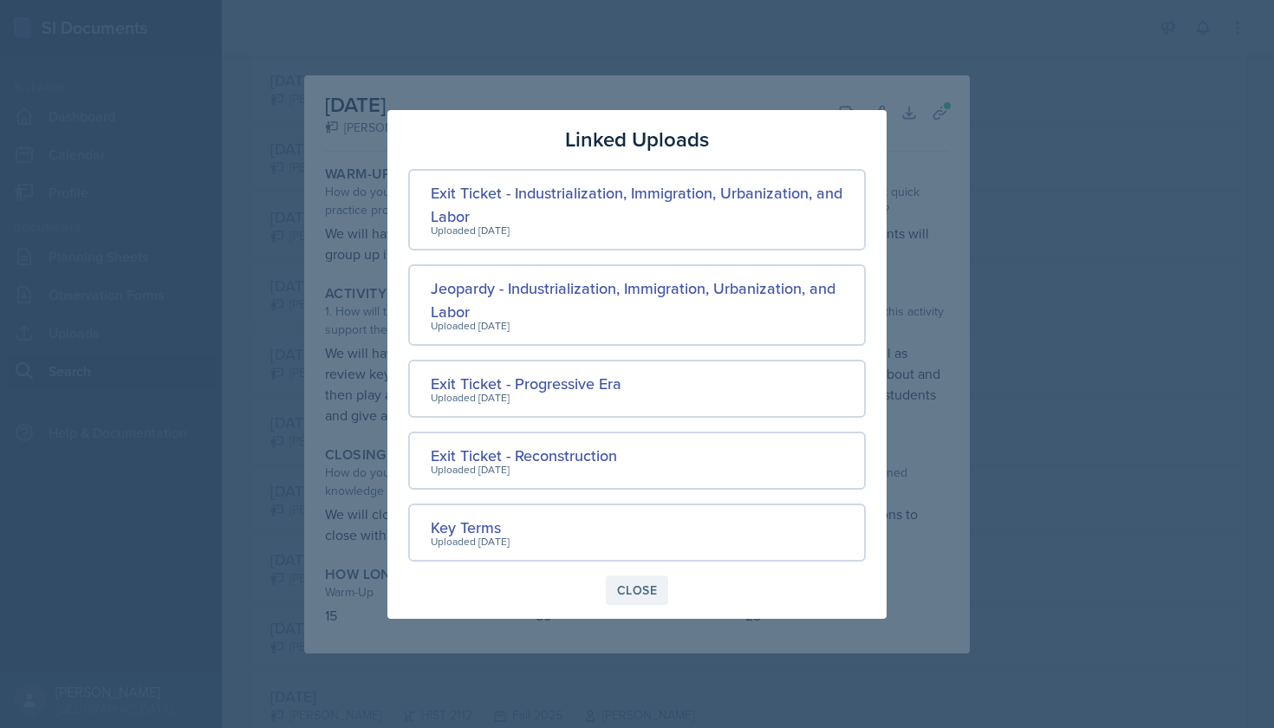
click at [629, 588] on div "Close" at bounding box center [637, 590] width 40 height 14
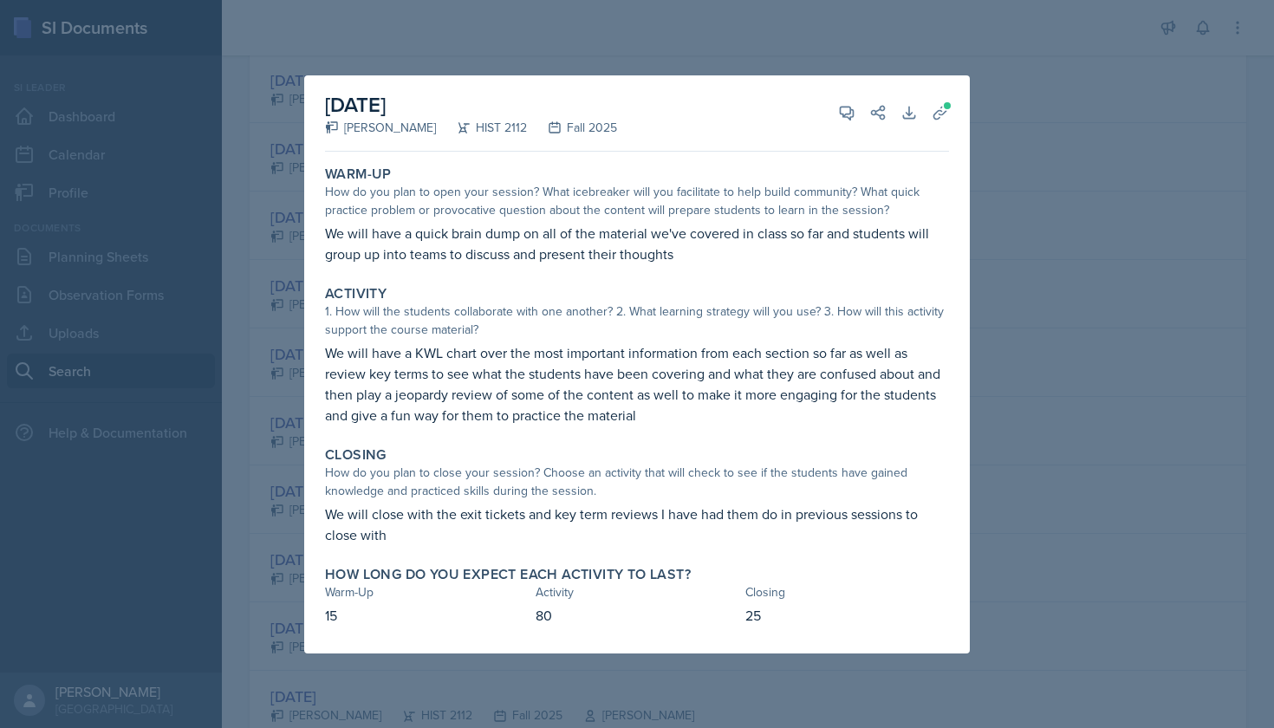
click at [974, 366] on div at bounding box center [637, 364] width 1274 height 728
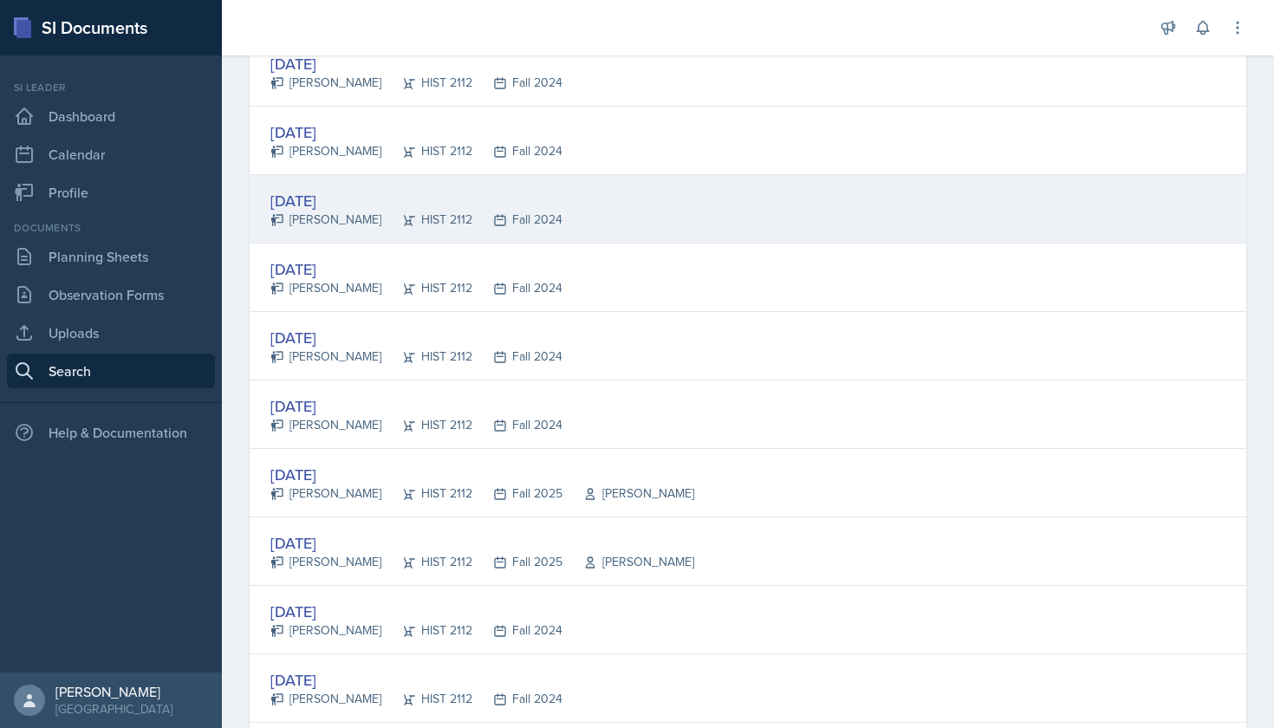
scroll to position [731, 0]
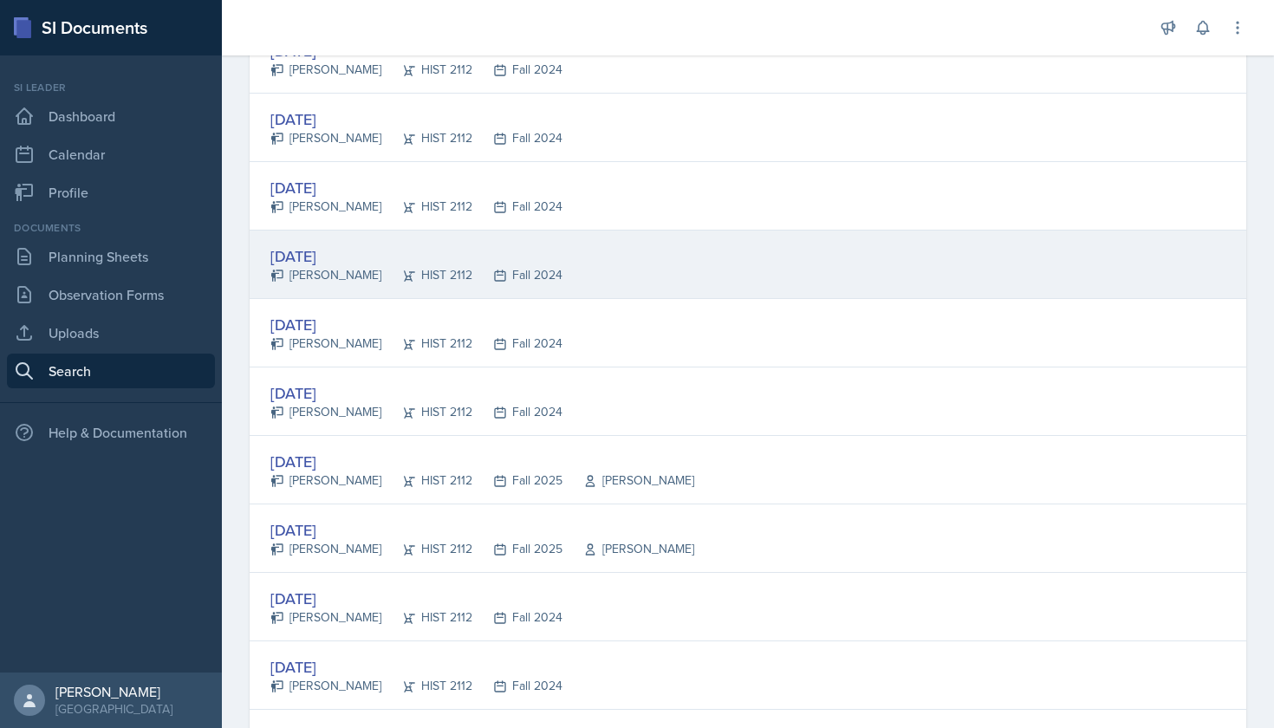
click at [353, 255] on div "Sep 2nd, 2024" at bounding box center [416, 255] width 292 height 23
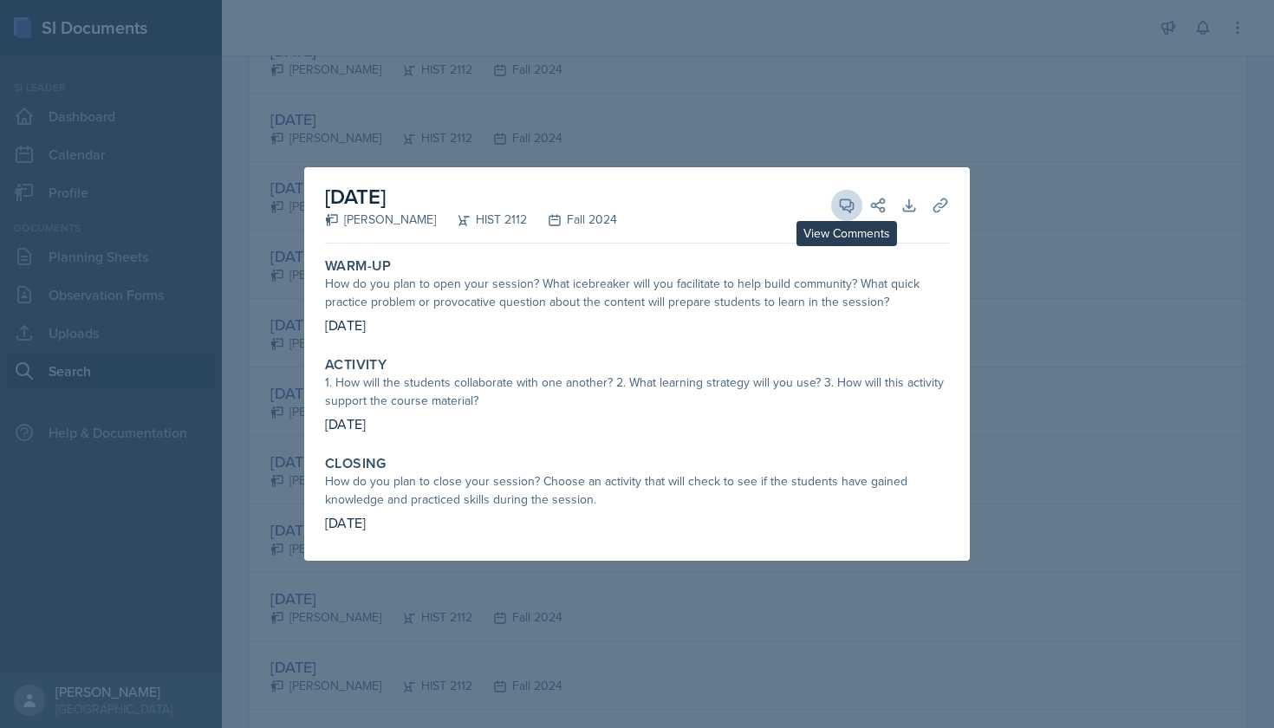
click at [842, 210] on icon at bounding box center [846, 205] width 17 height 17
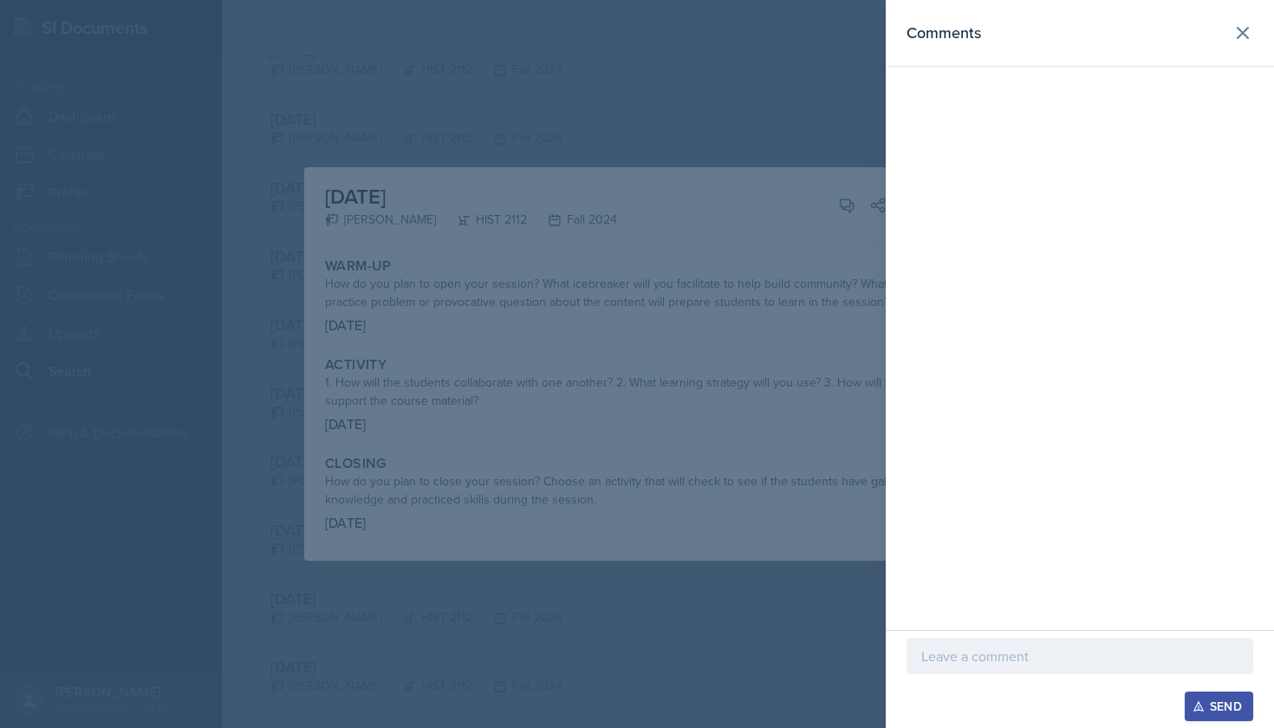
click at [752, 219] on div at bounding box center [637, 364] width 1274 height 728
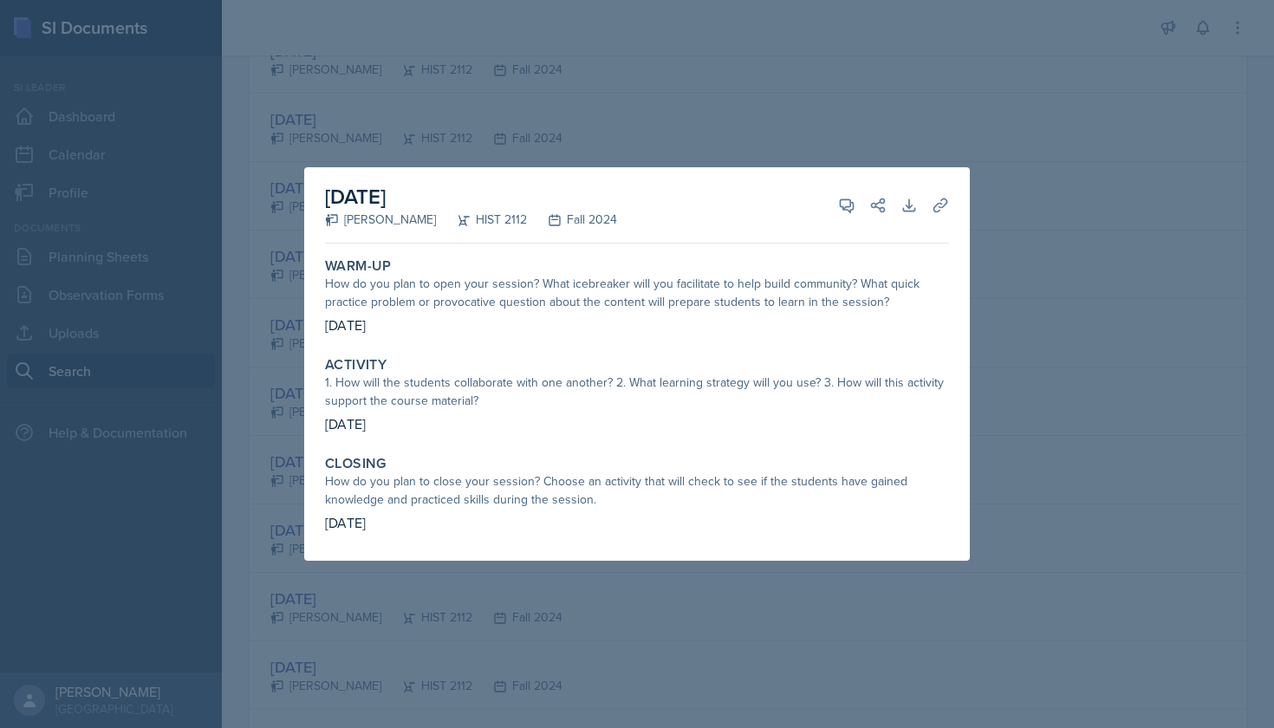
click at [829, 120] on div at bounding box center [637, 364] width 1274 height 728
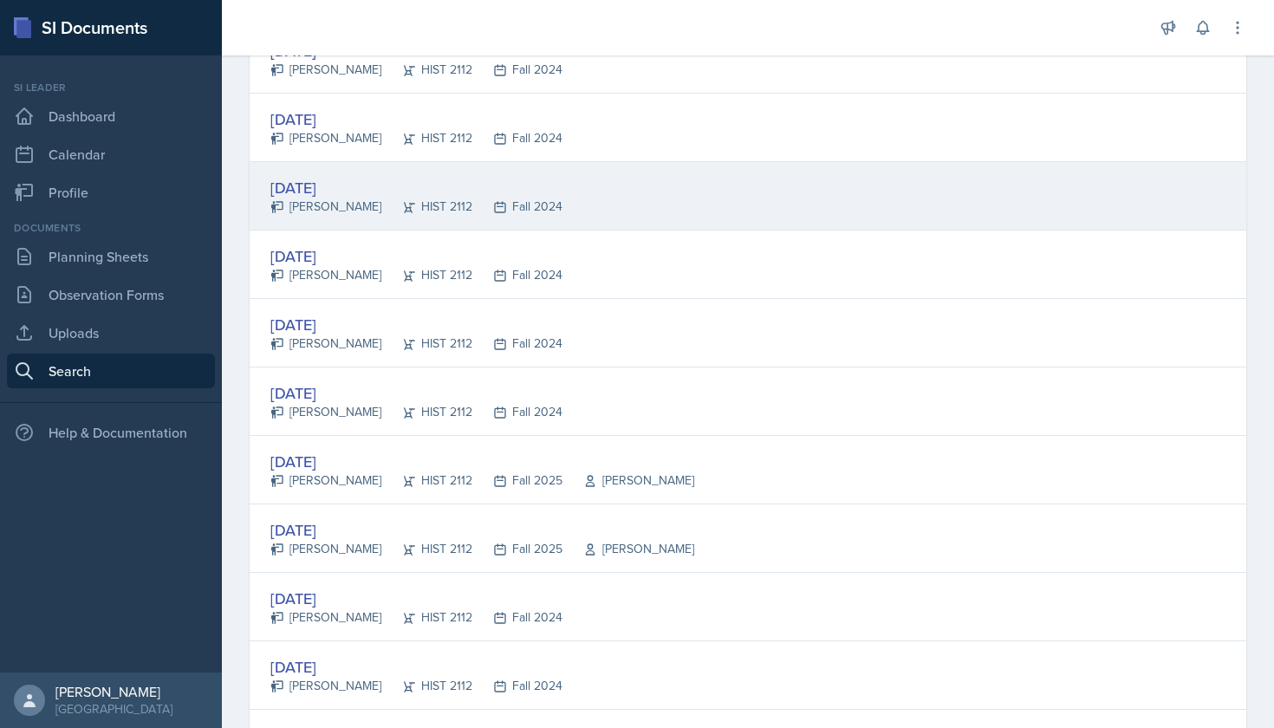
click at [349, 185] on div "Sep 16th, 2024" at bounding box center [416, 187] width 292 height 23
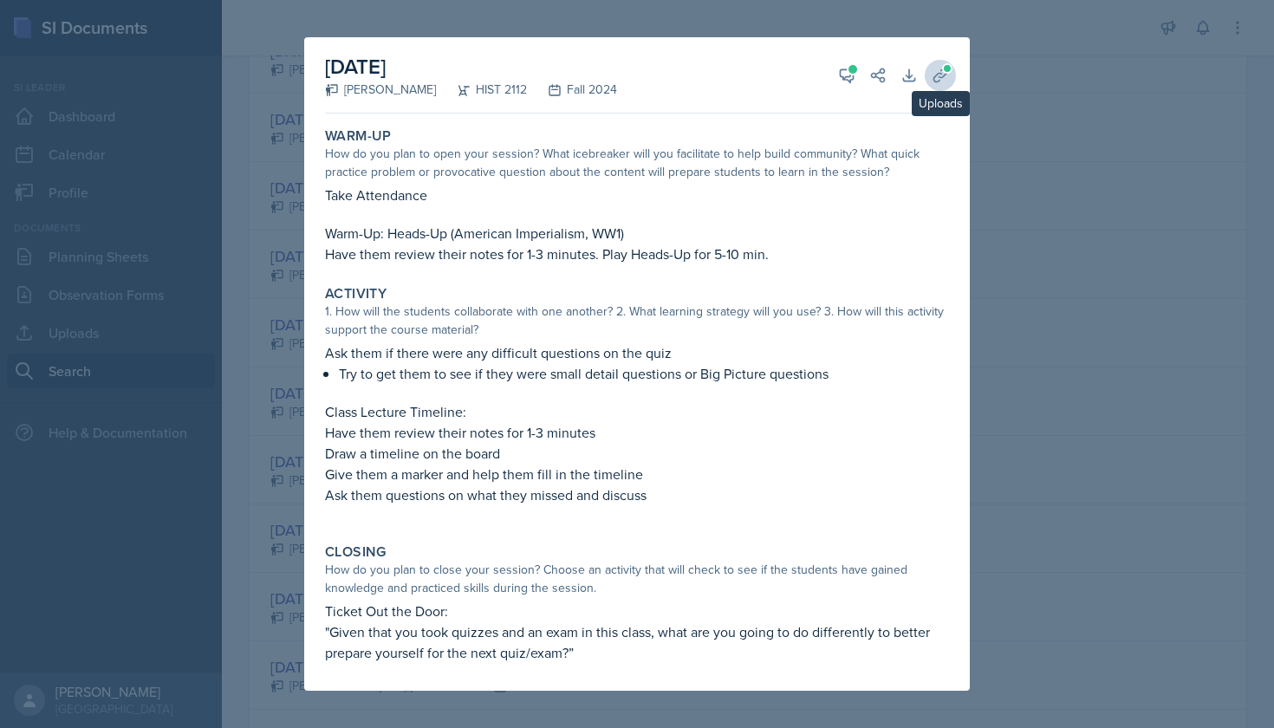
click at [946, 74] on icon at bounding box center [939, 74] width 13 height 13
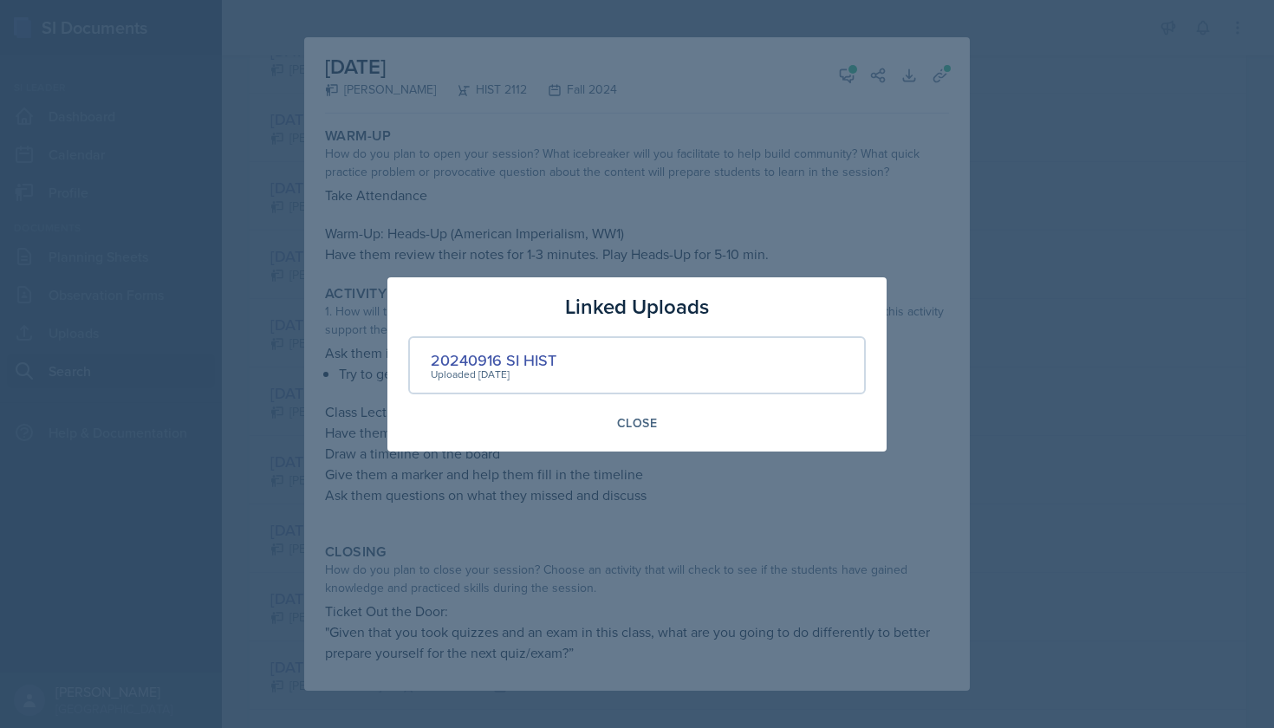
click at [799, 161] on div at bounding box center [637, 364] width 1274 height 728
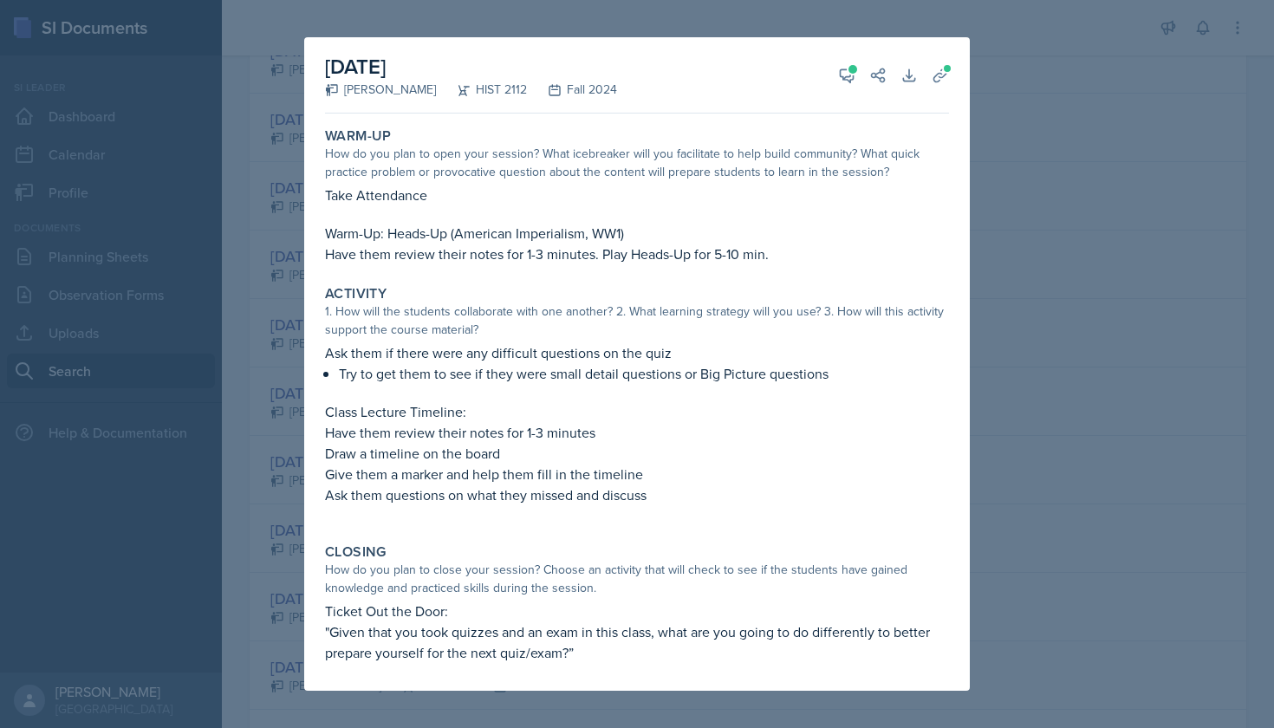
scroll to position [0, 0]
click at [850, 77] on icon at bounding box center [846, 75] width 17 height 17
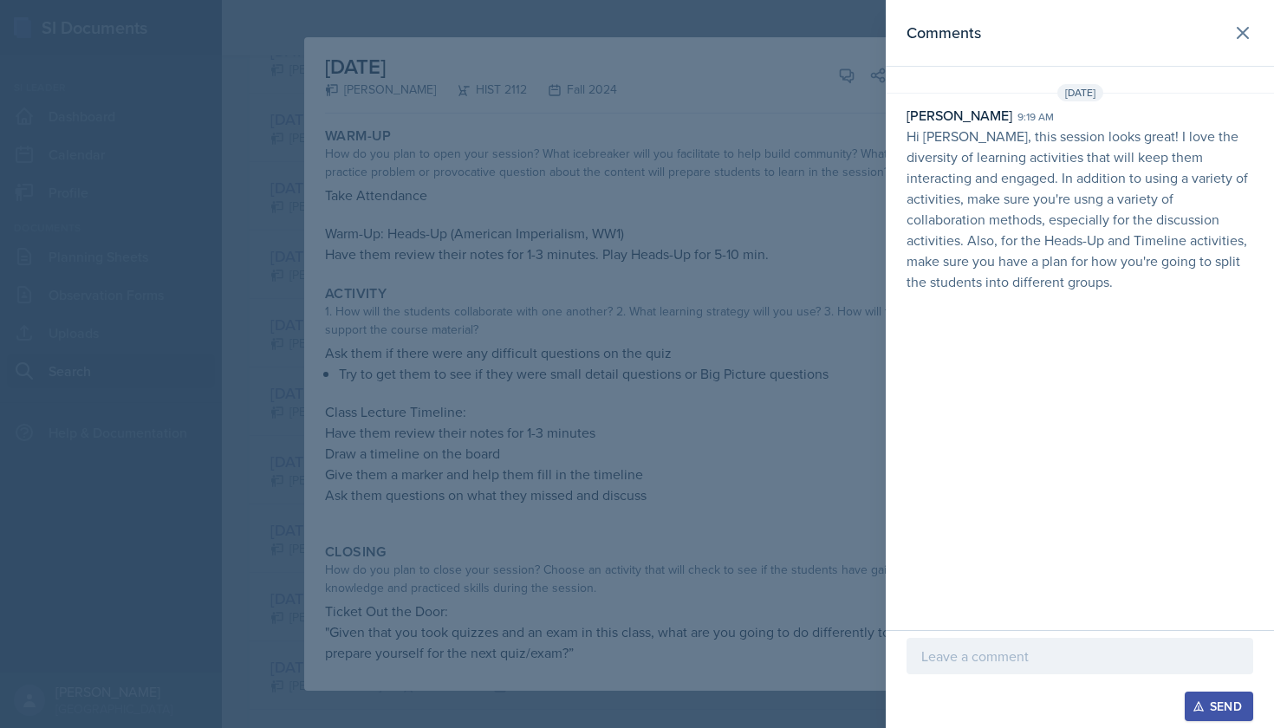
click at [738, 94] on div at bounding box center [637, 364] width 1274 height 728
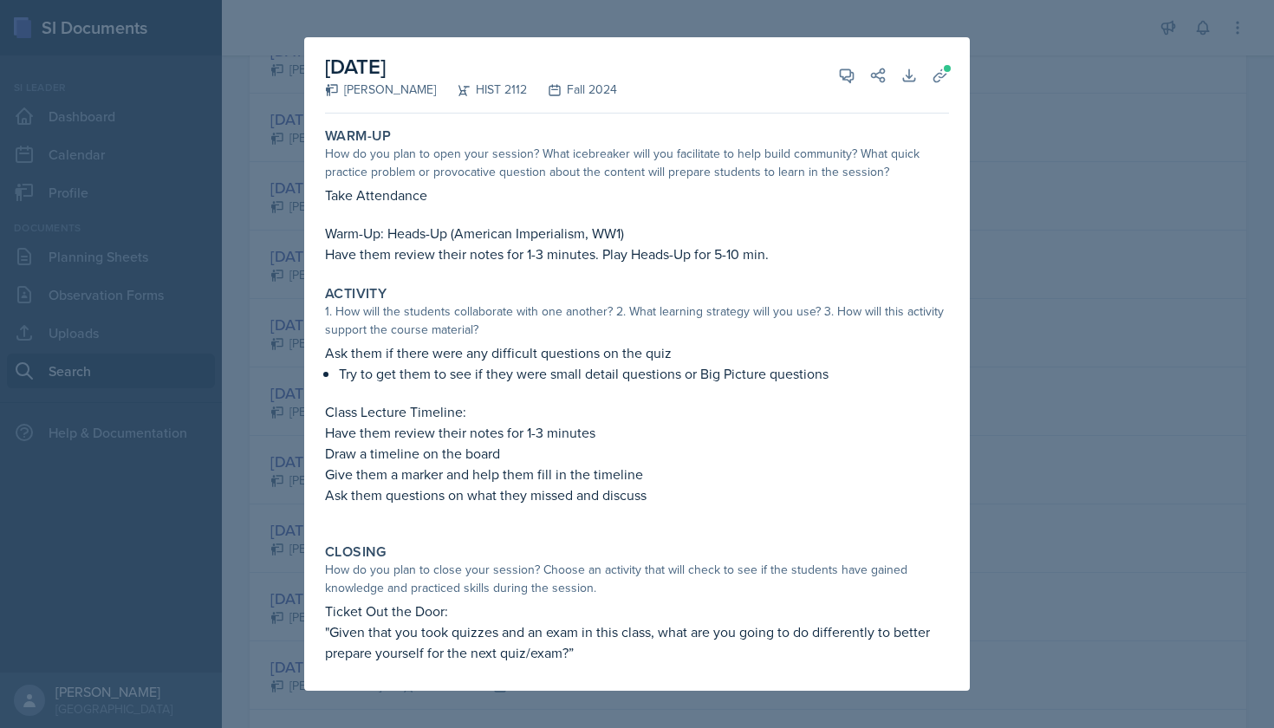
click at [991, 97] on div at bounding box center [637, 364] width 1274 height 728
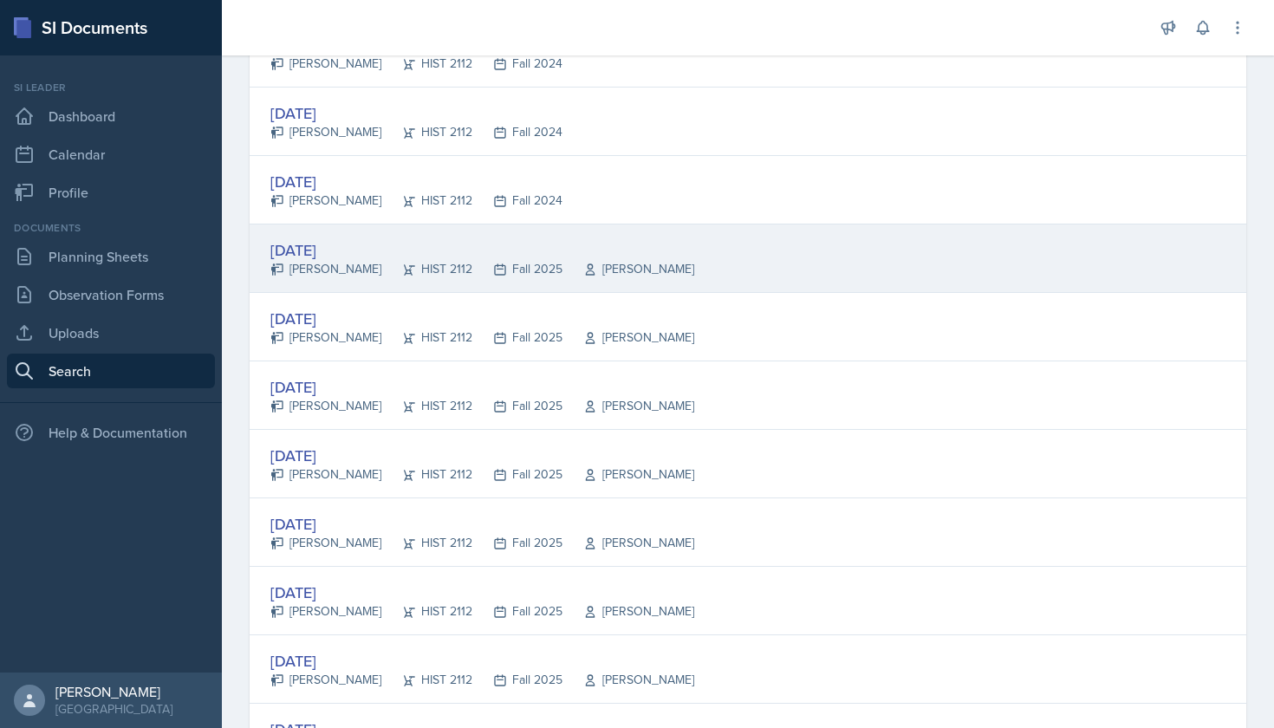
scroll to position [1755, 0]
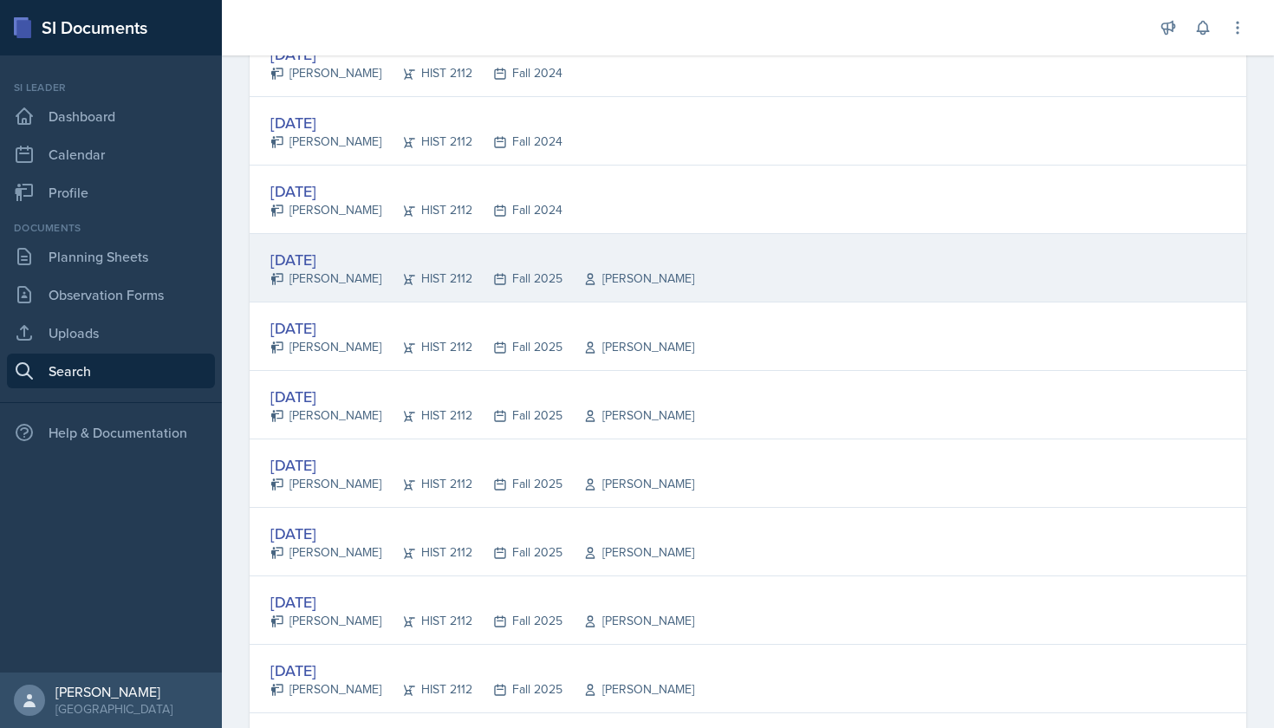
click at [359, 257] on div "Sep 11th, 2025" at bounding box center [482, 259] width 424 height 23
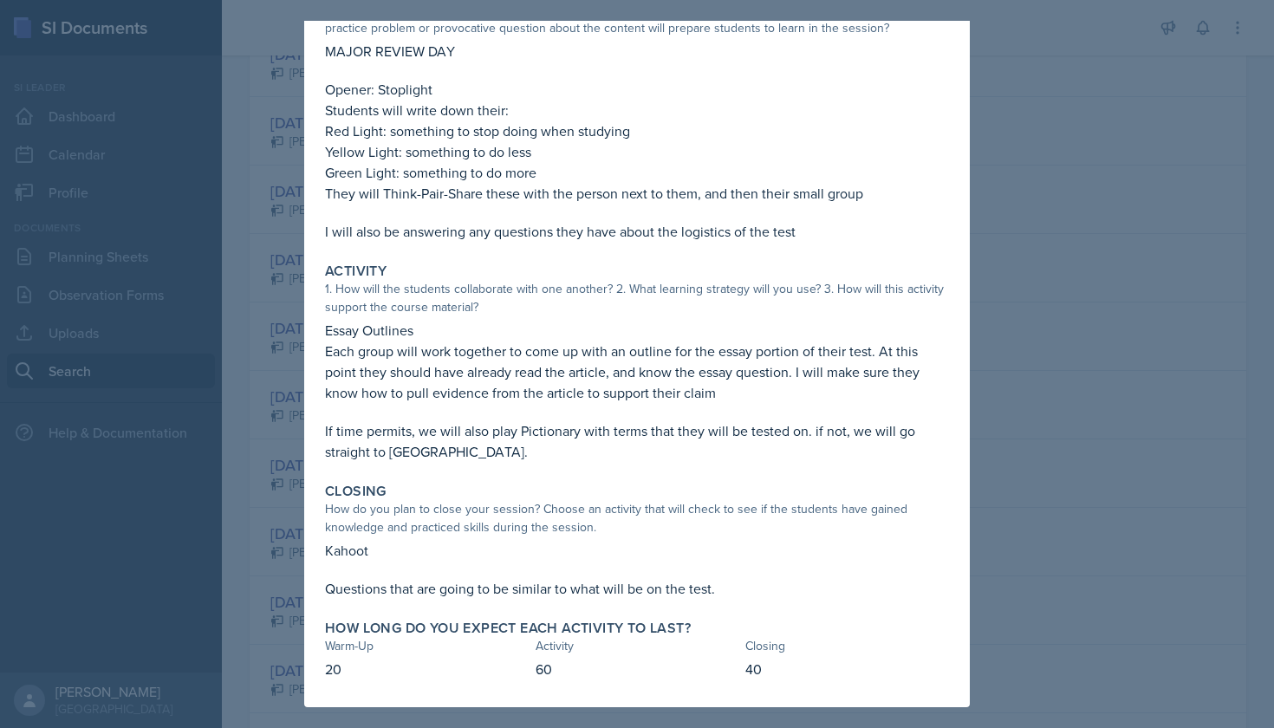
scroll to position [127, 0]
click at [1064, 244] on div at bounding box center [637, 364] width 1274 height 728
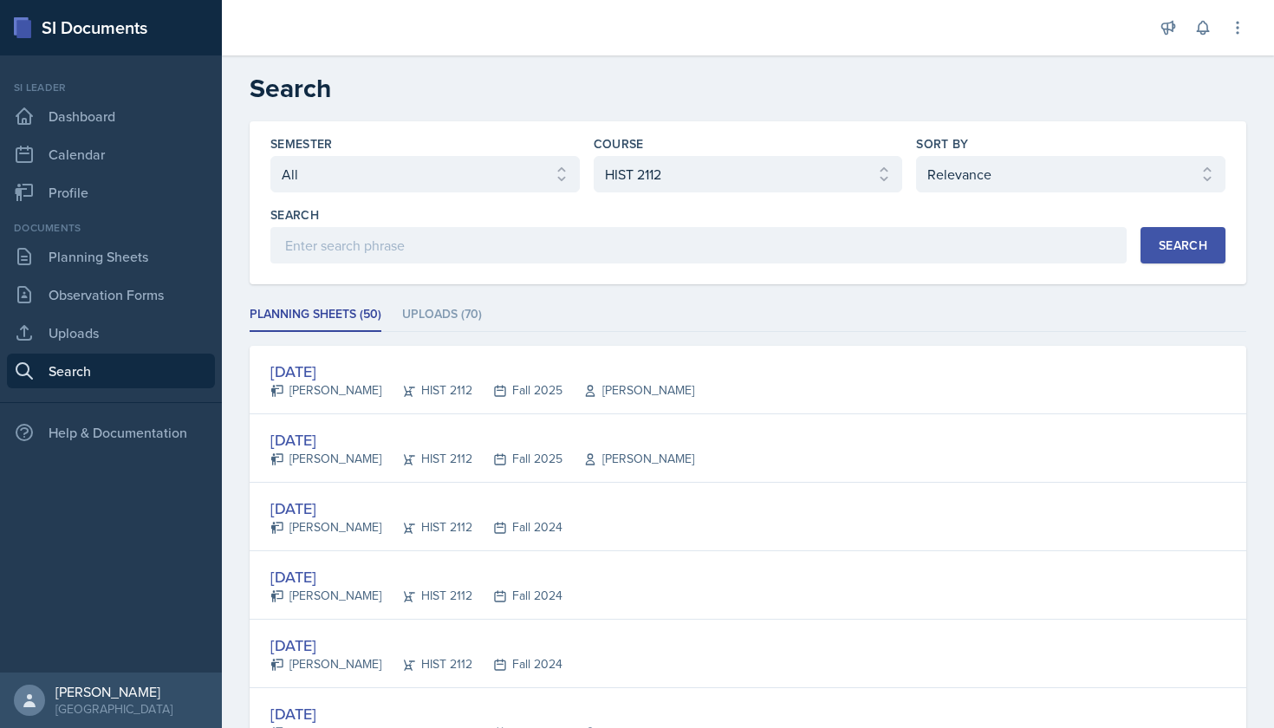
scroll to position [0, 0]
select select "2bed604d-1099-4043-b1bc-2365e8740244"
click at [1064, 241] on div "Search" at bounding box center [1183, 245] width 49 height 14
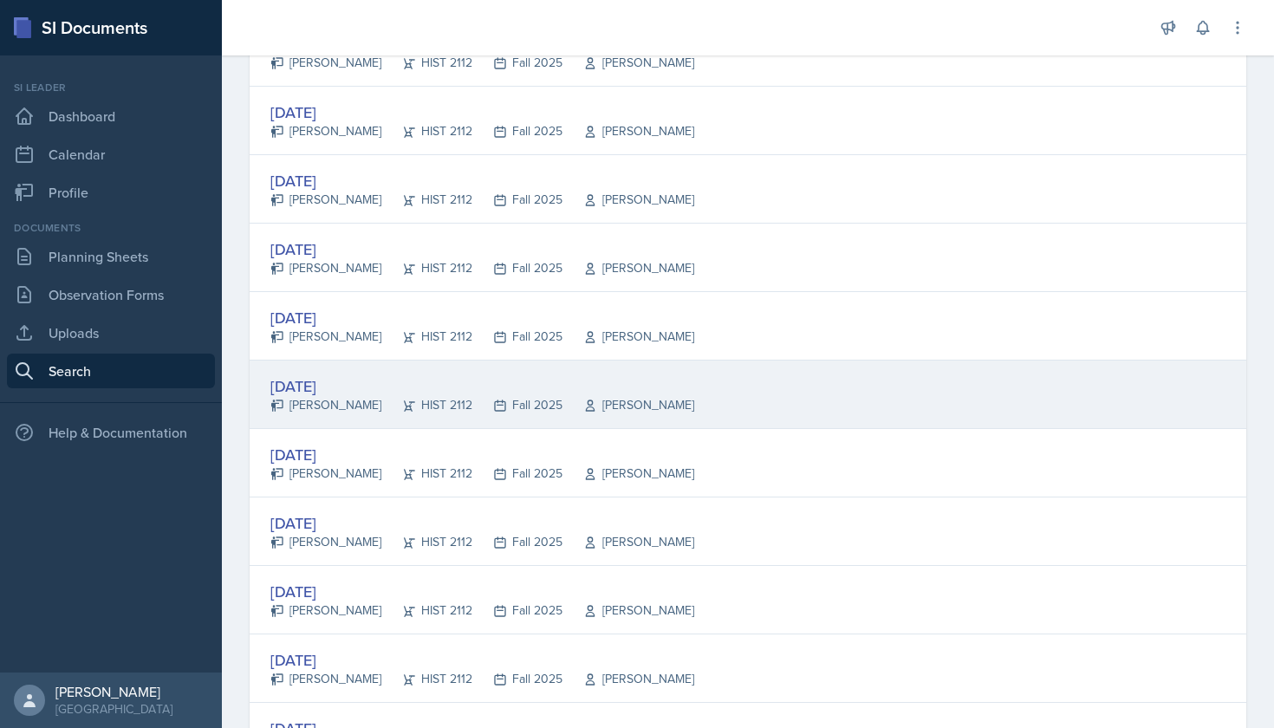
scroll to position [867, 0]
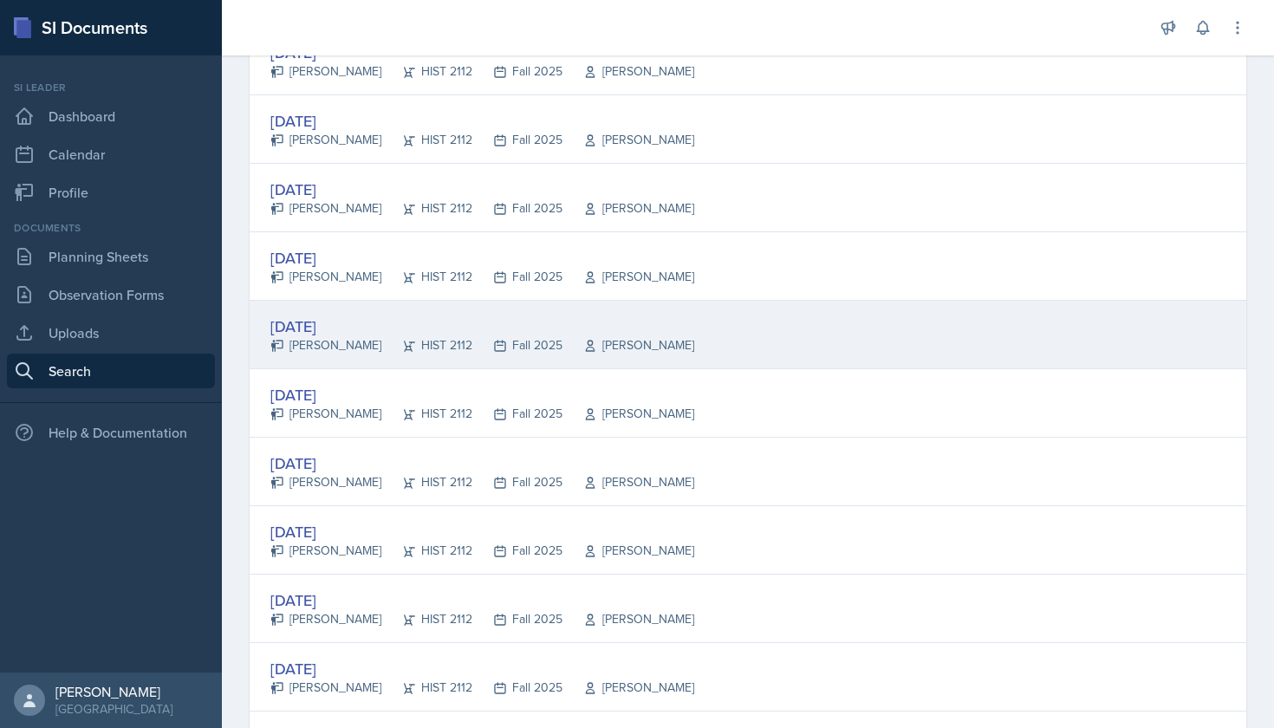
click at [354, 326] on div "Sep 9th, 2025" at bounding box center [482, 326] width 424 height 23
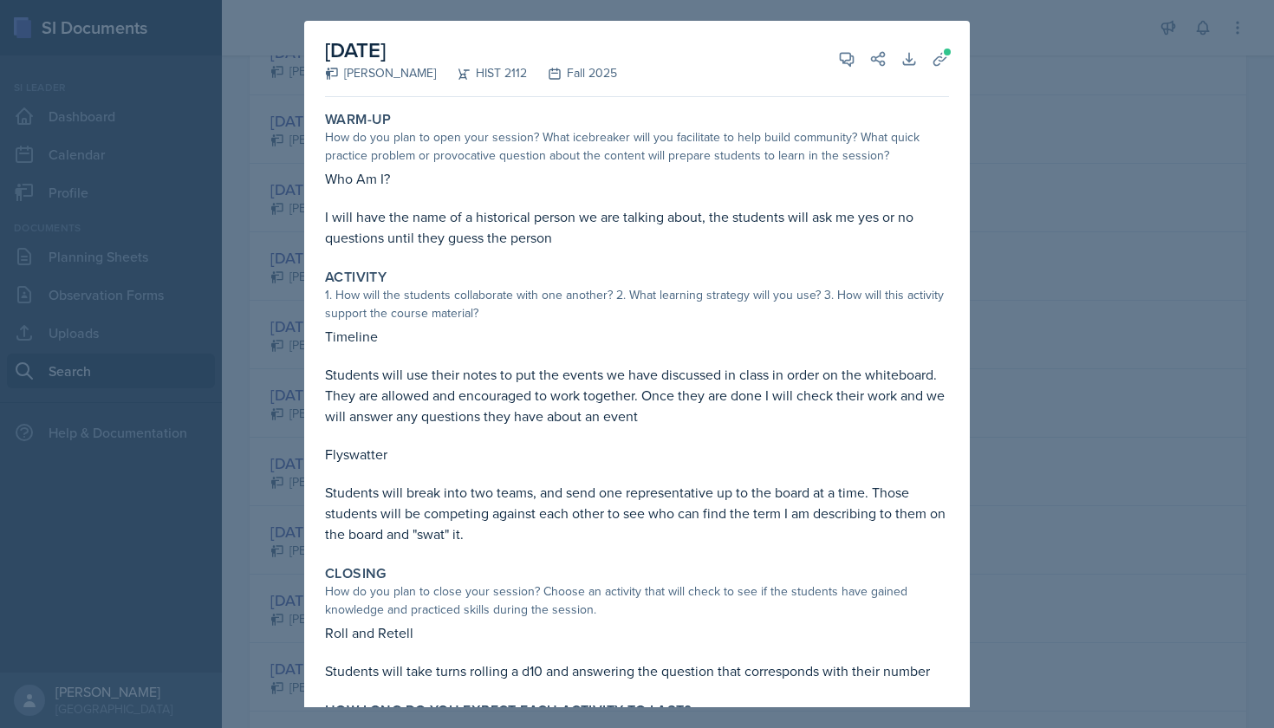
scroll to position [0, 0]
click at [945, 65] on icon at bounding box center [940, 58] width 17 height 17
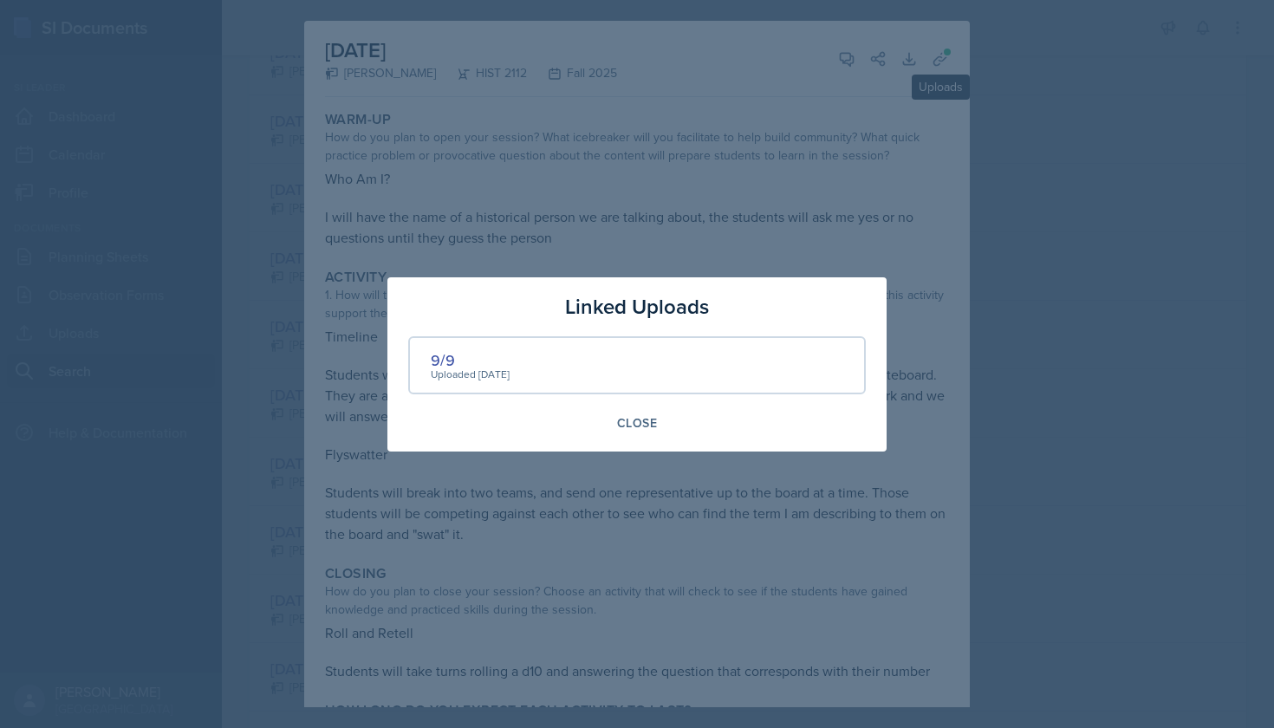
click at [821, 113] on div at bounding box center [637, 364] width 1274 height 728
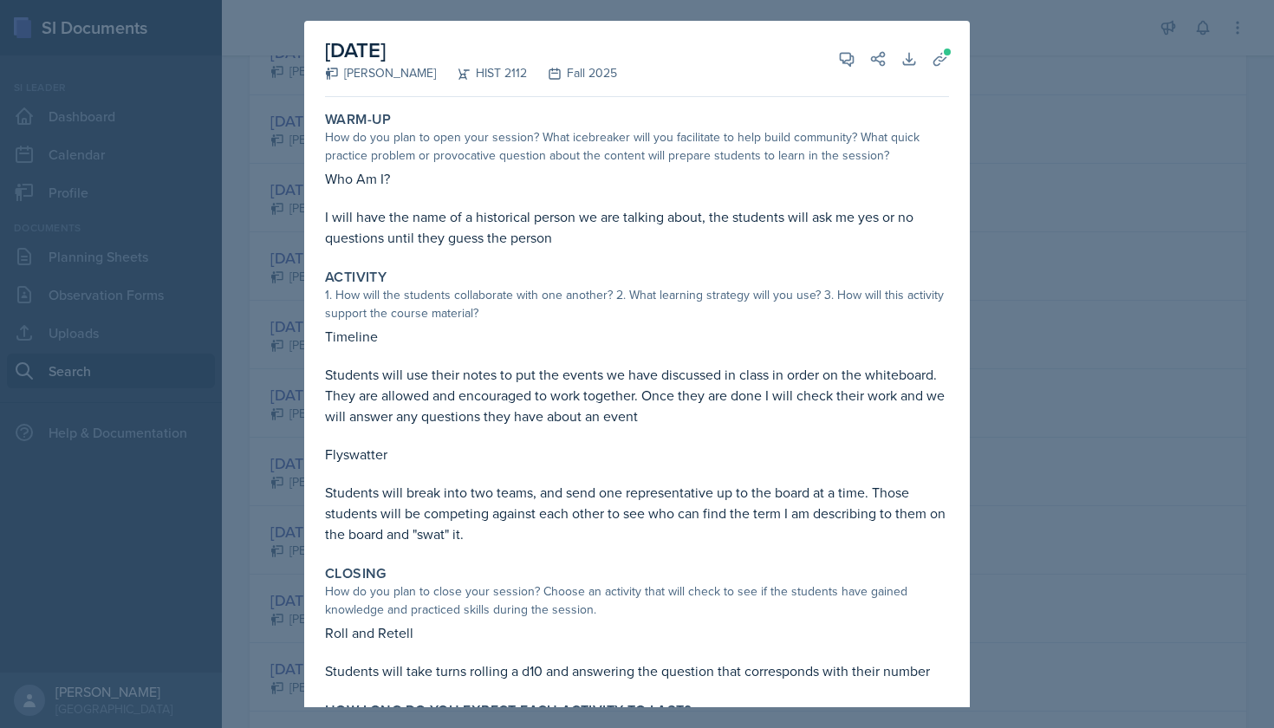
click at [1042, 197] on div at bounding box center [637, 364] width 1274 height 728
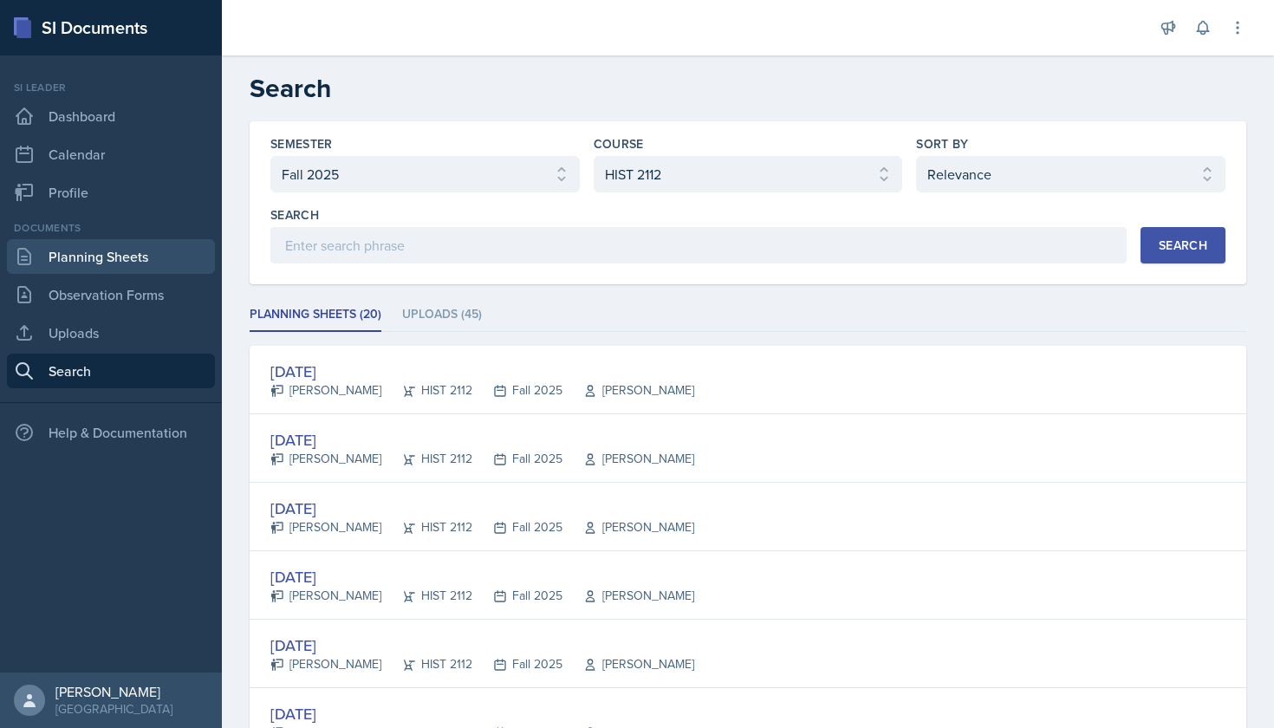
click at [153, 252] on link "Planning Sheets" at bounding box center [111, 256] width 208 height 35
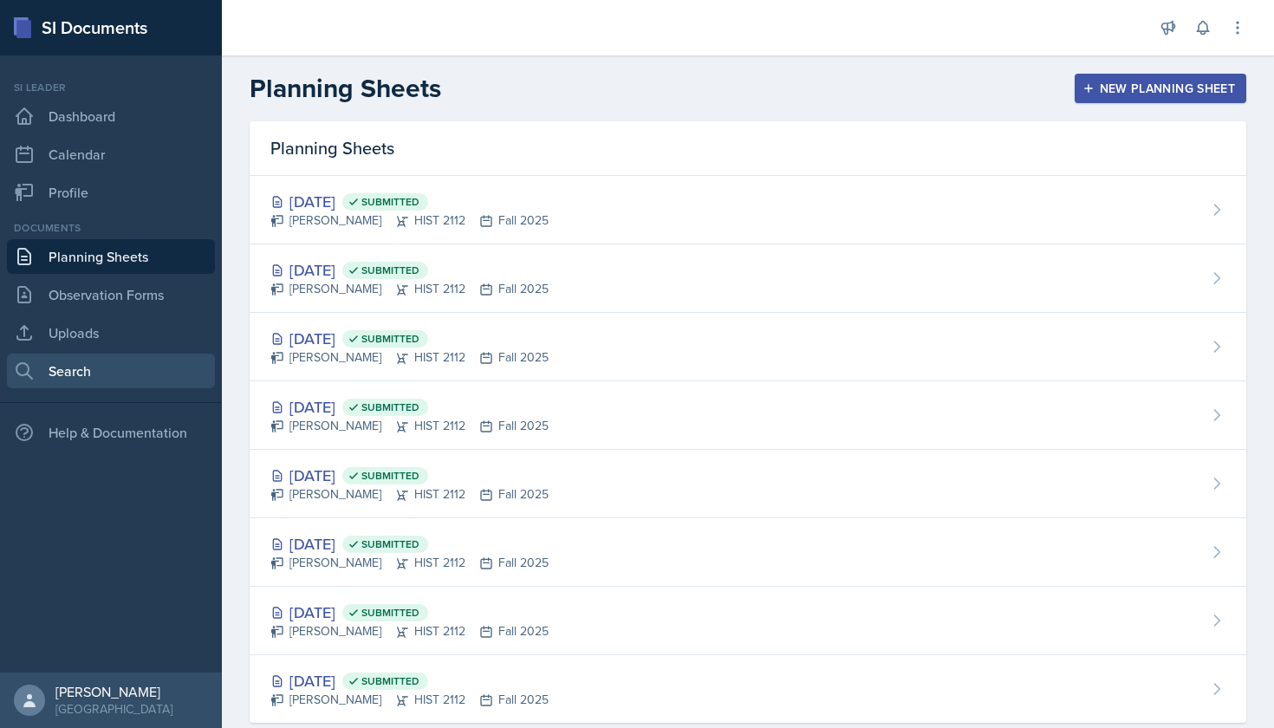
click at [138, 366] on link "Search" at bounding box center [111, 371] width 208 height 35
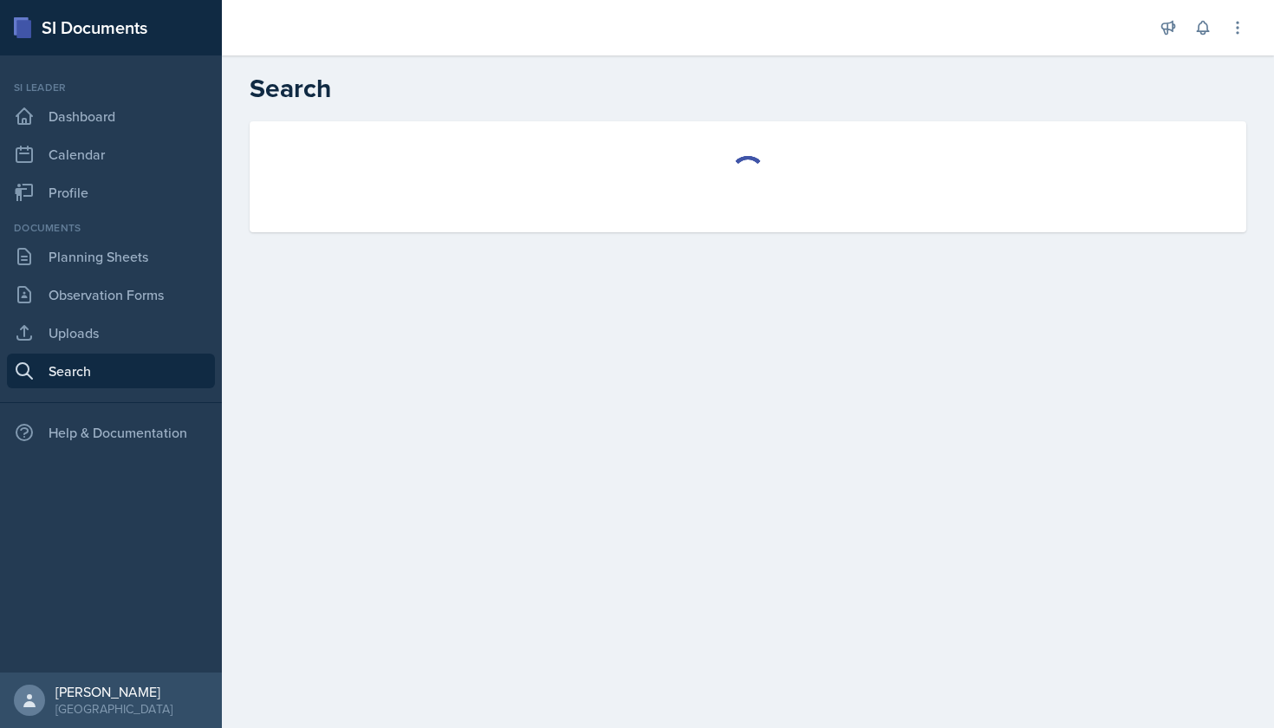
select select "all"
select select "1"
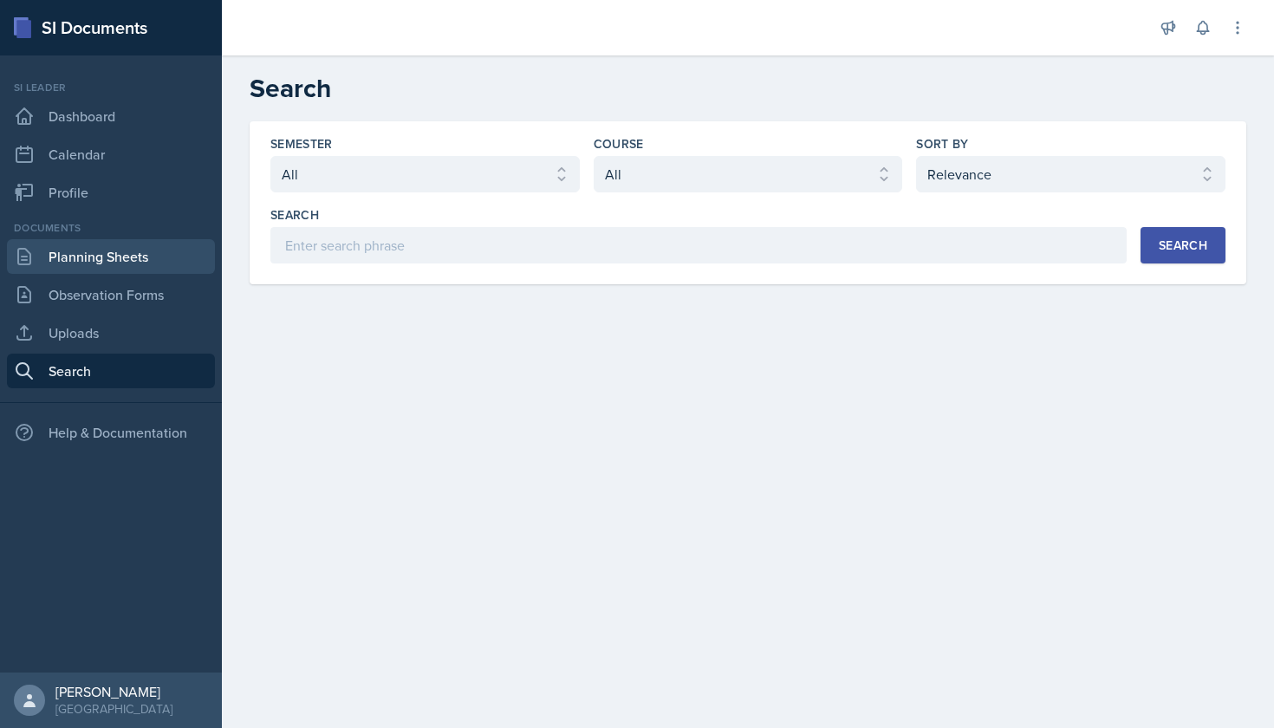
click at [129, 270] on link "Planning Sheets" at bounding box center [111, 256] width 208 height 35
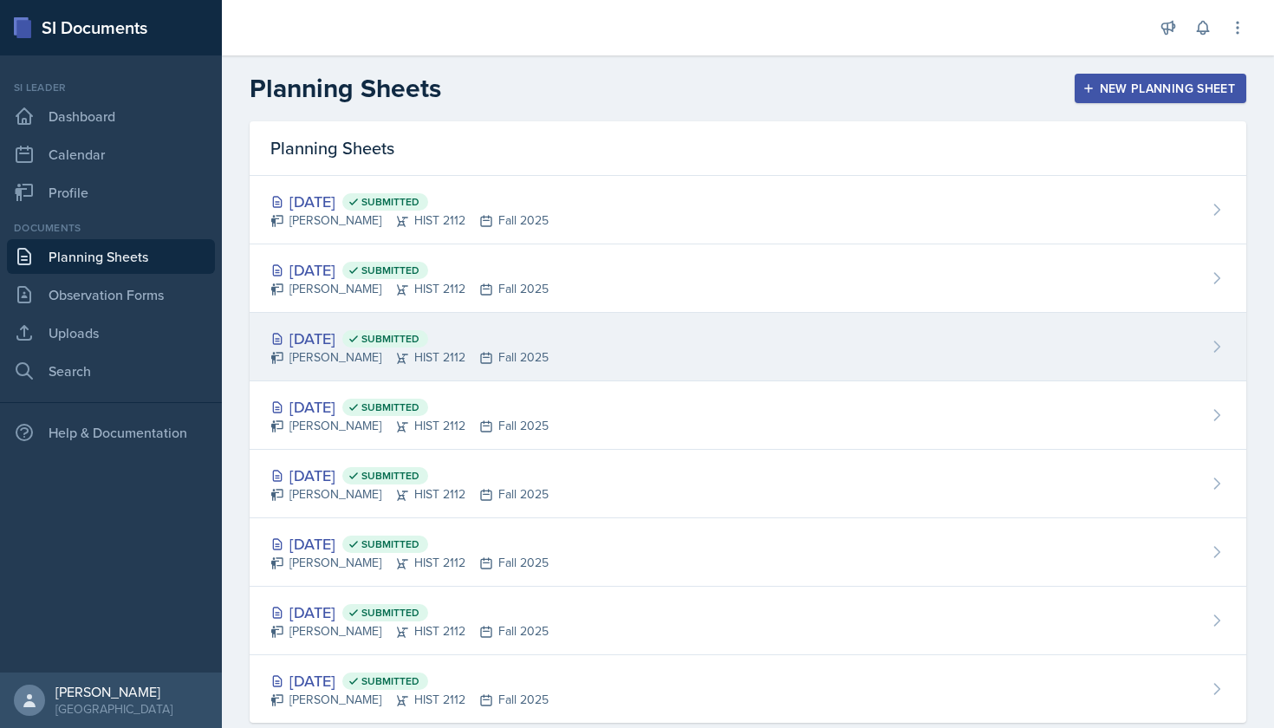
click at [348, 328] on div "[DATE] Submitted" at bounding box center [409, 338] width 278 height 23
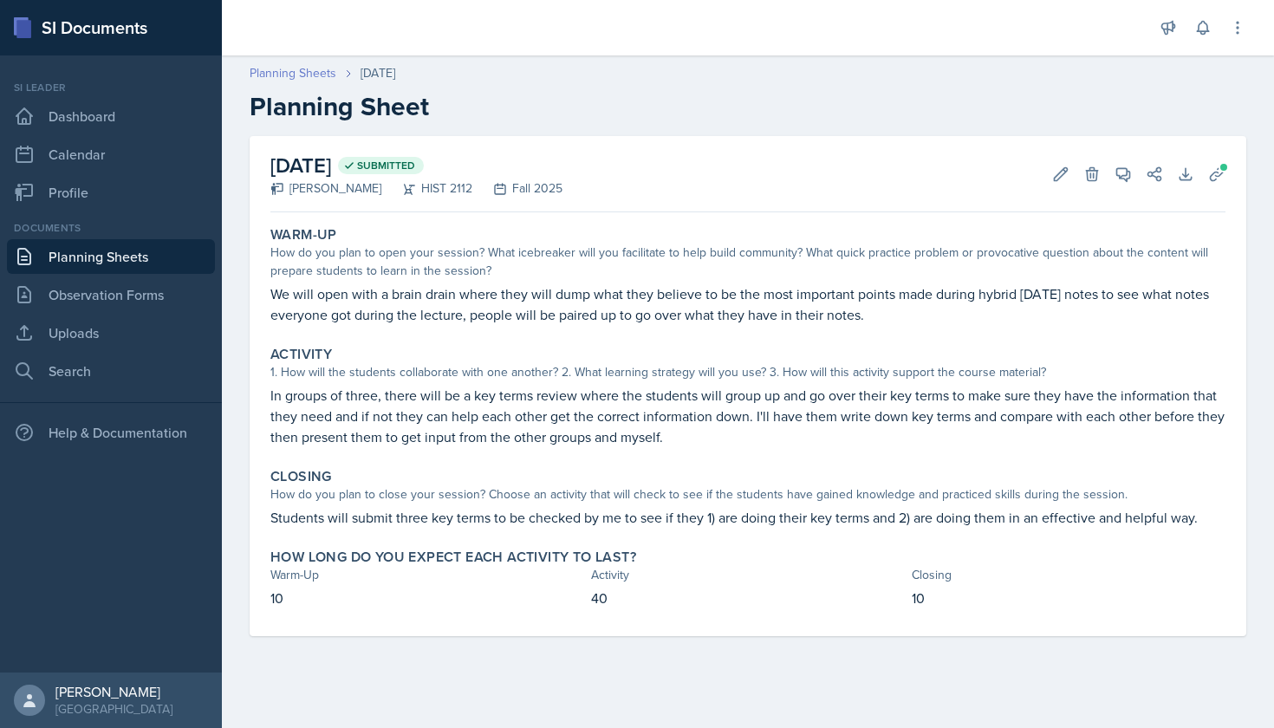
click at [323, 72] on link "Planning Sheets" at bounding box center [293, 73] width 87 height 18
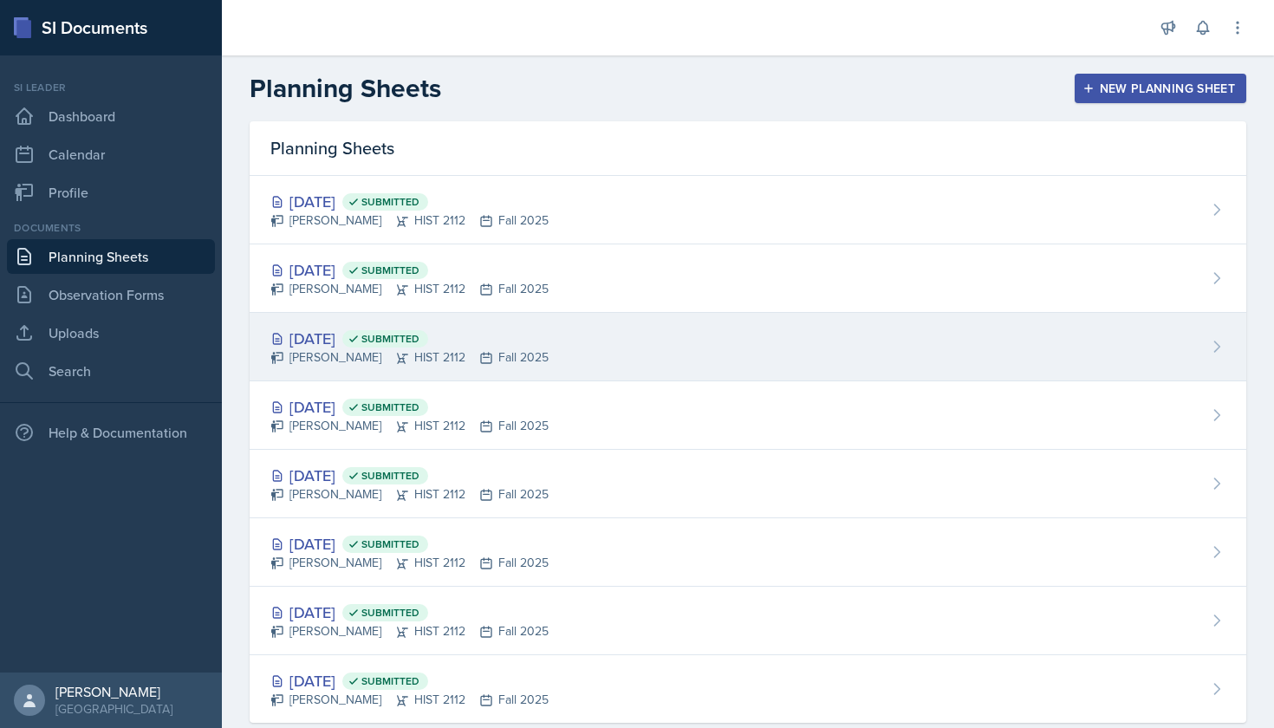
click at [338, 338] on div "[DATE] Submitted" at bounding box center [409, 338] width 278 height 23
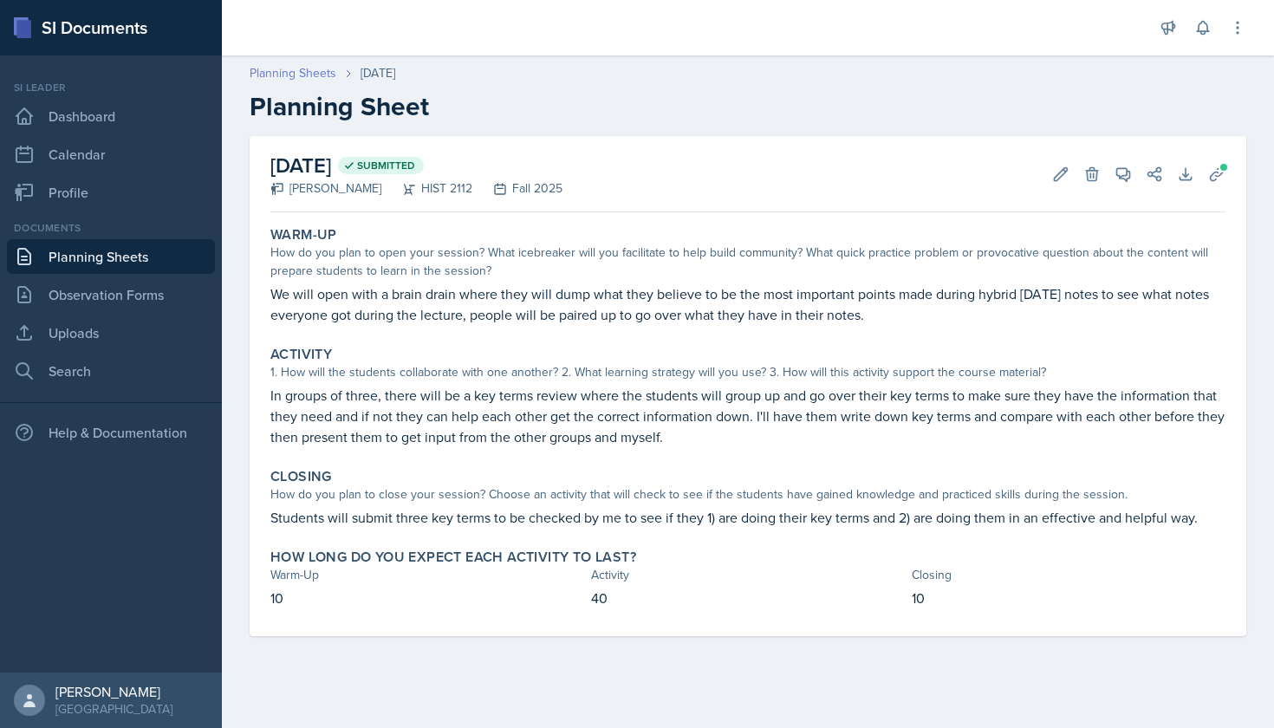
click at [316, 70] on link "Planning Sheets" at bounding box center [293, 73] width 87 height 18
